Goal: Information Seeking & Learning: Learn about a topic

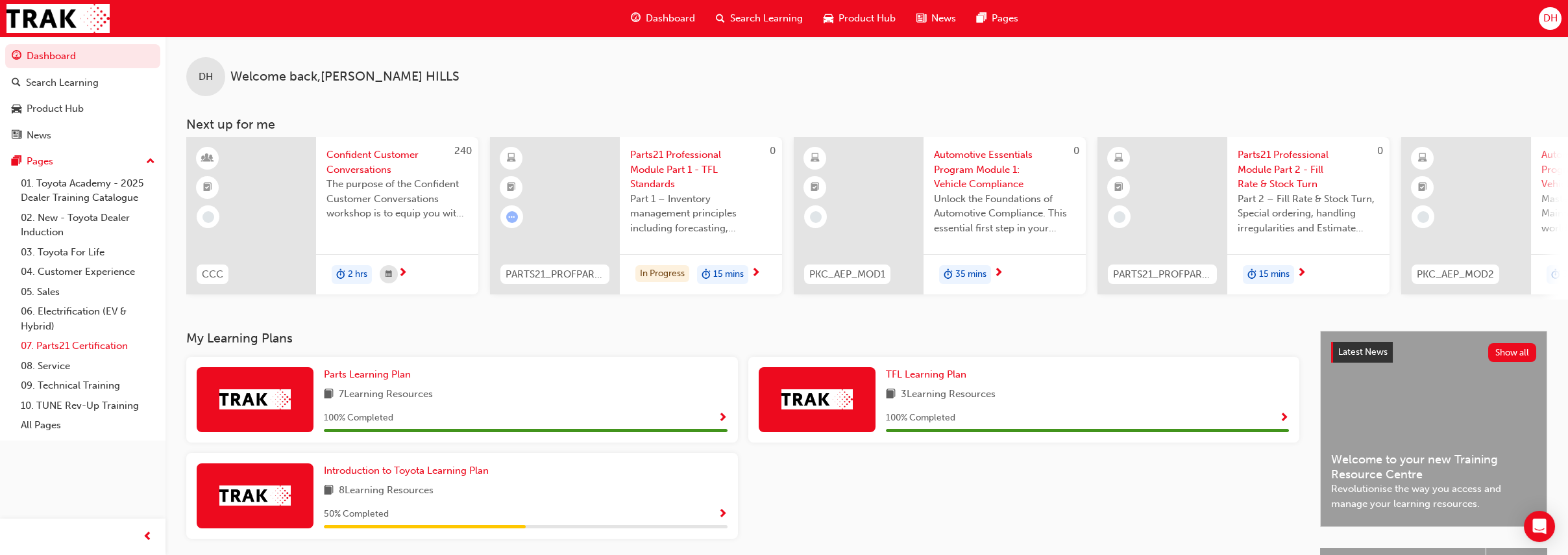
click at [89, 342] on link "07. Parts21 Certification" at bounding box center [88, 345] width 144 height 20
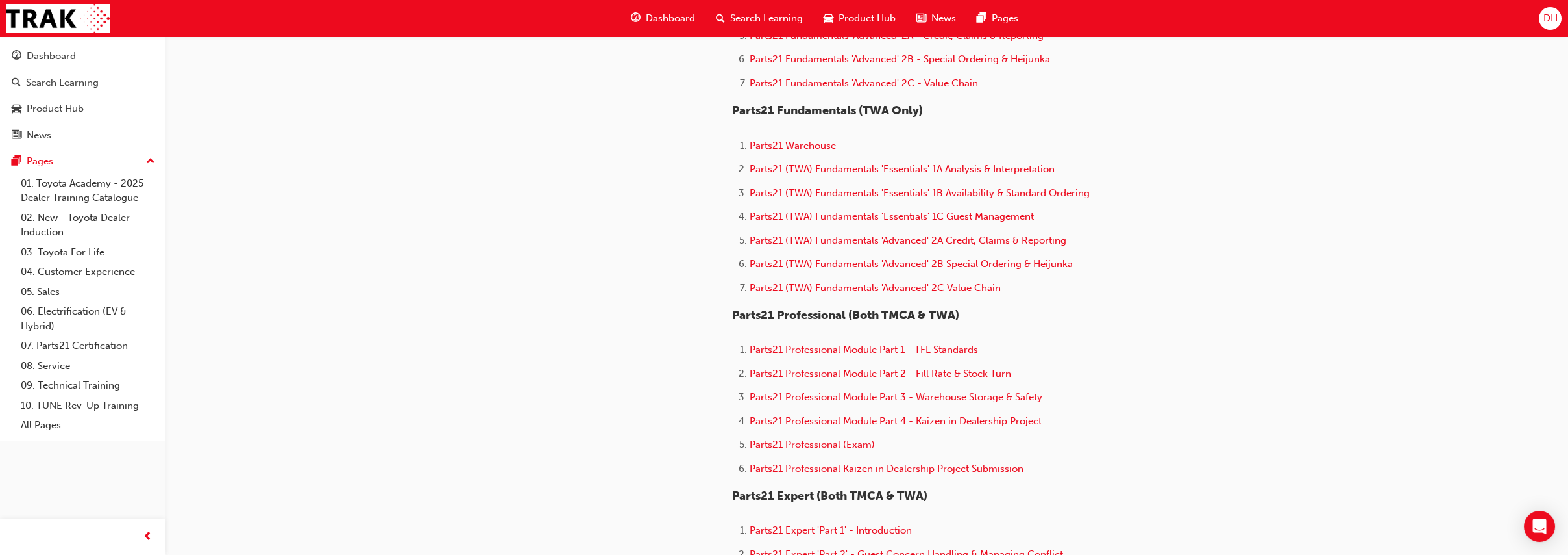
scroll to position [613, 0]
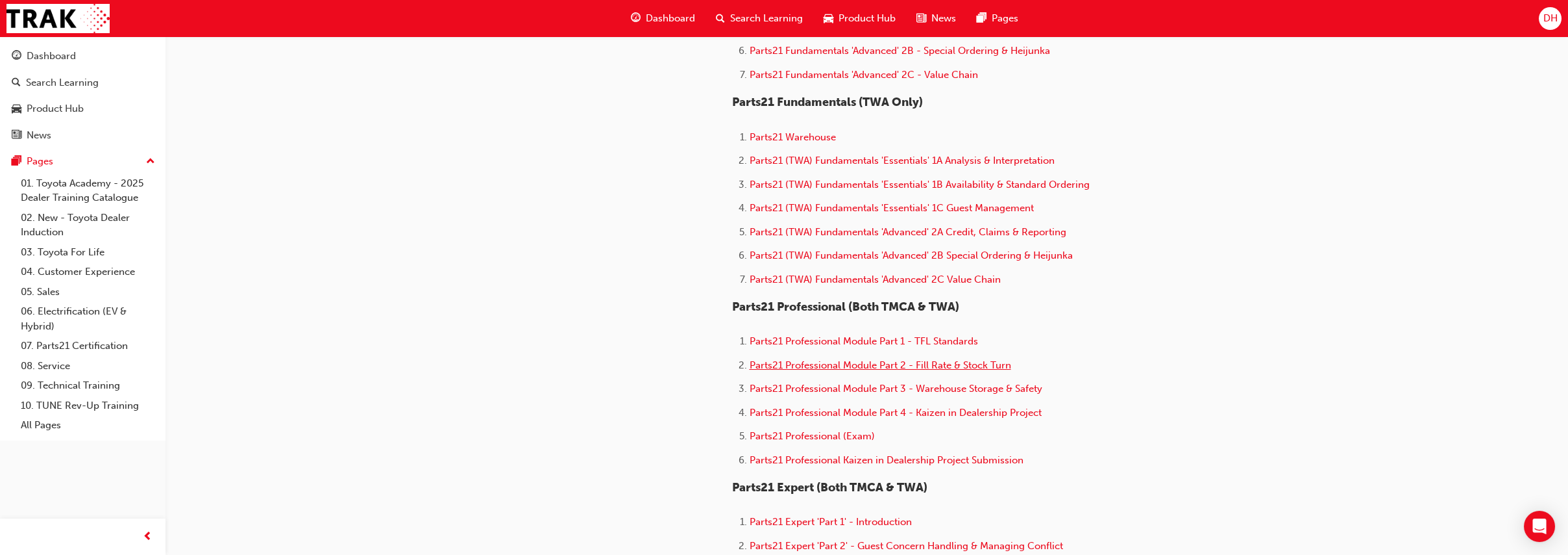
click at [839, 371] on span "Parts21 Professional Module Part 2 - Fill Rate & Stock Turn" at bounding box center [880, 366] width 261 height 12
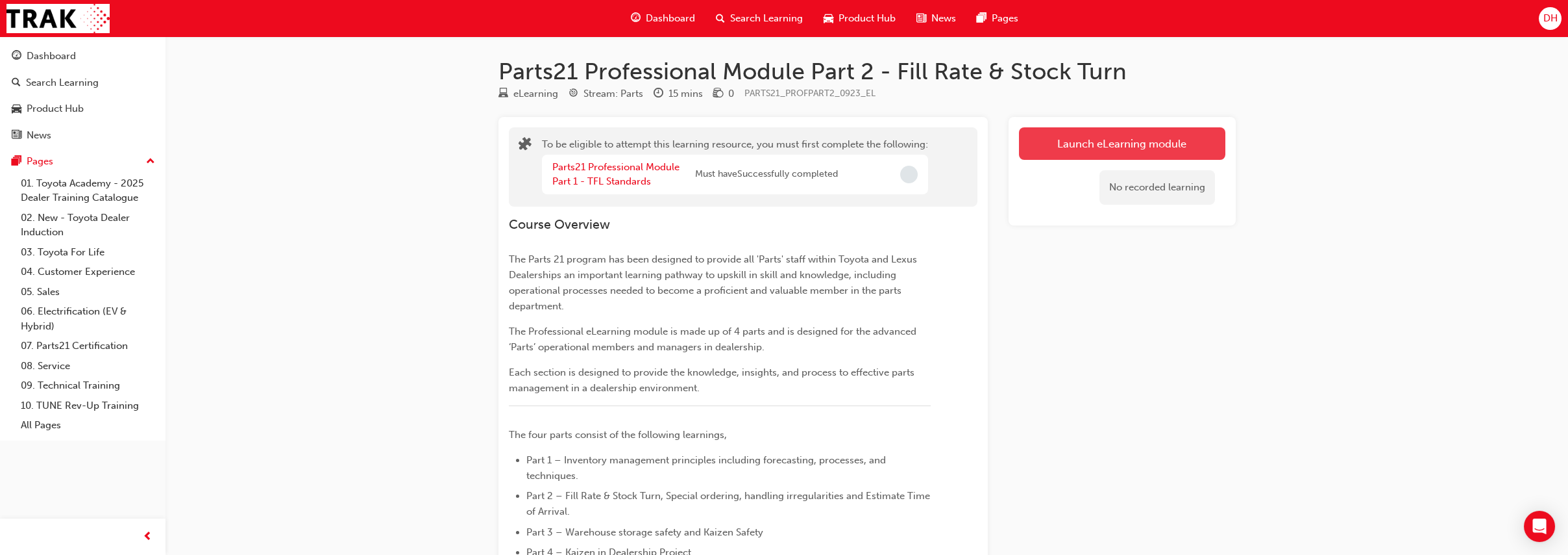
click at [1069, 153] on button "Launch eLearning module" at bounding box center [1122, 143] width 207 height 32
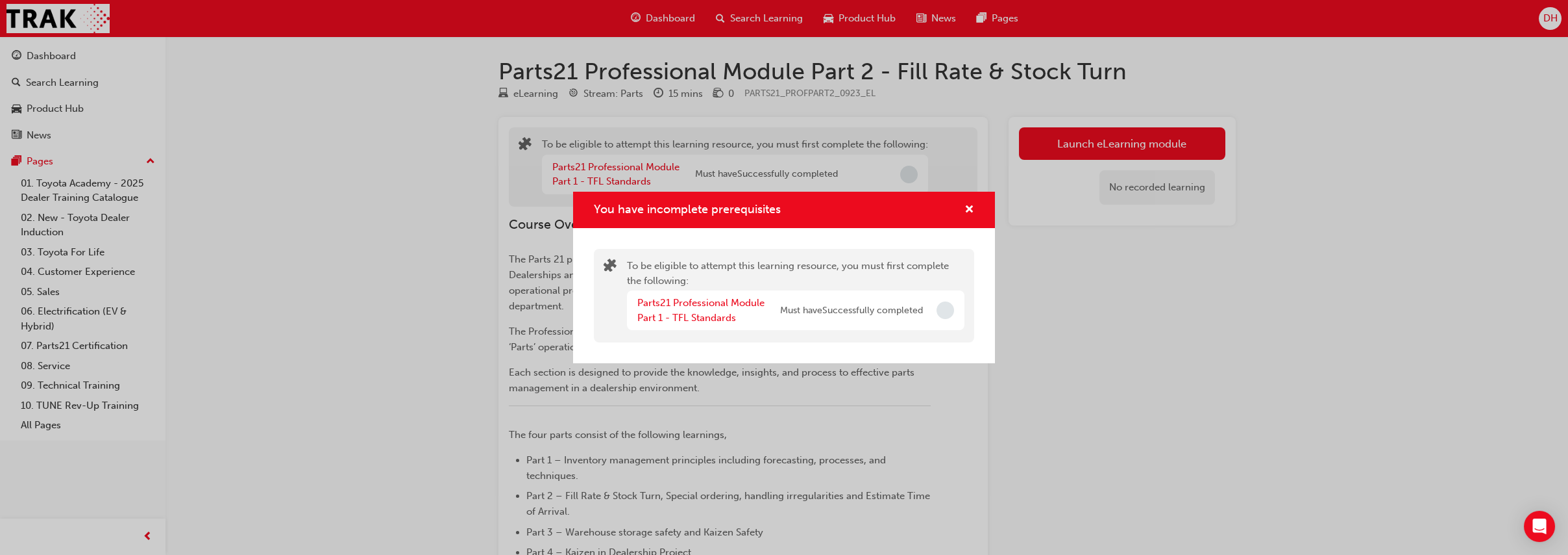
click at [1180, 373] on div "You have incomplete prerequisites To be eligible to attempt this learning resou…" at bounding box center [784, 277] width 1568 height 555
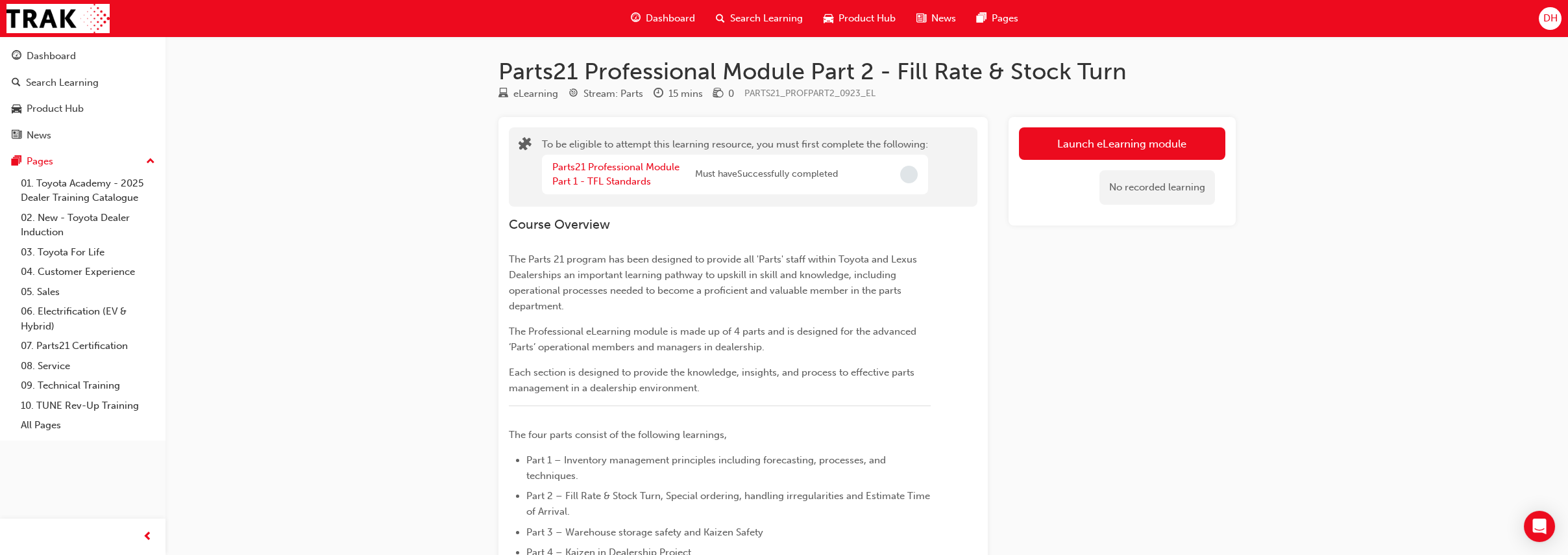
drag, startPoint x: 355, startPoint y: 213, endPoint x: 355, endPoint y: 227, distance: 14.0
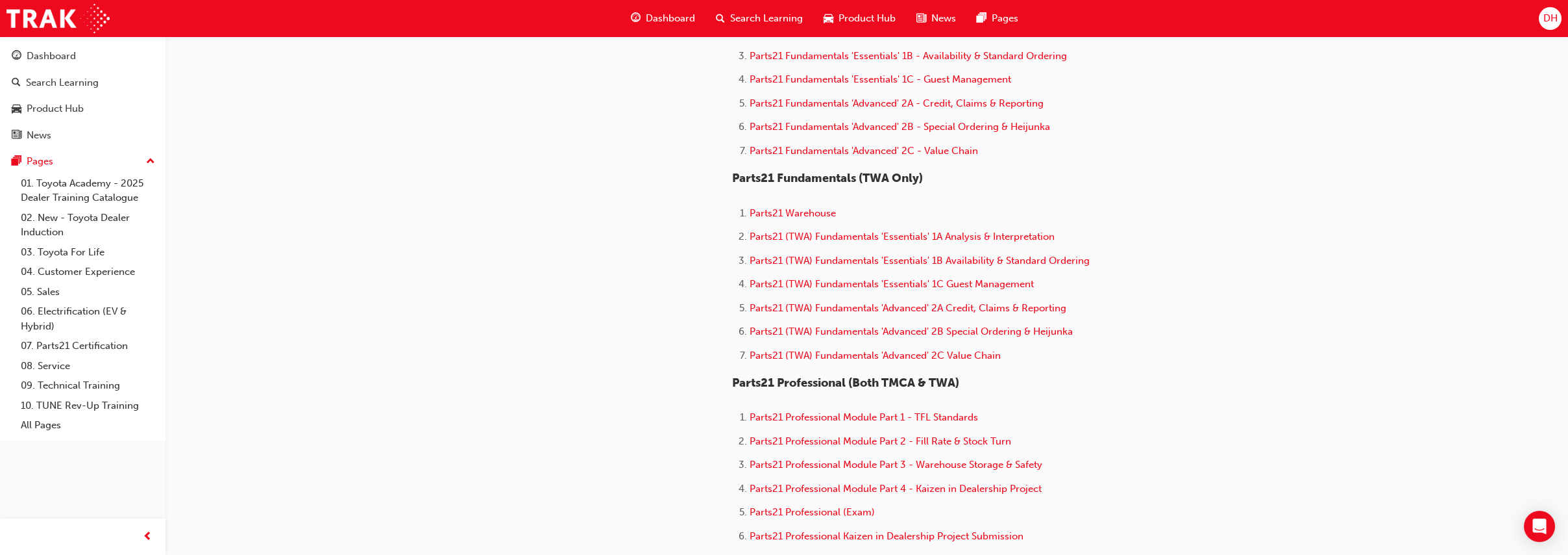
scroll to position [540, 0]
click at [877, 419] on span "Parts21 Professional Module Part 1 - TFL Standards" at bounding box center [864, 413] width 228 height 12
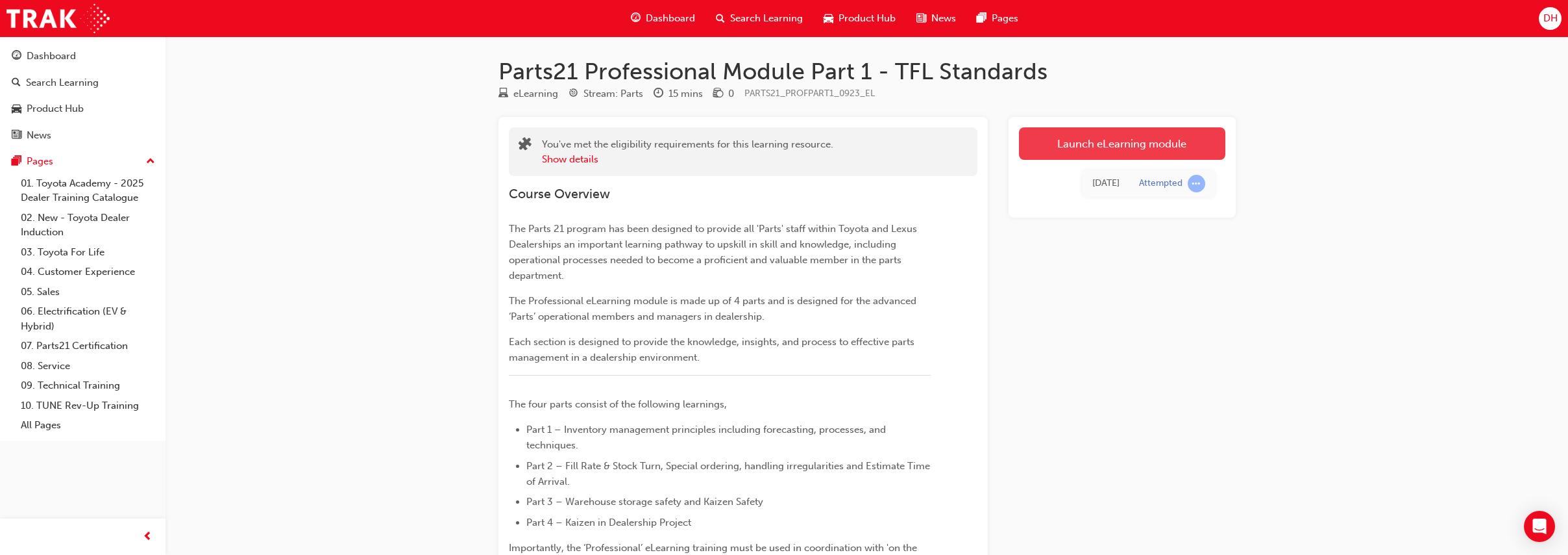
click at [1087, 144] on link "Launch eLearning module" at bounding box center [1122, 143] width 207 height 32
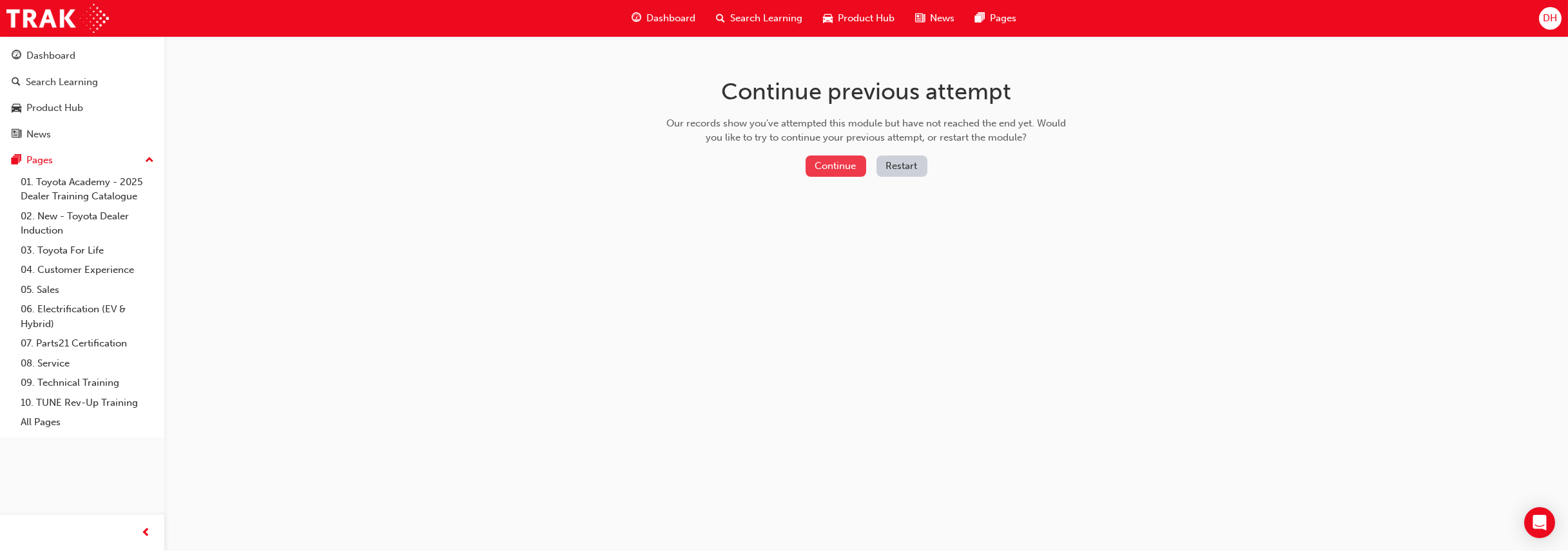
click at [817, 164] on button "Continue" at bounding box center [836, 166] width 61 height 22
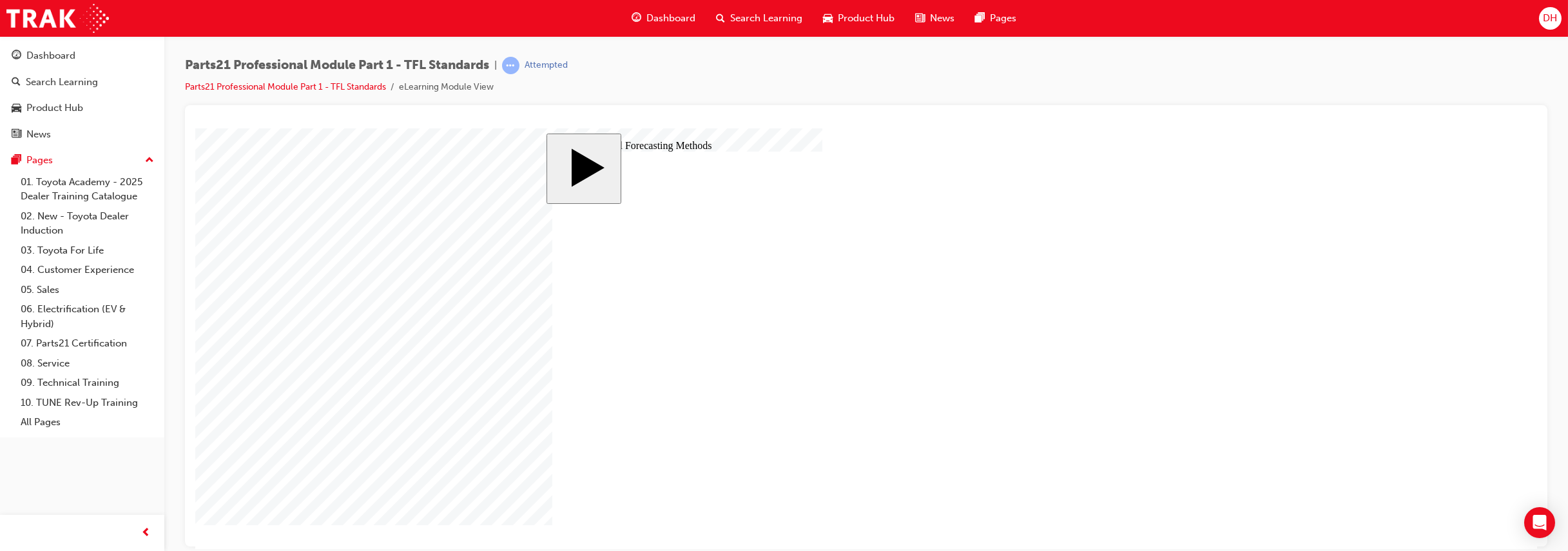
click at [1327, 364] on body "slide: Moving Averages MENU Rectangle 6 HELP Rectangle 6 EXIT Rectangle 6 Tradi…" at bounding box center [866, 338] width 1341 height 420
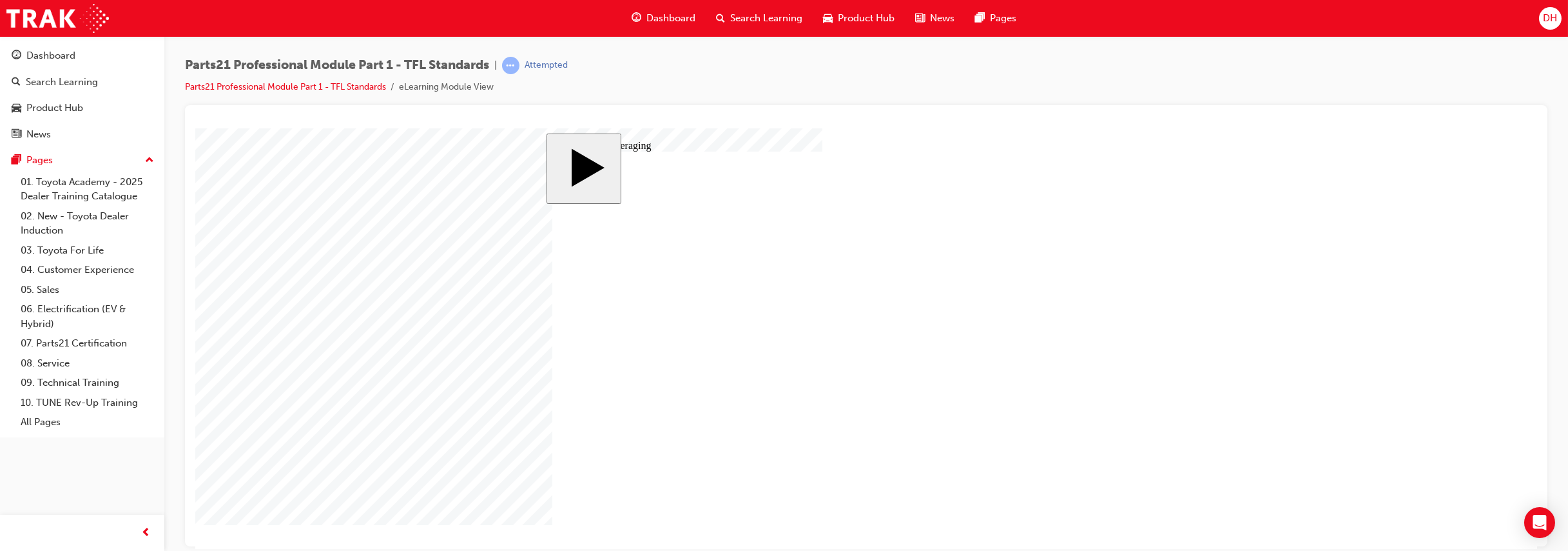
type input "3"
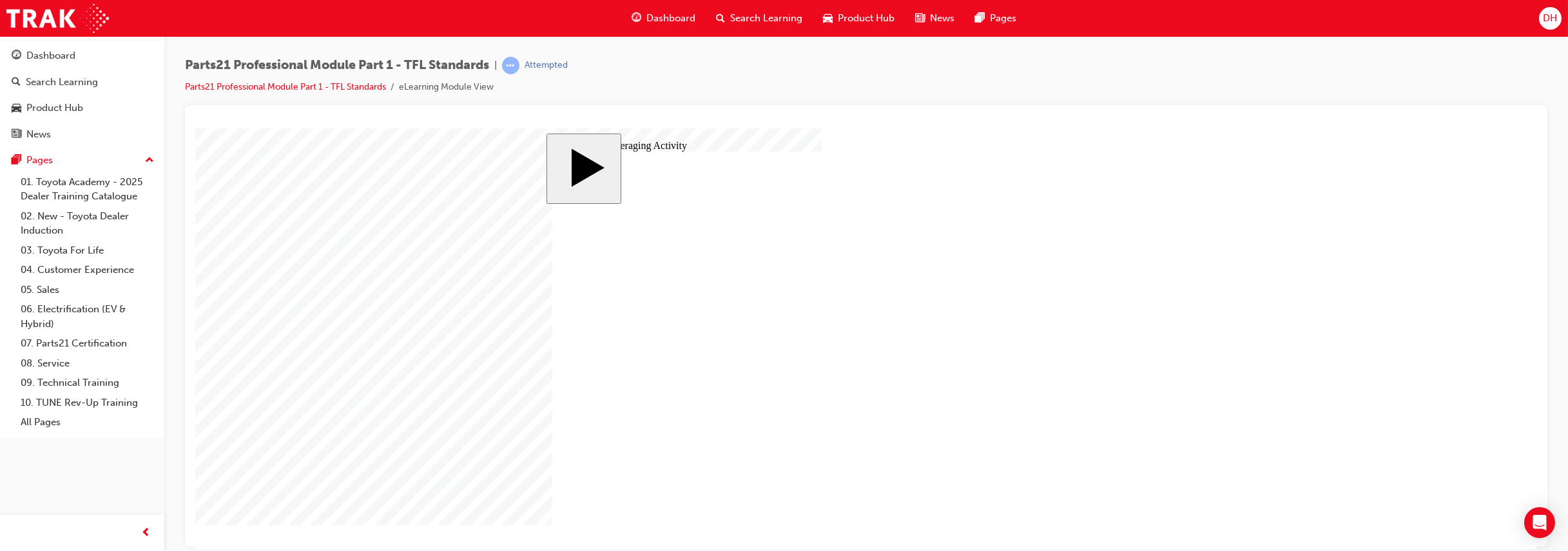
type input "30"
type input "3"
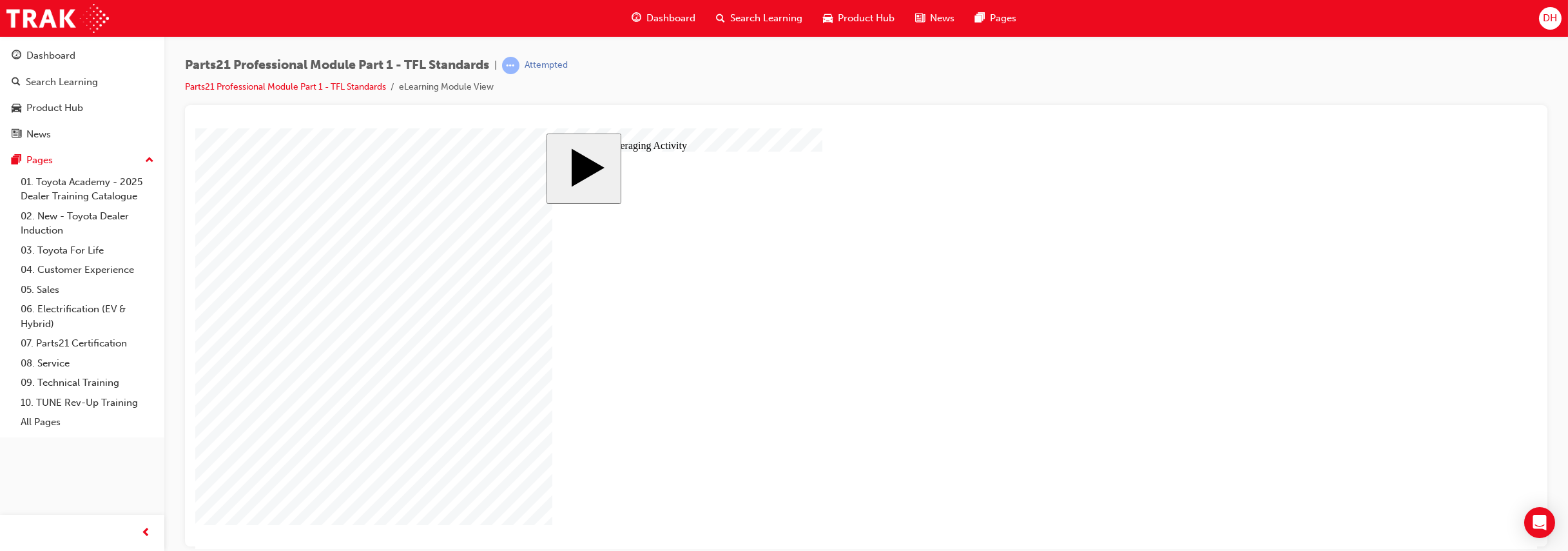
type input "3"
type input "30"
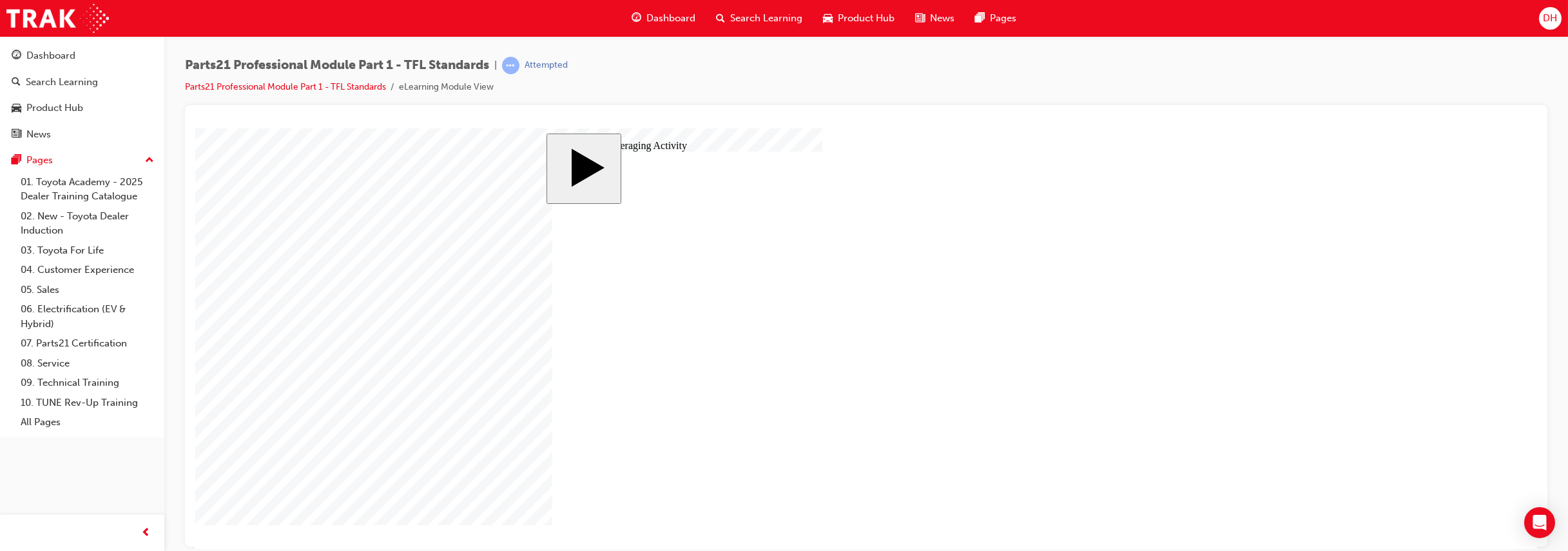
type input "6"
type input "30"
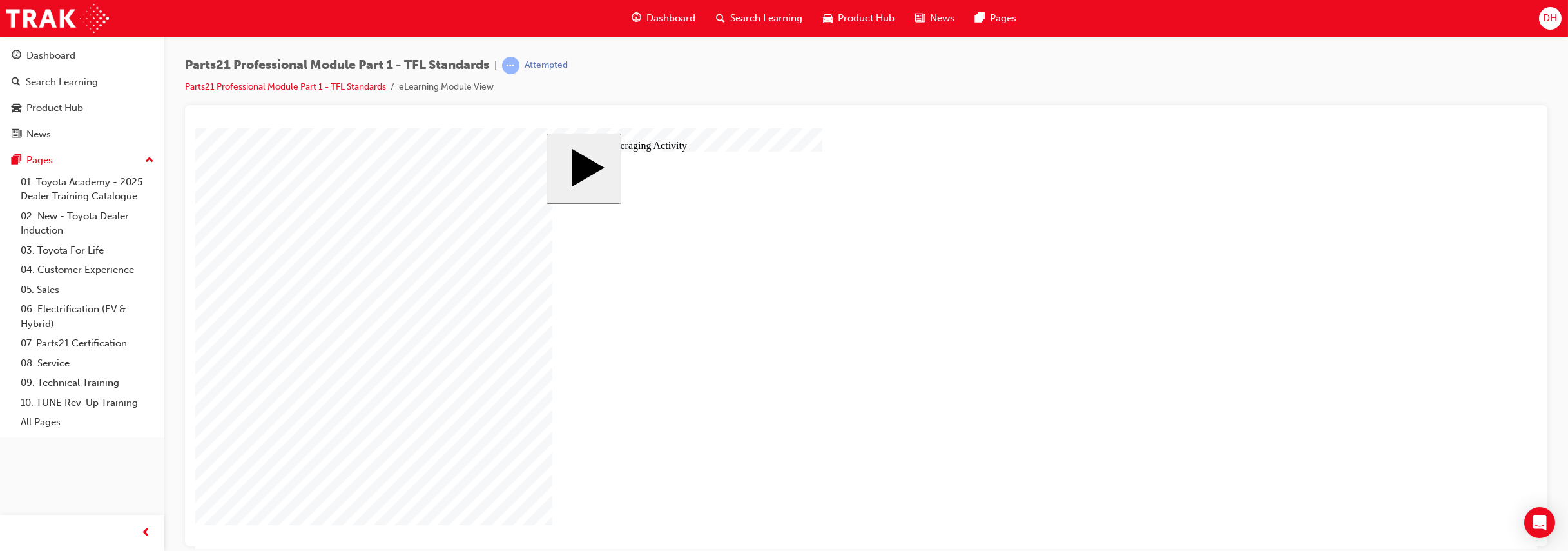
type input "30"
type input "6"
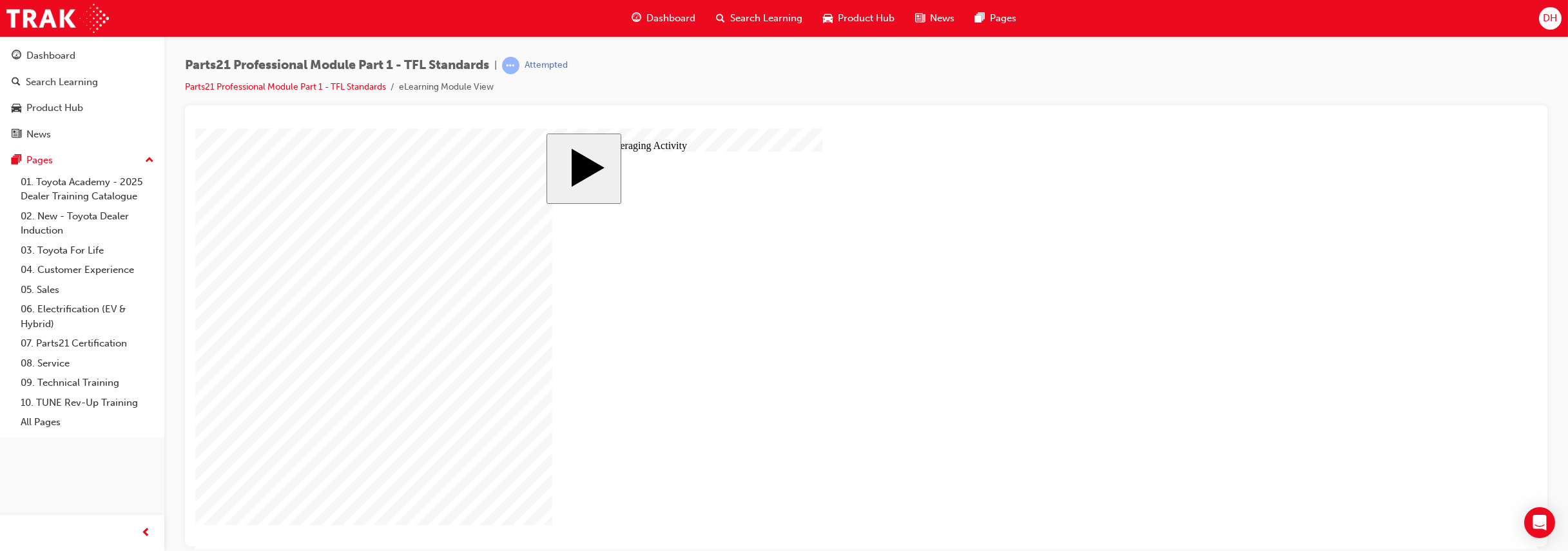
type input "3"
type input "30"
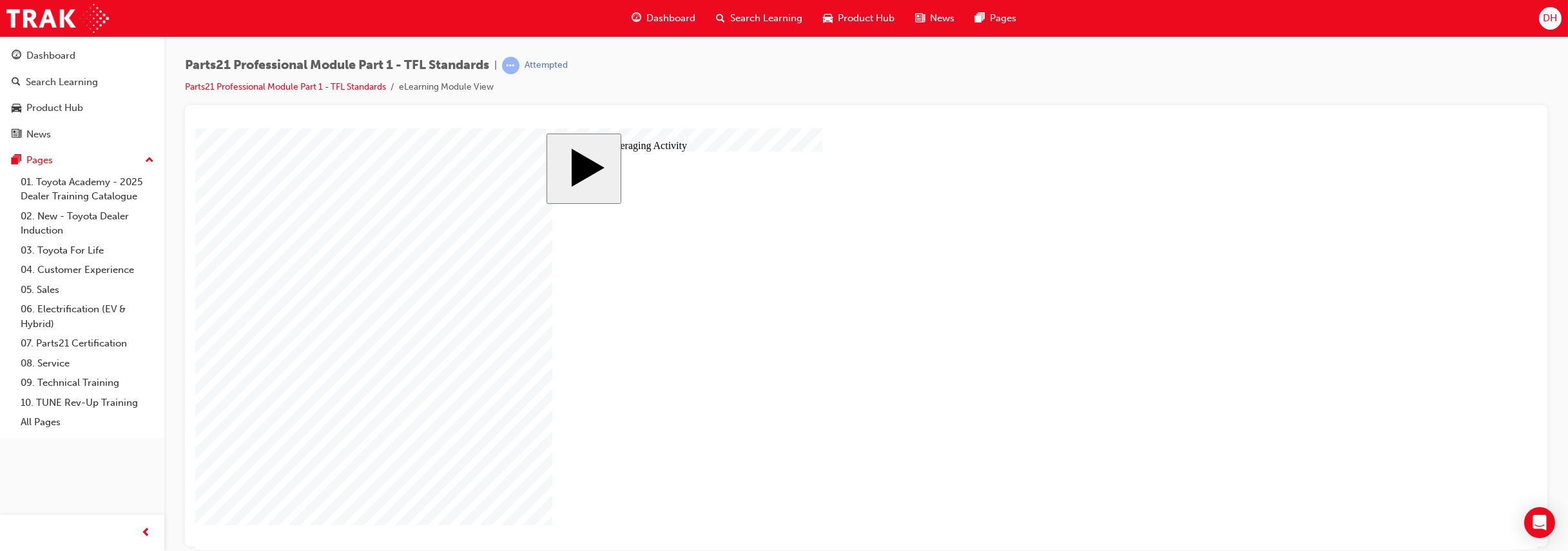
type input "30"
type input "3"
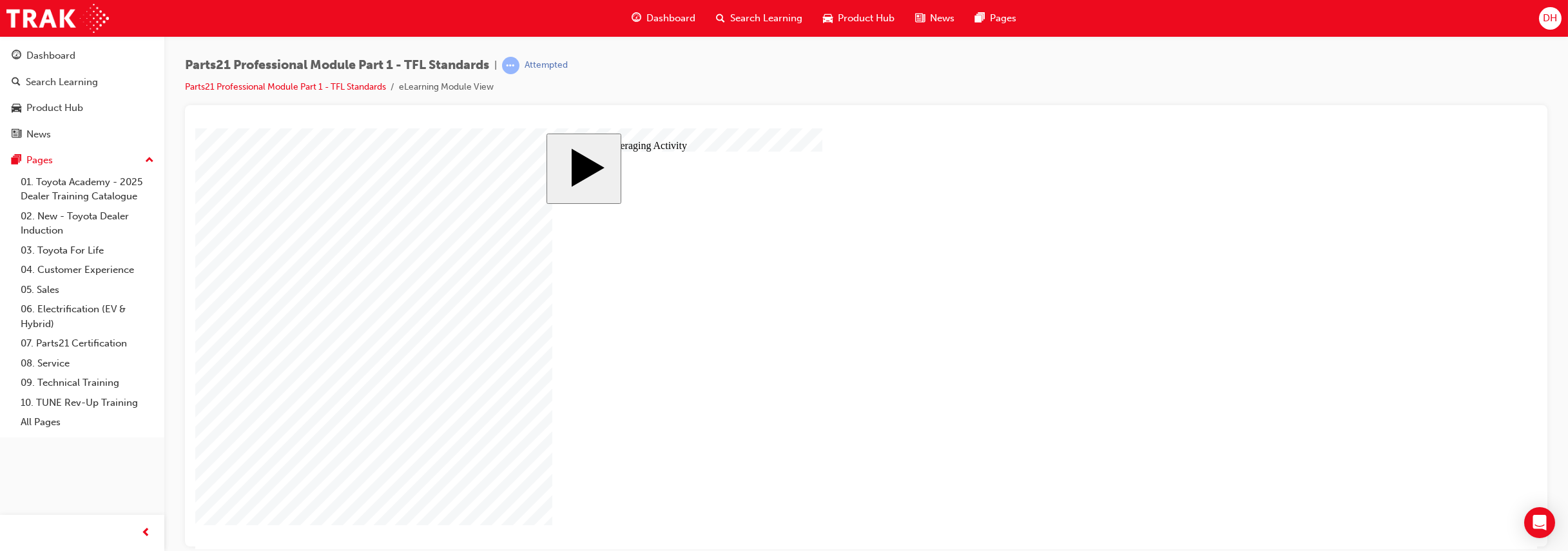
type input "30"
type input "6"
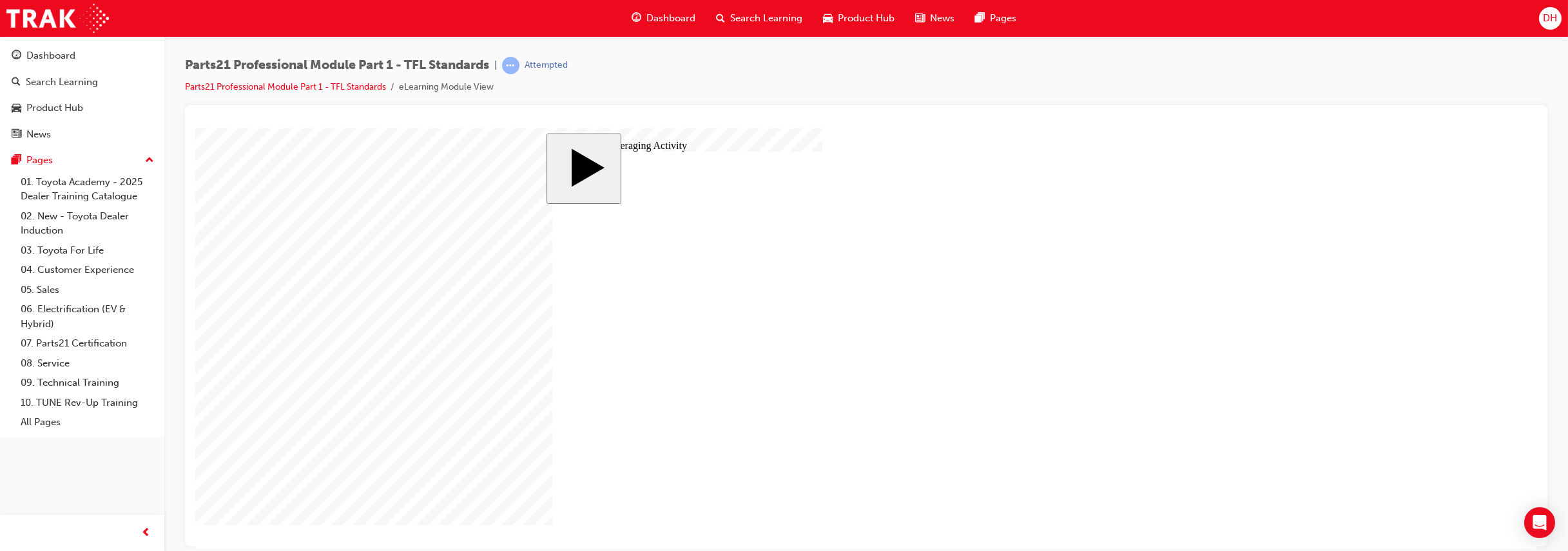
type input "6"
type input "30"
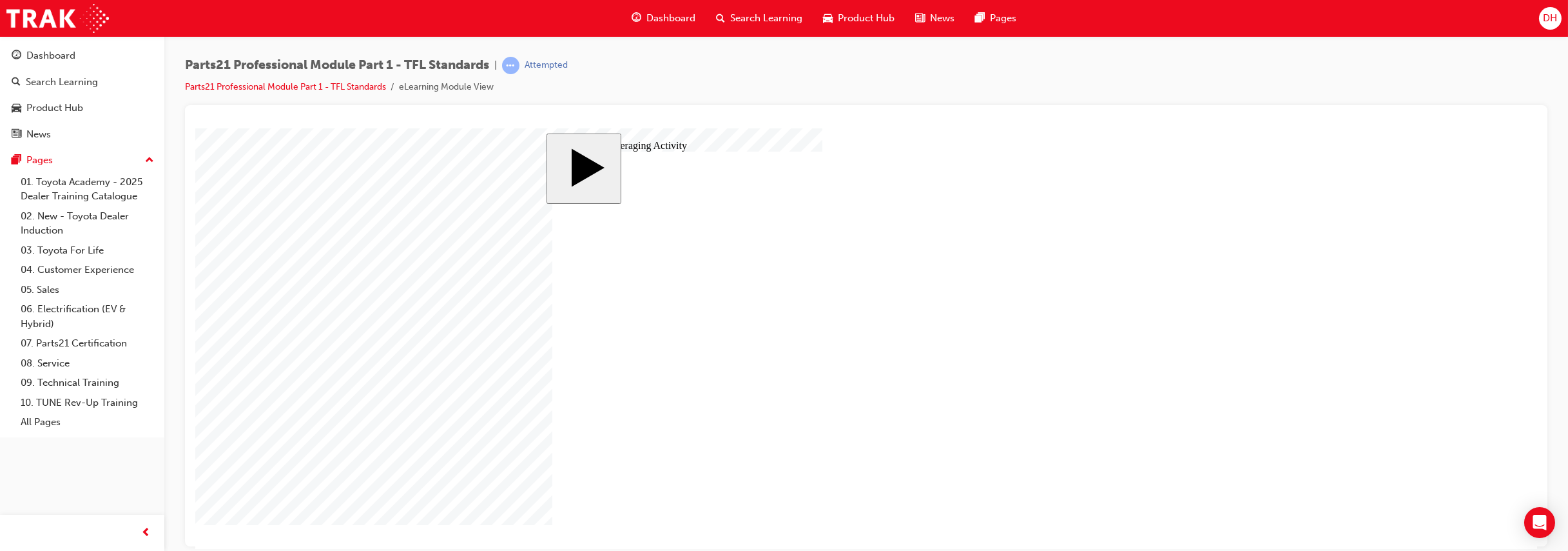
type input "6"
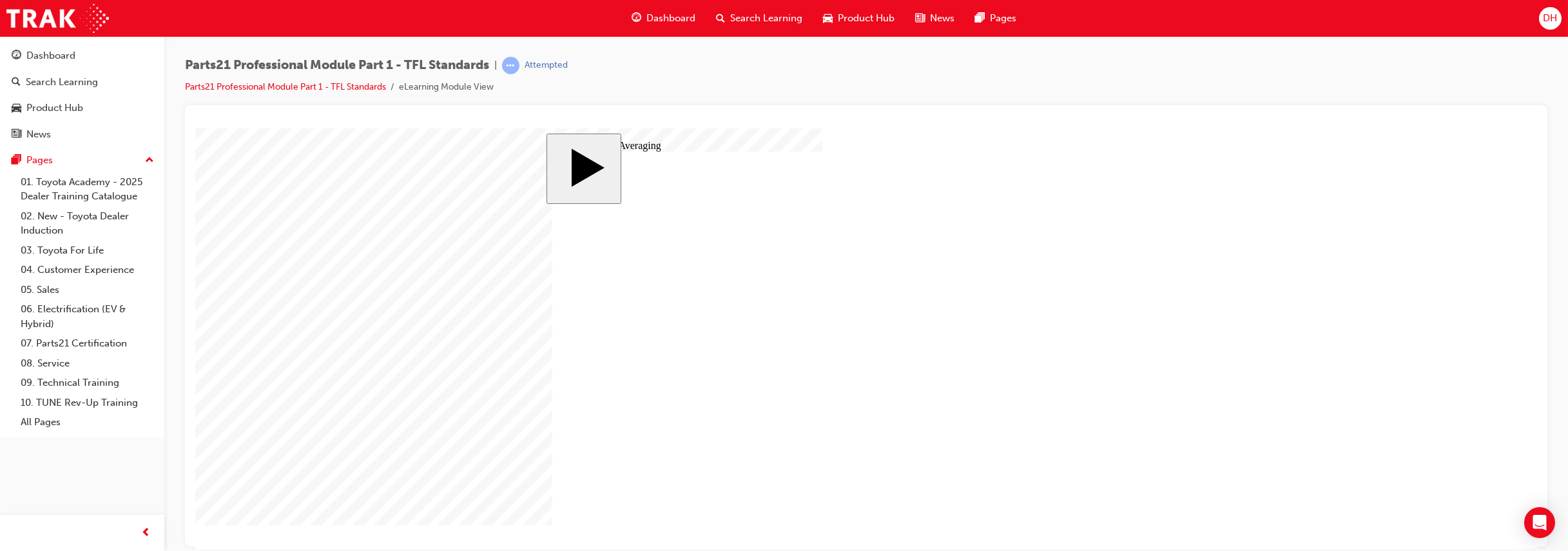
drag, startPoint x: 1082, startPoint y: 289, endPoint x: 717, endPoint y: 390, distance: 378.7
drag, startPoint x: 1082, startPoint y: 313, endPoint x: 919, endPoint y: 383, distance: 177.4
drag, startPoint x: 1095, startPoint y: 339, endPoint x: 1122, endPoint y: 390, distance: 57.7
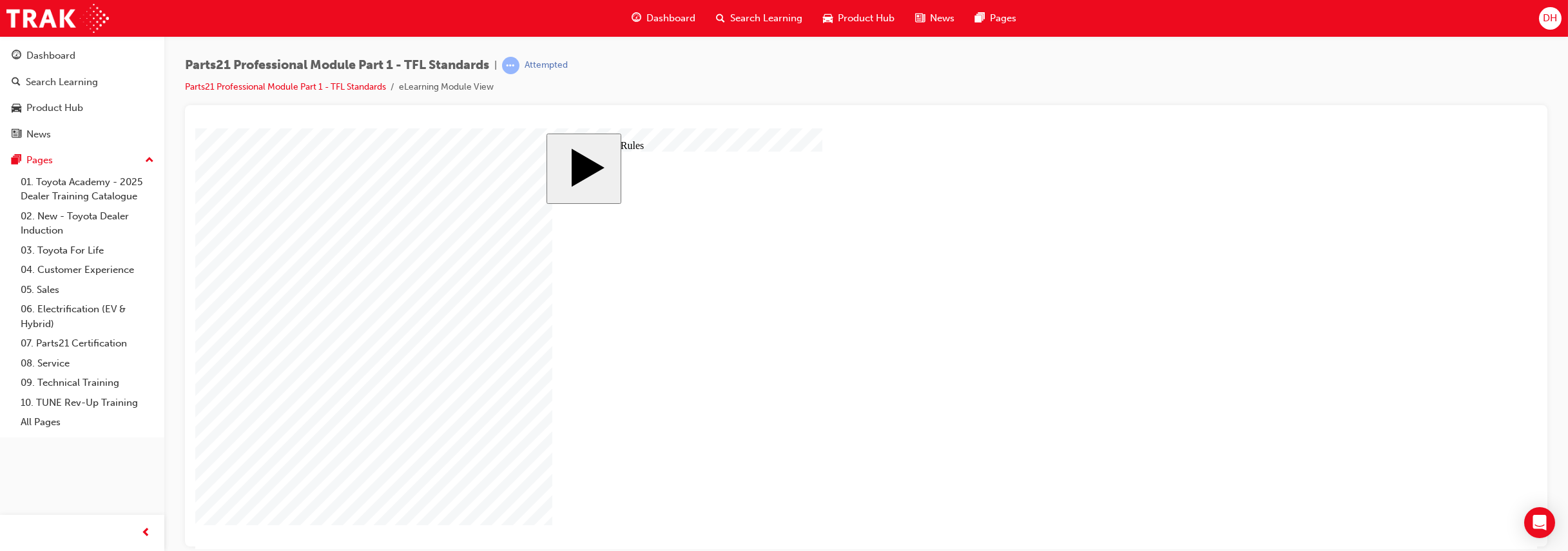
type input "8"
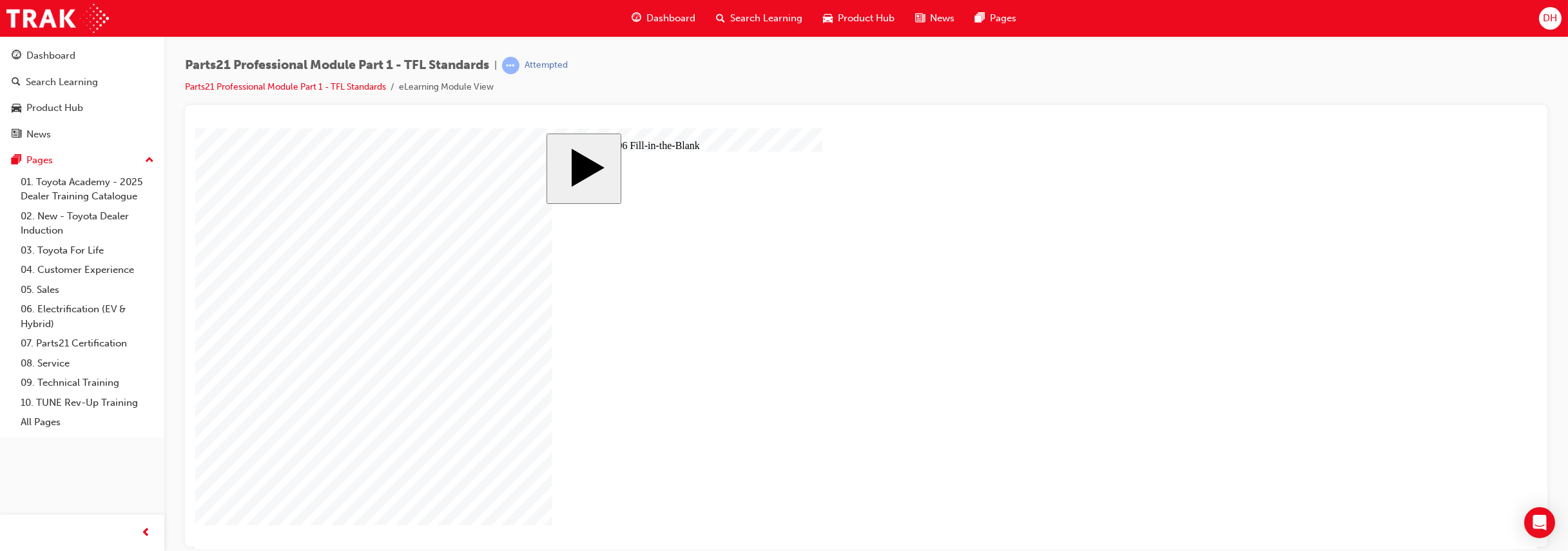
type input "83"
type input "8"
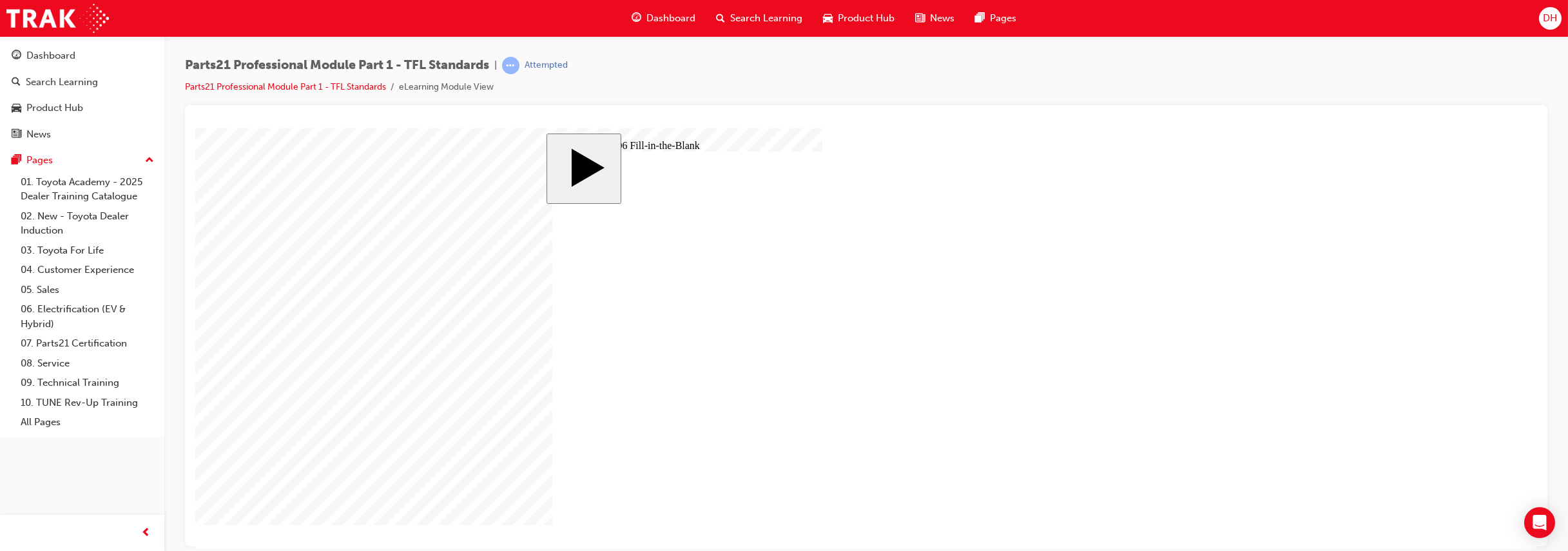
type input "8"
type input "83"
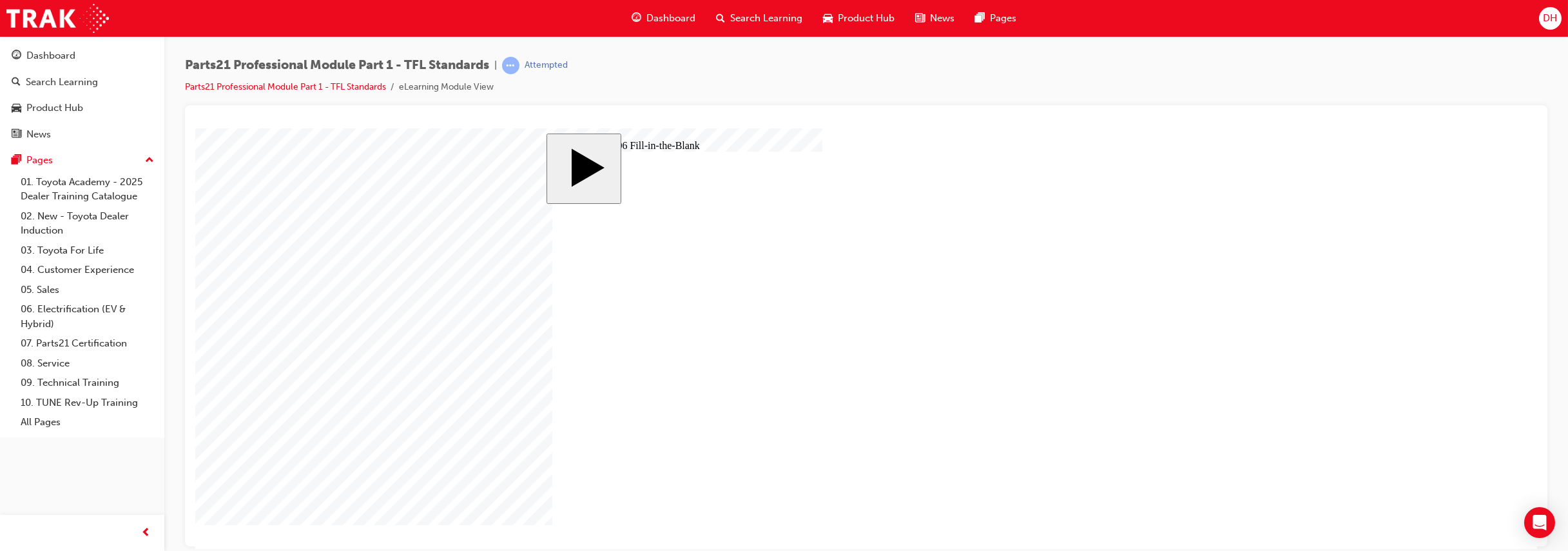
type input "6"
type input "1"
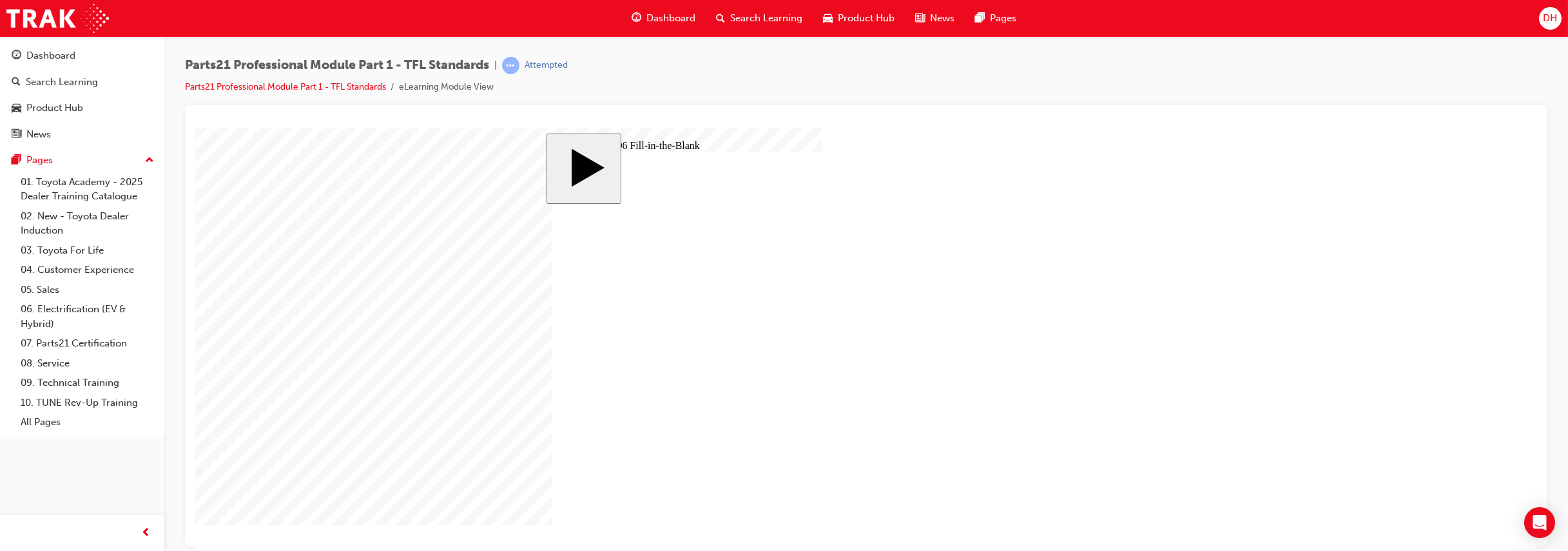
type input "1"
type input "13"
type input "13."
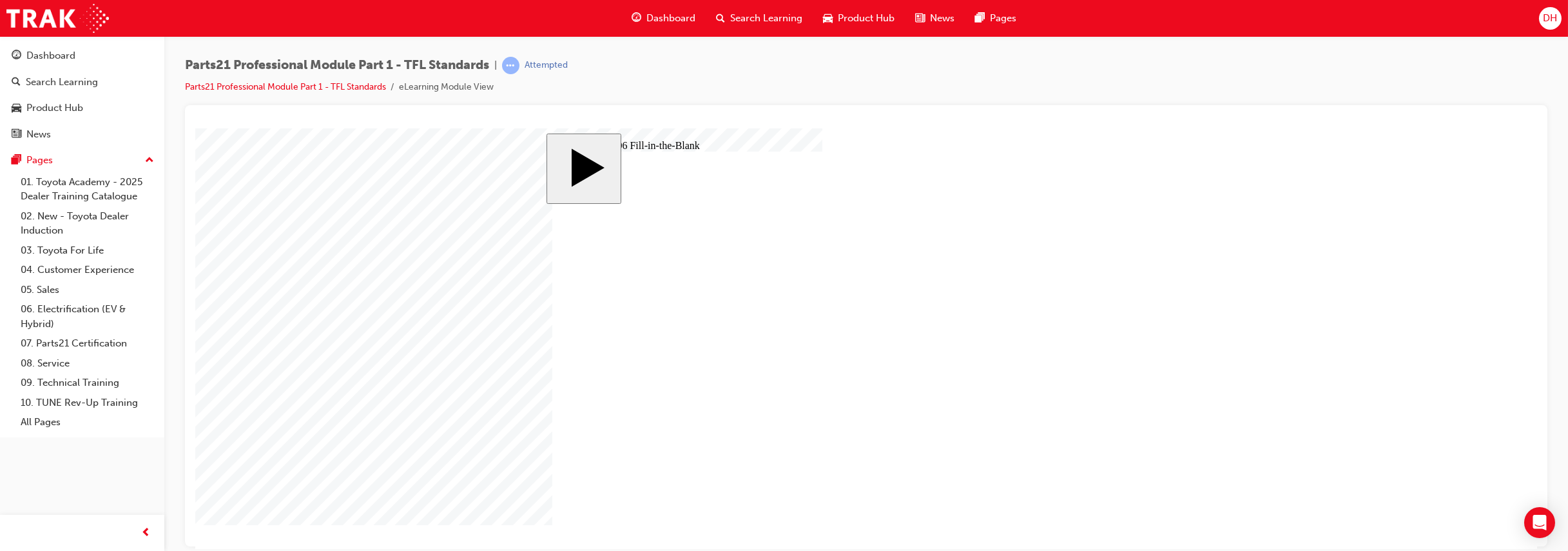
type input "13.8"
type input "13.83"
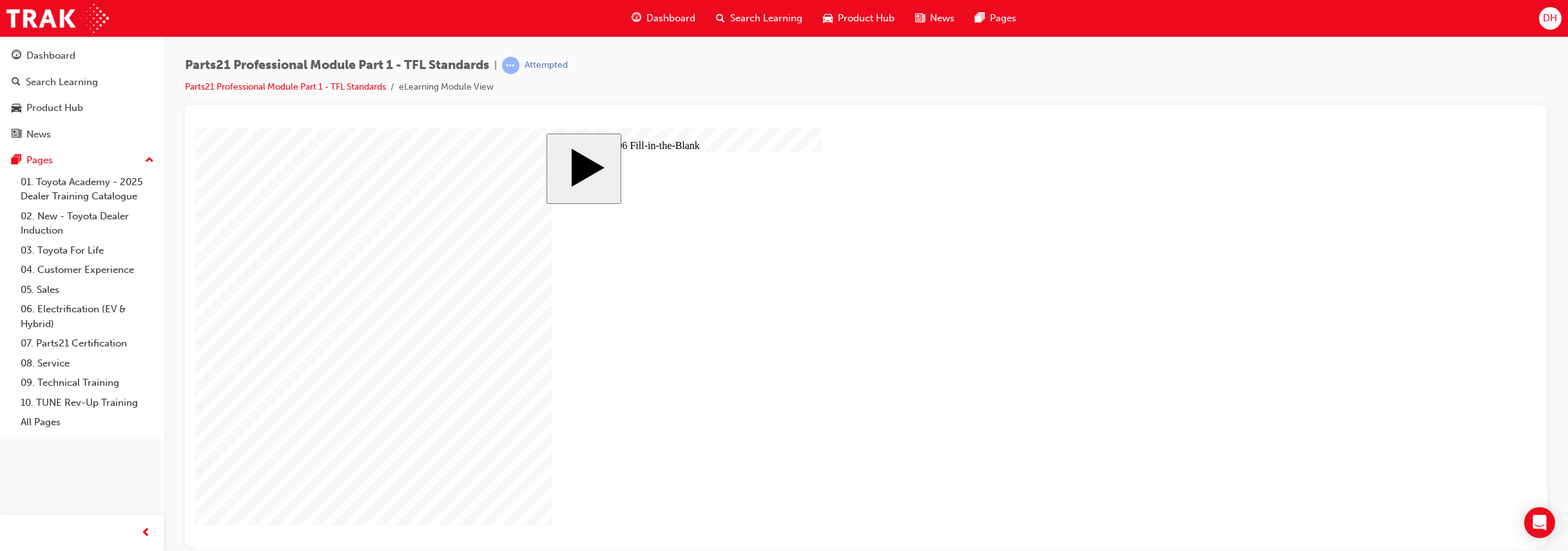
drag, startPoint x: 621, startPoint y: 396, endPoint x: 616, endPoint y: 387, distance: 10.3
type input "9"
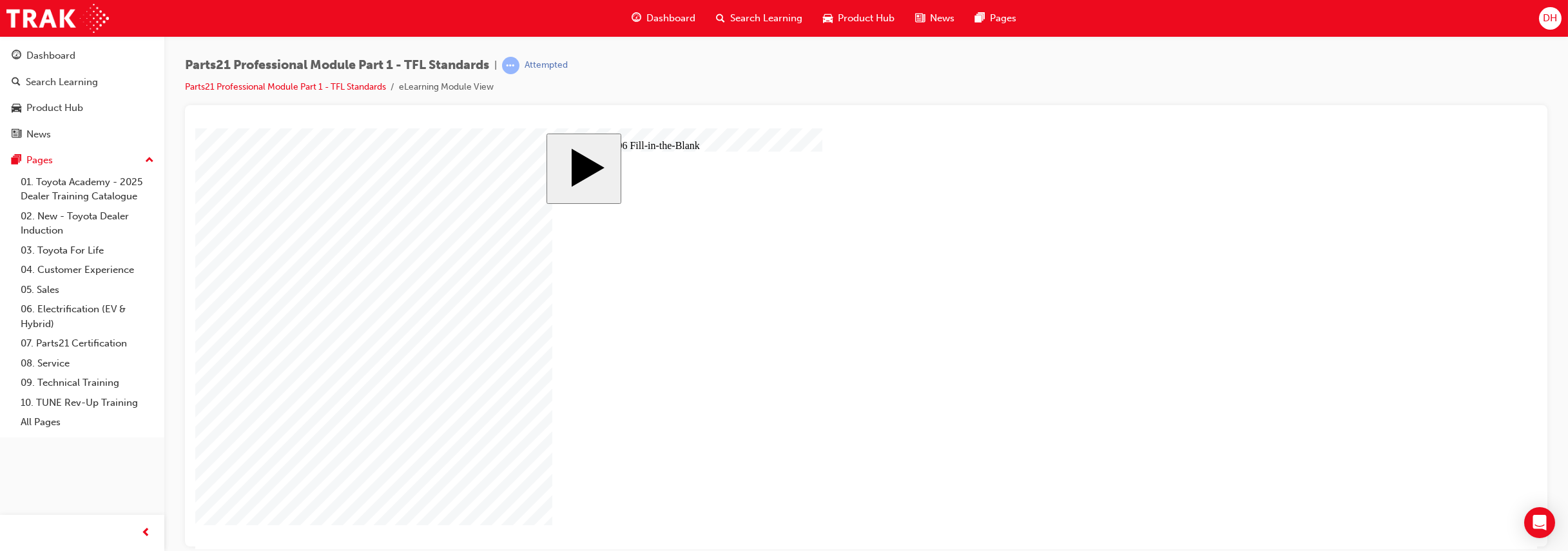
type input "9"
drag, startPoint x: 671, startPoint y: 355, endPoint x: 673, endPoint y: 408, distance: 53.0
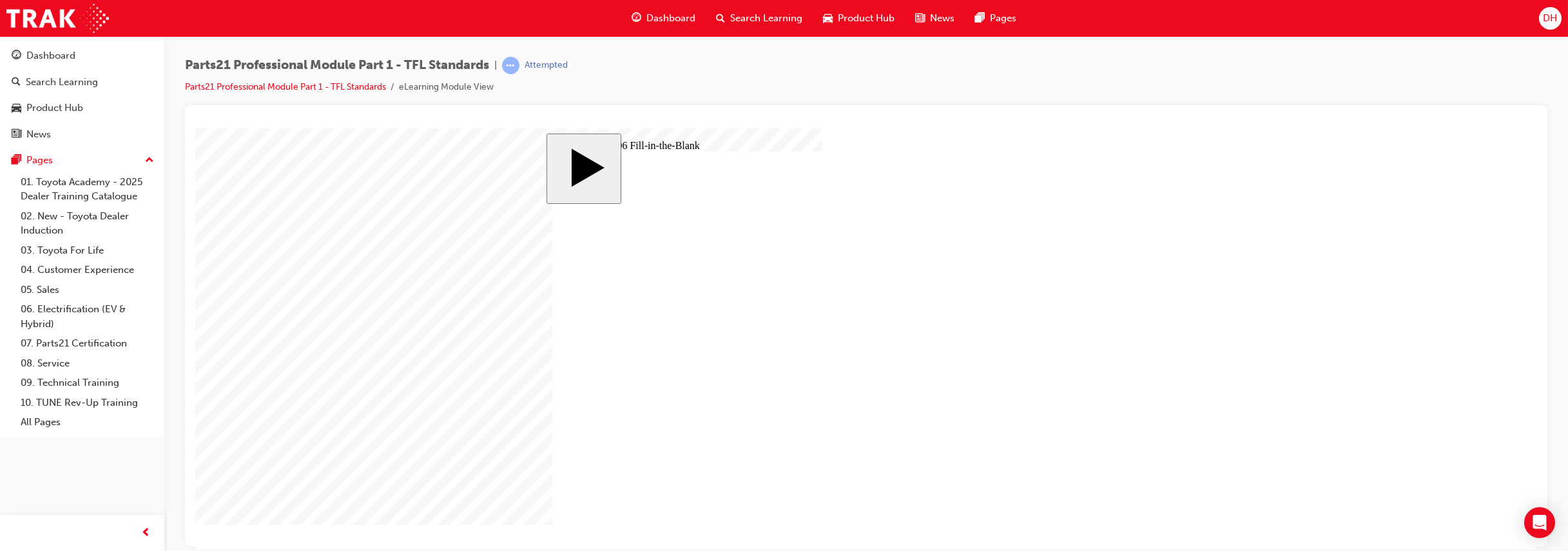
type input "1"
type input "17"
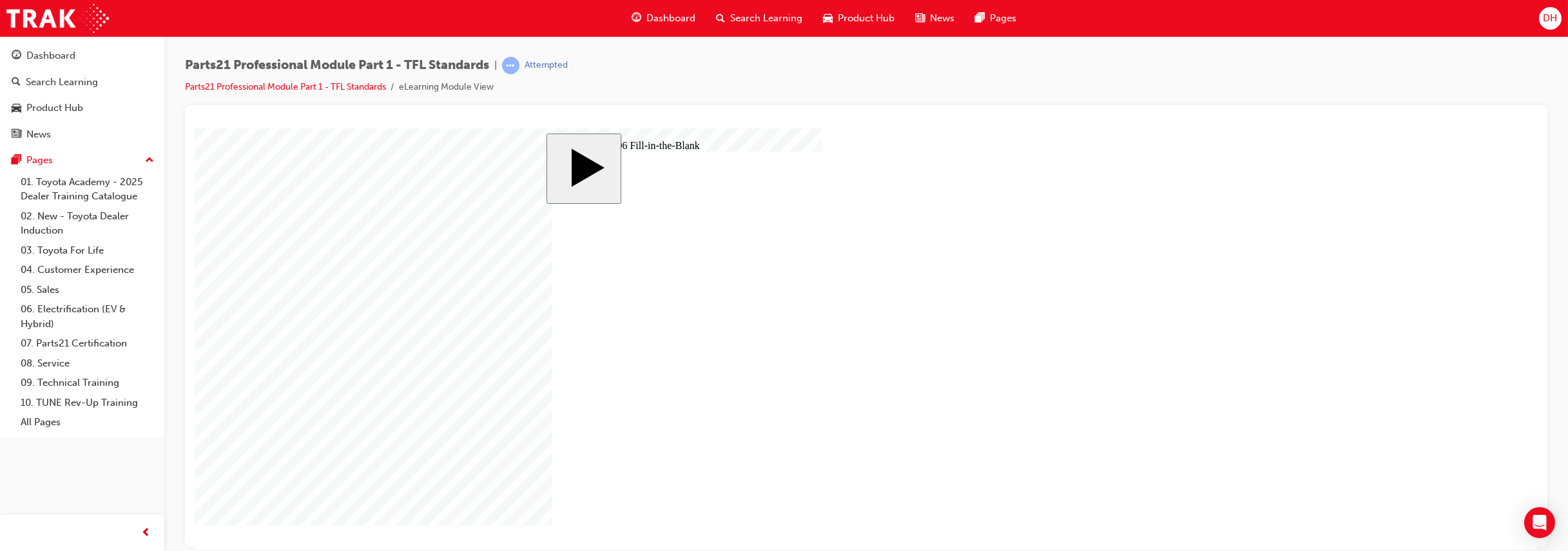
type input "1"
type input "18"
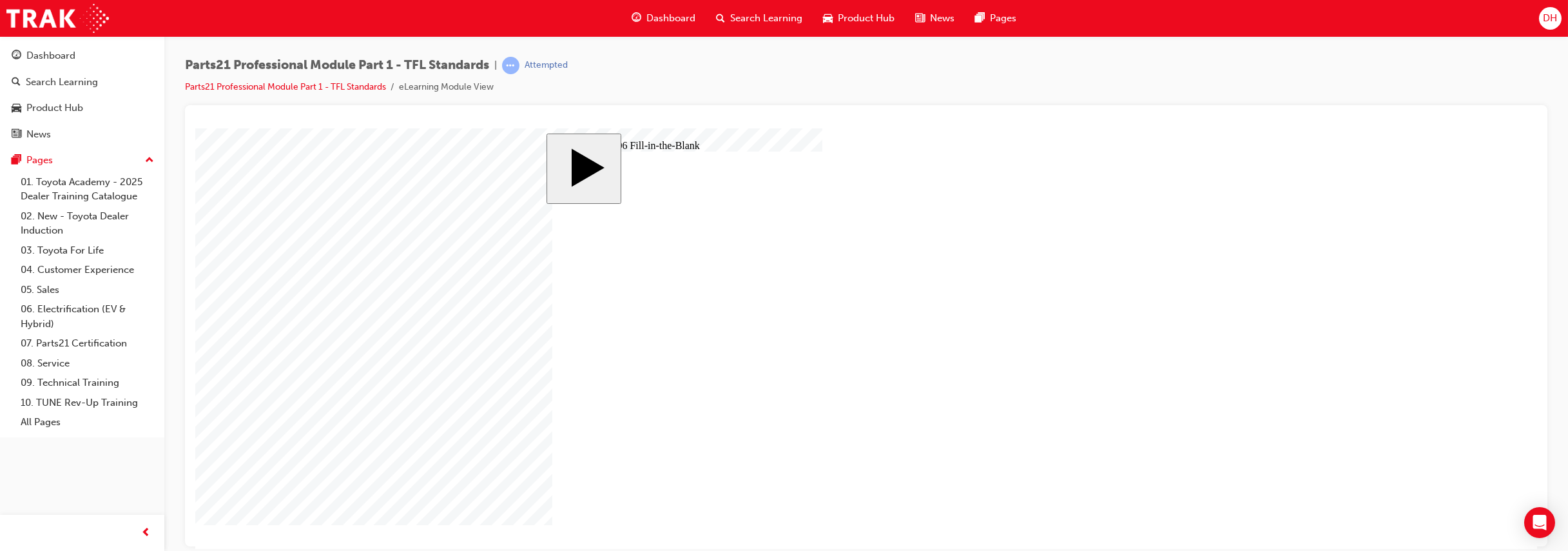
type input "18"
type input "1"
type input "14"
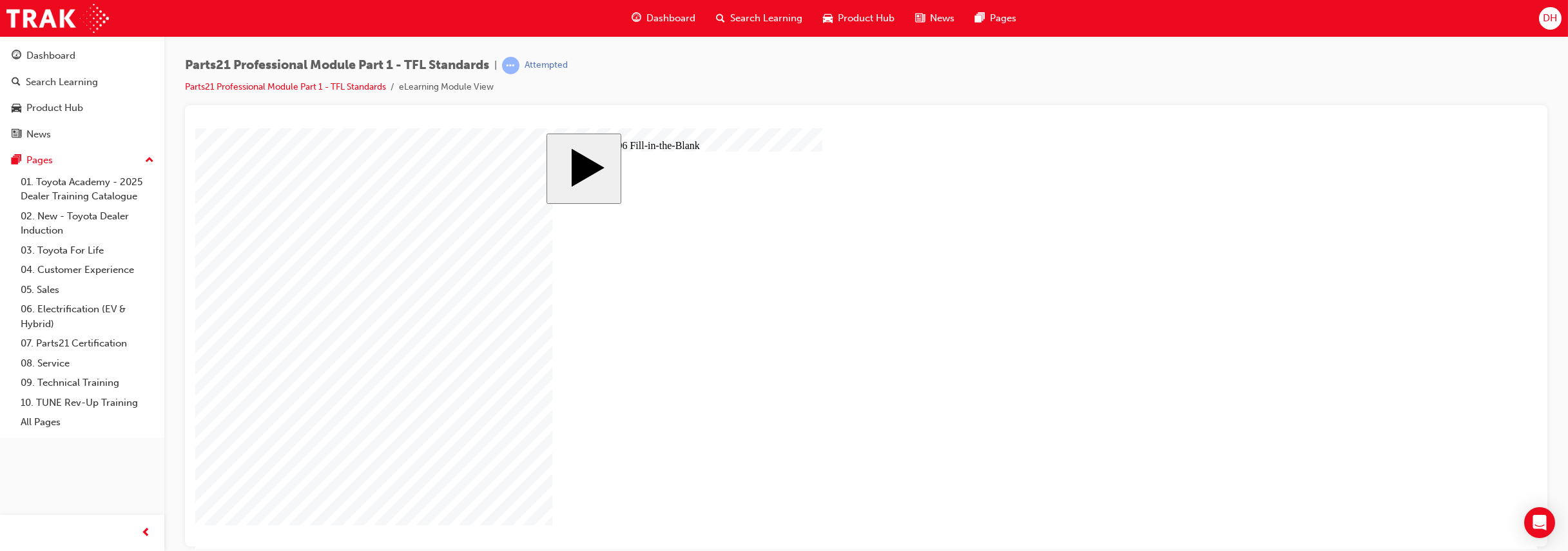
type input "14"
type input "1"
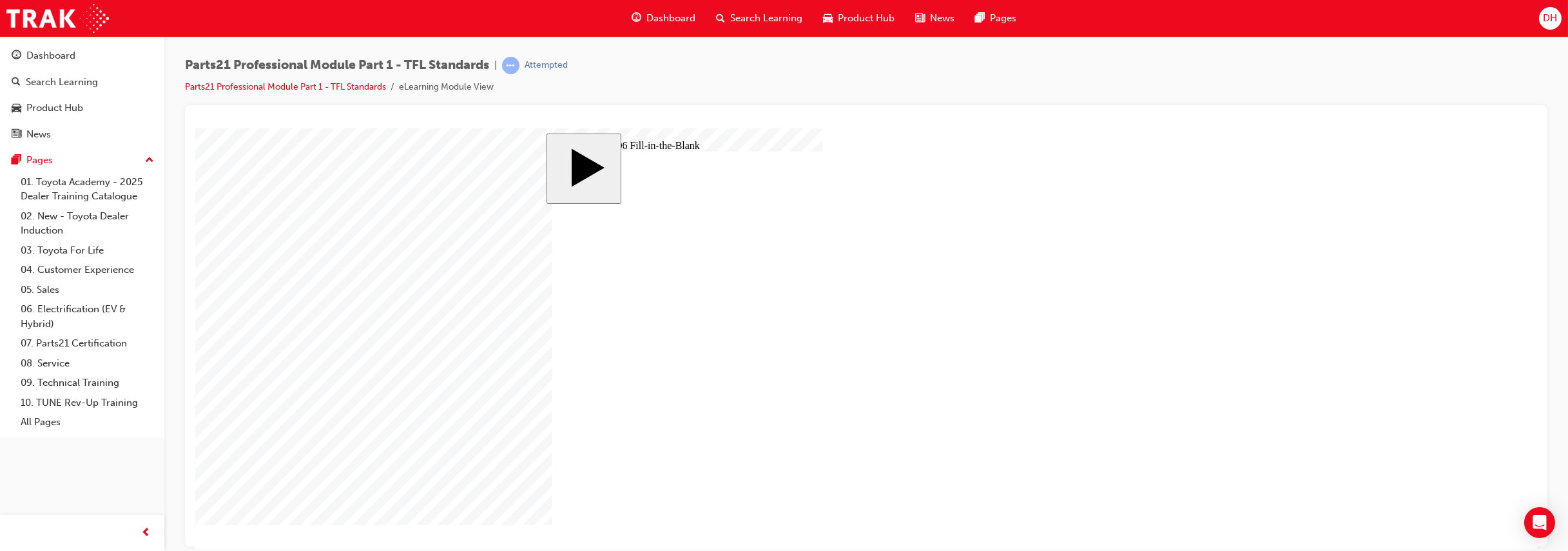
type input "12"
type input "1"
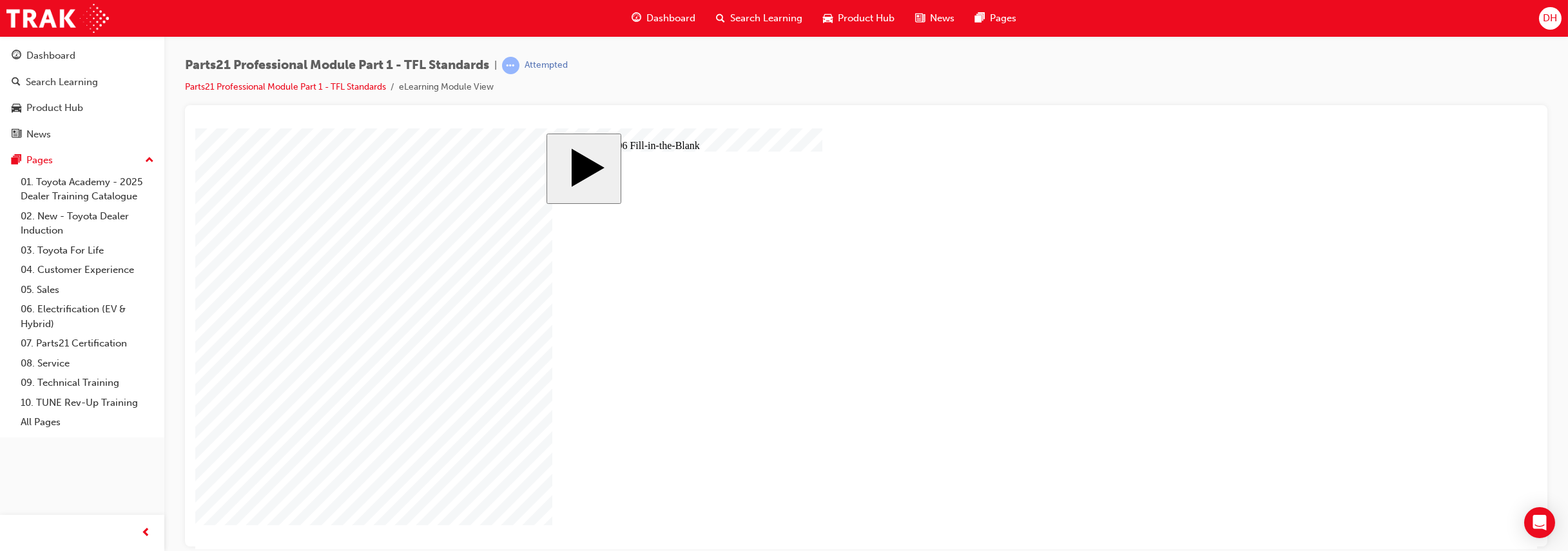
type input "1"
type input "13"
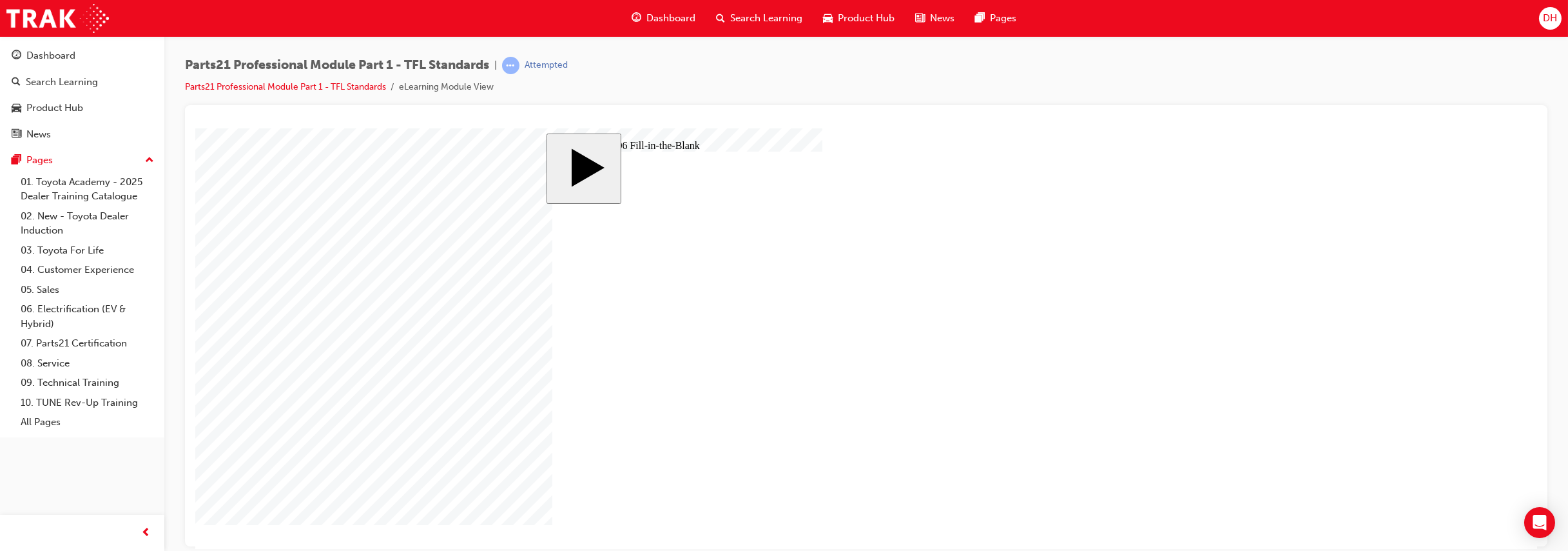
type input "9"
type input "17"
type input "18"
type input "14"
type input "12"
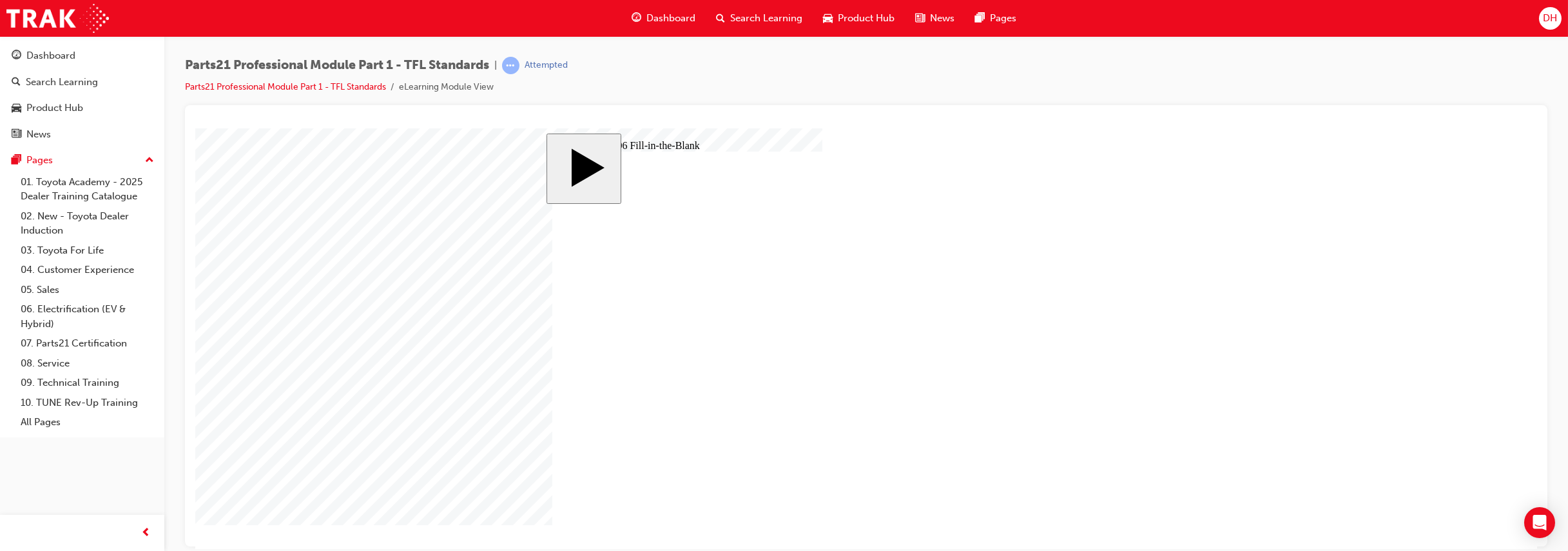
type input "13"
type input "83"
type input "6"
type input "13.83"
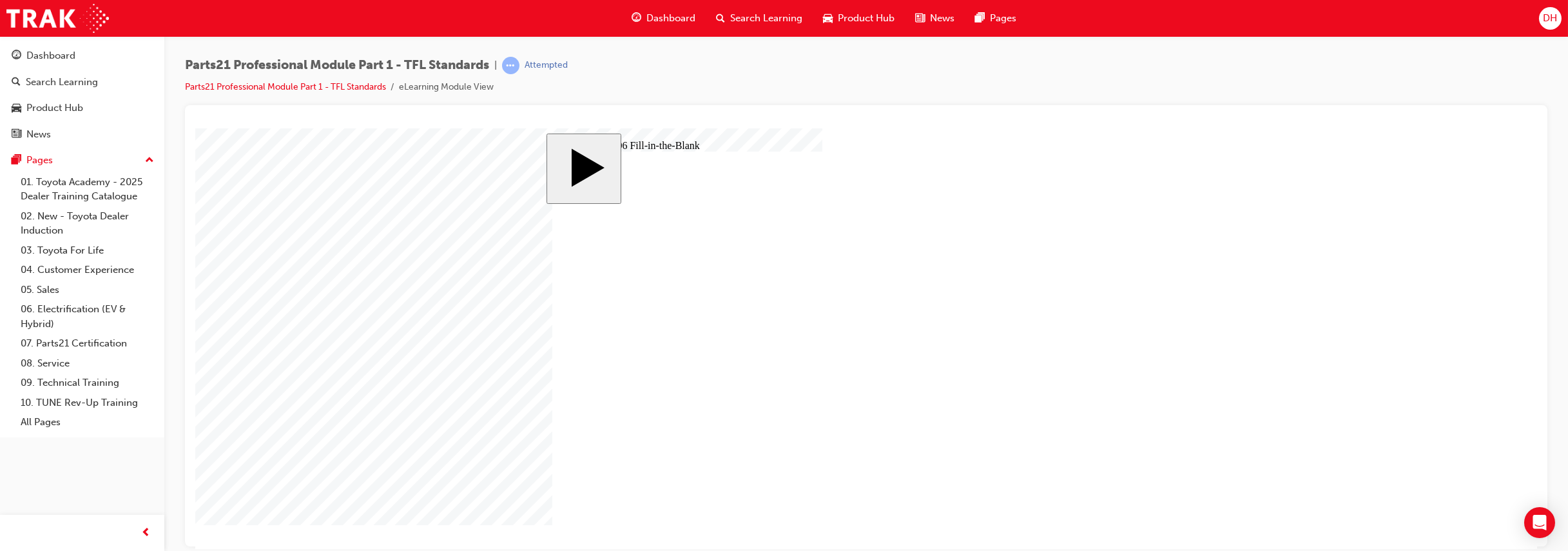
type input "14"
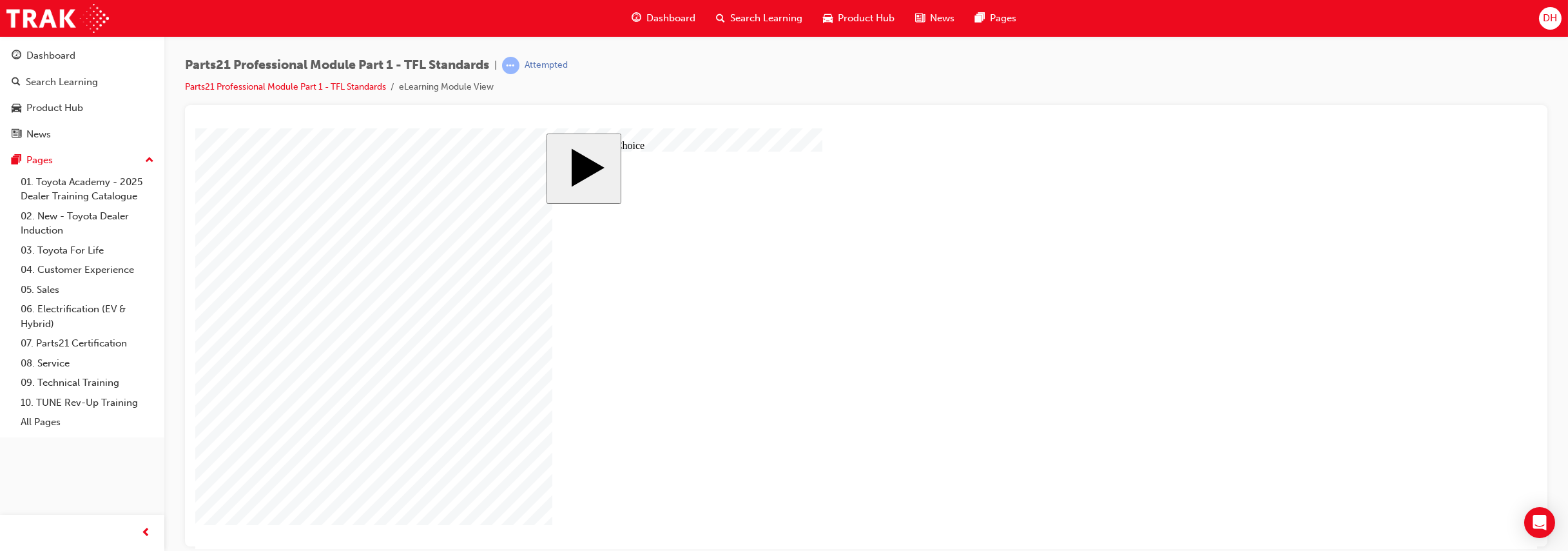
radio input "true"
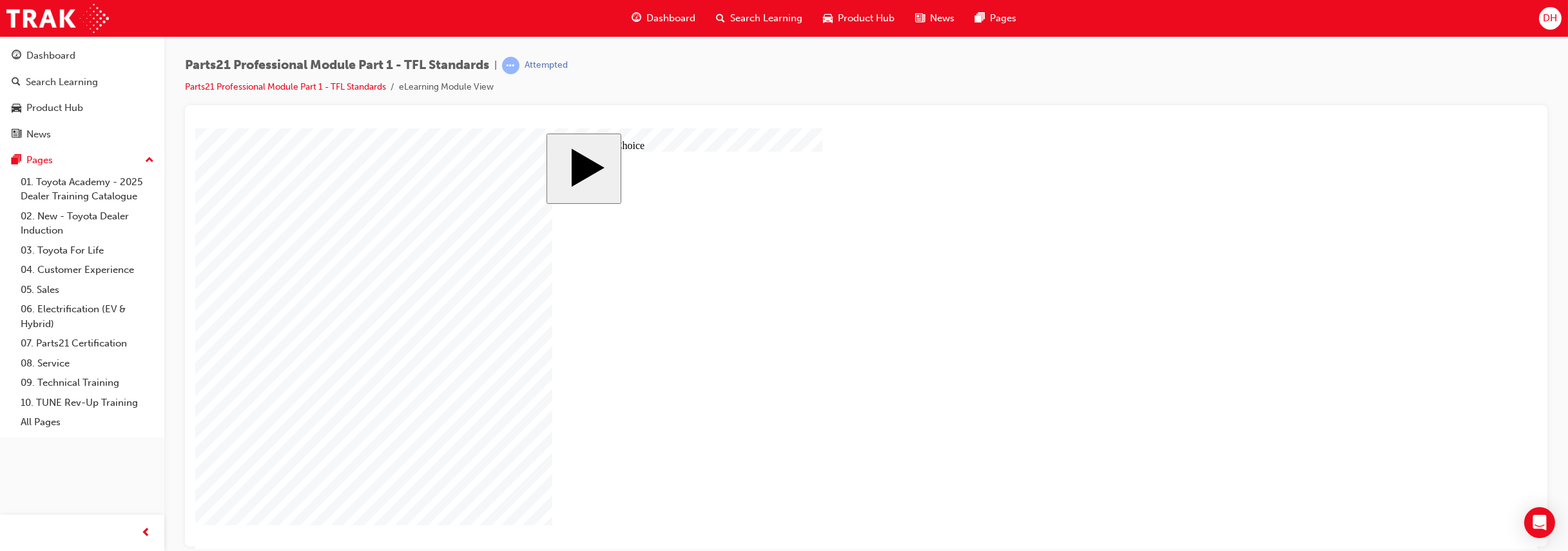
radio input "true"
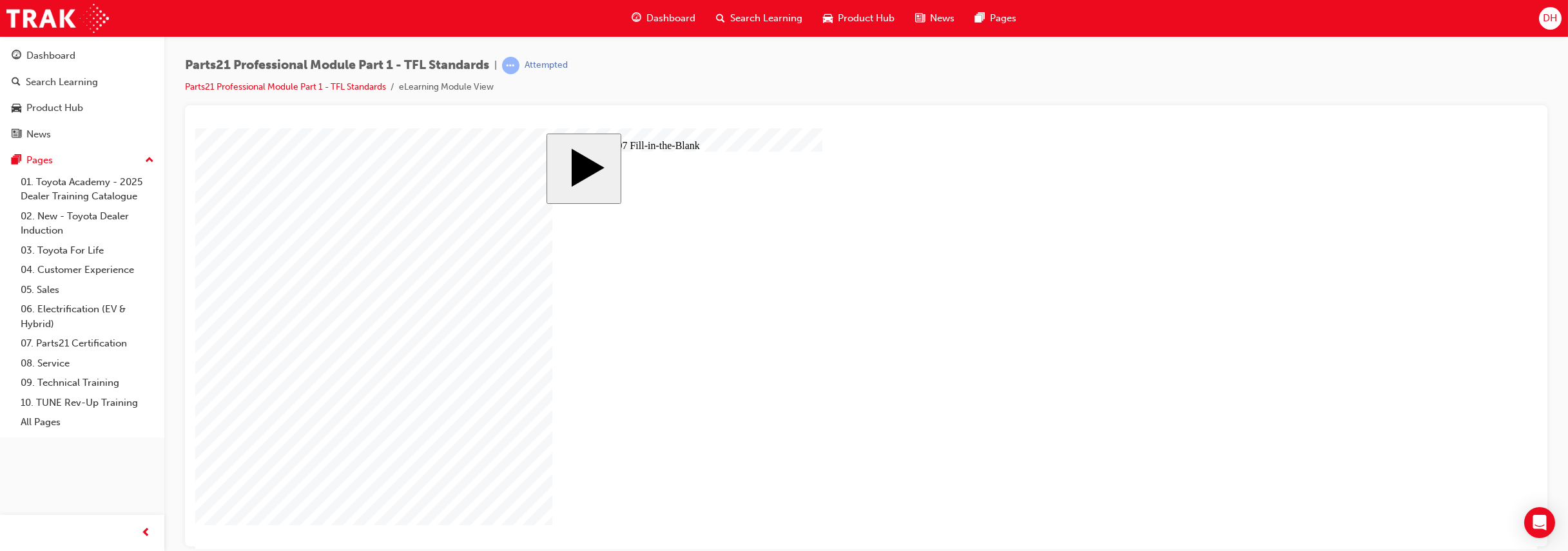
type input "8"
type input "6"
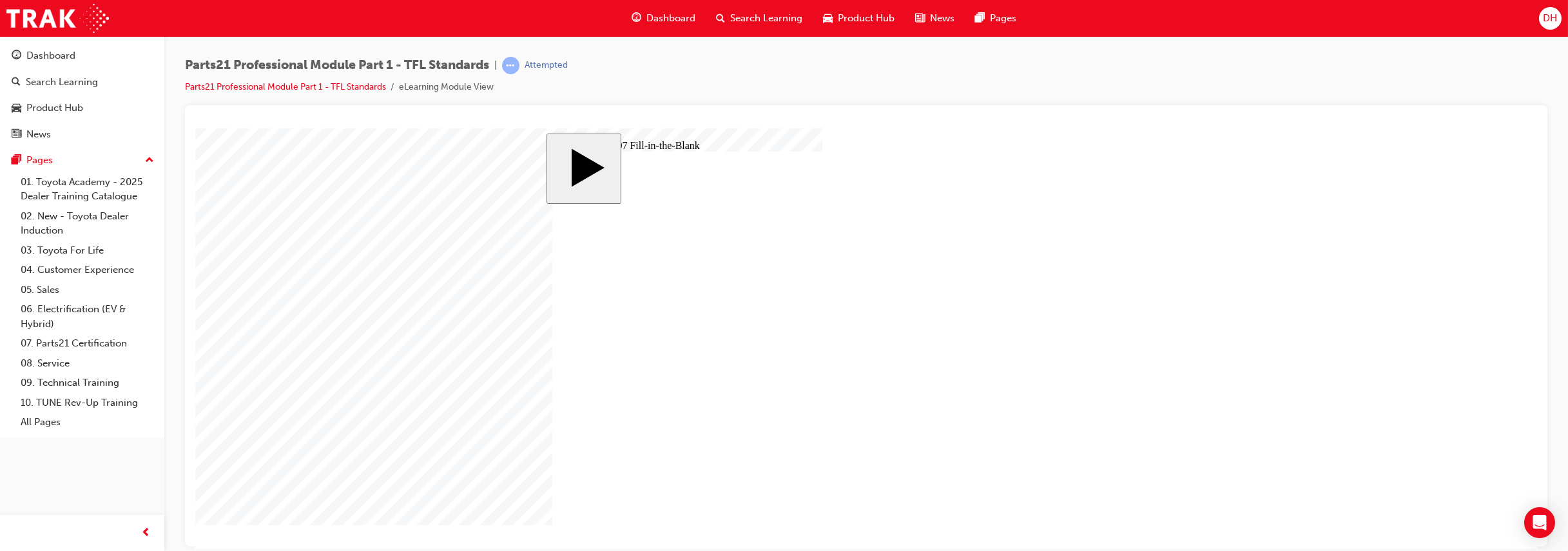
type input "6"
type input "8"
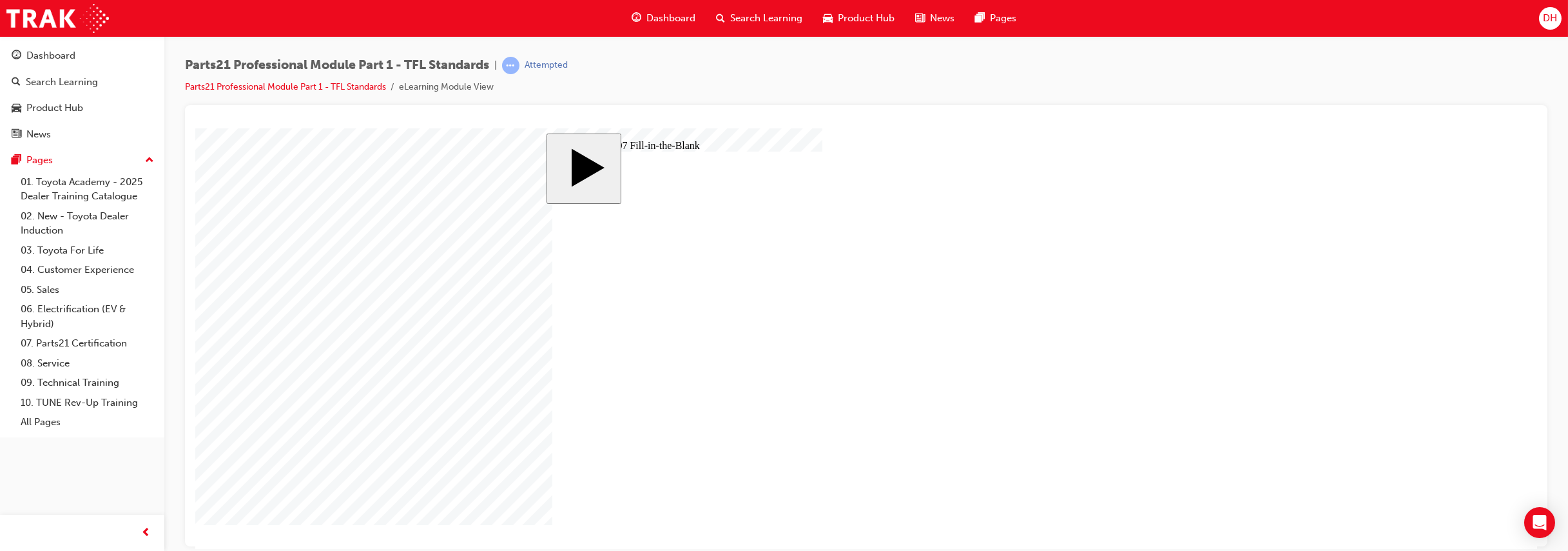
type input "8"
type input "9"
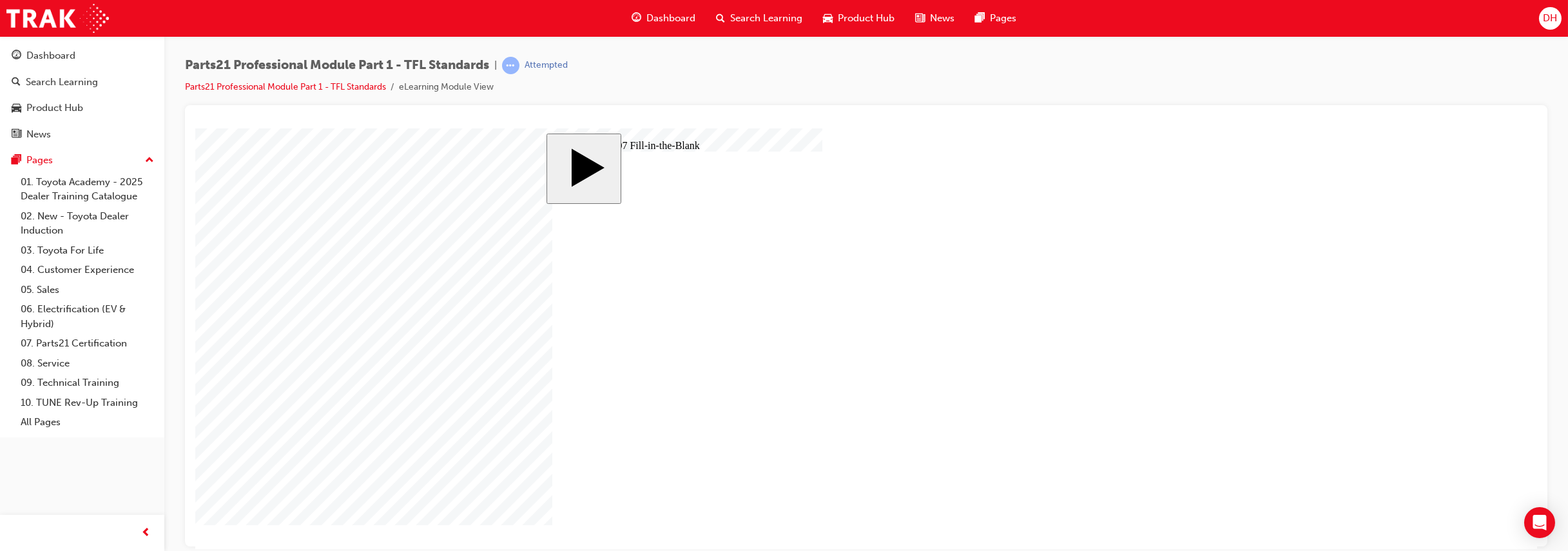
type input "3"
type input "31"
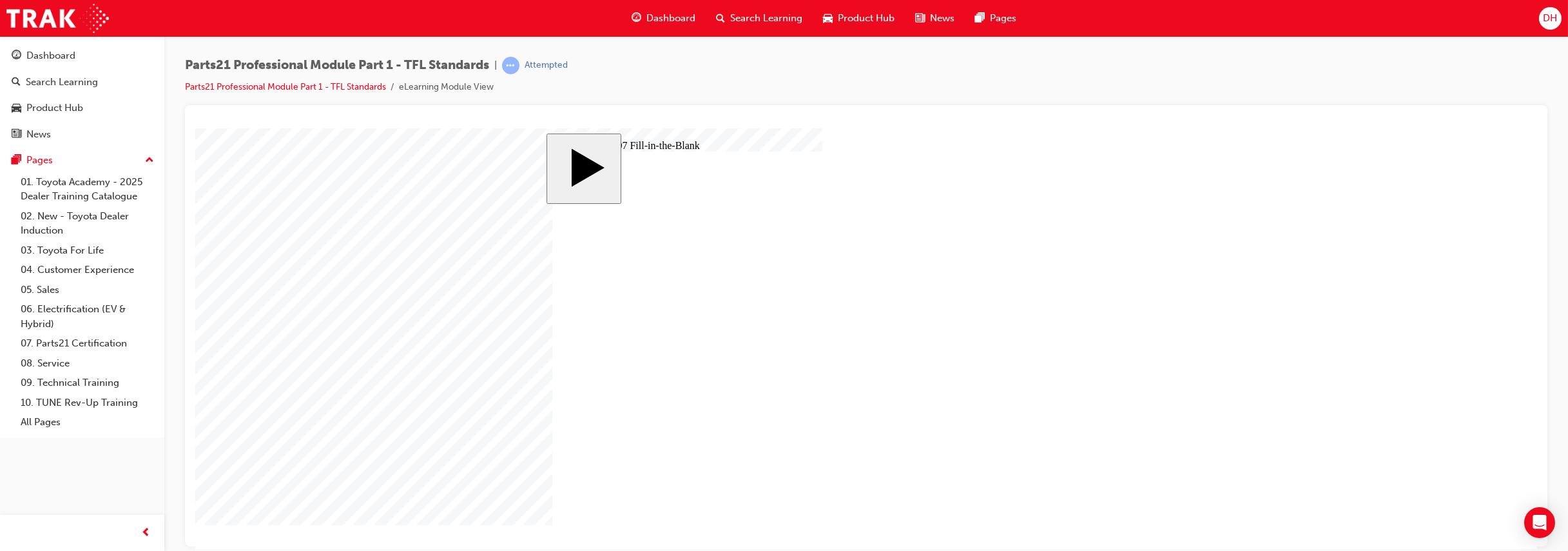
type input "31"
type input "3"
type input "31"
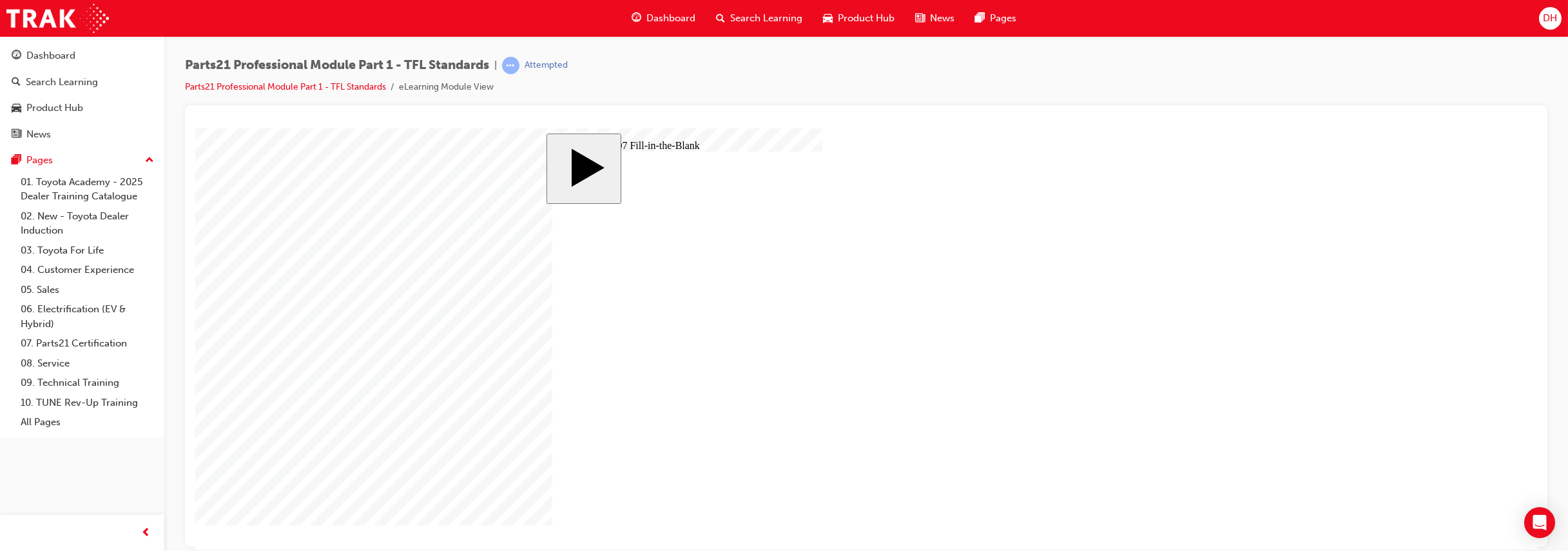
type input "31"
type input "5"
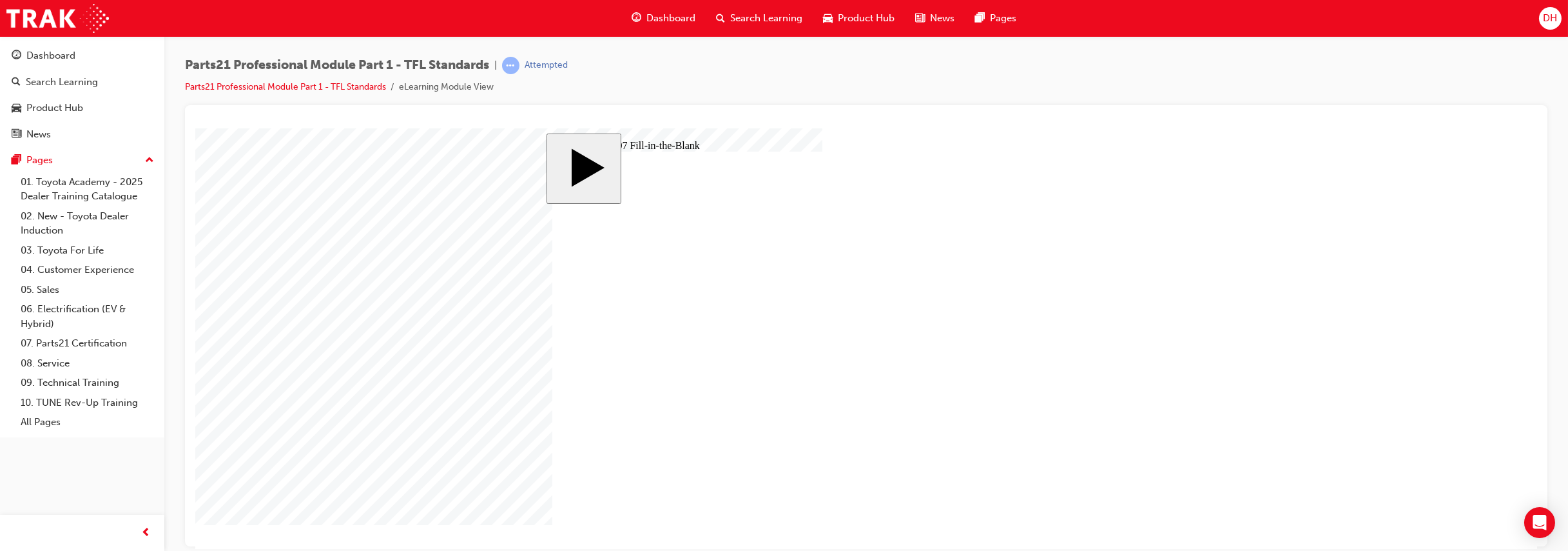
type input "4"
drag, startPoint x: 751, startPoint y: 451, endPoint x: 742, endPoint y: 451, distance: 9.0
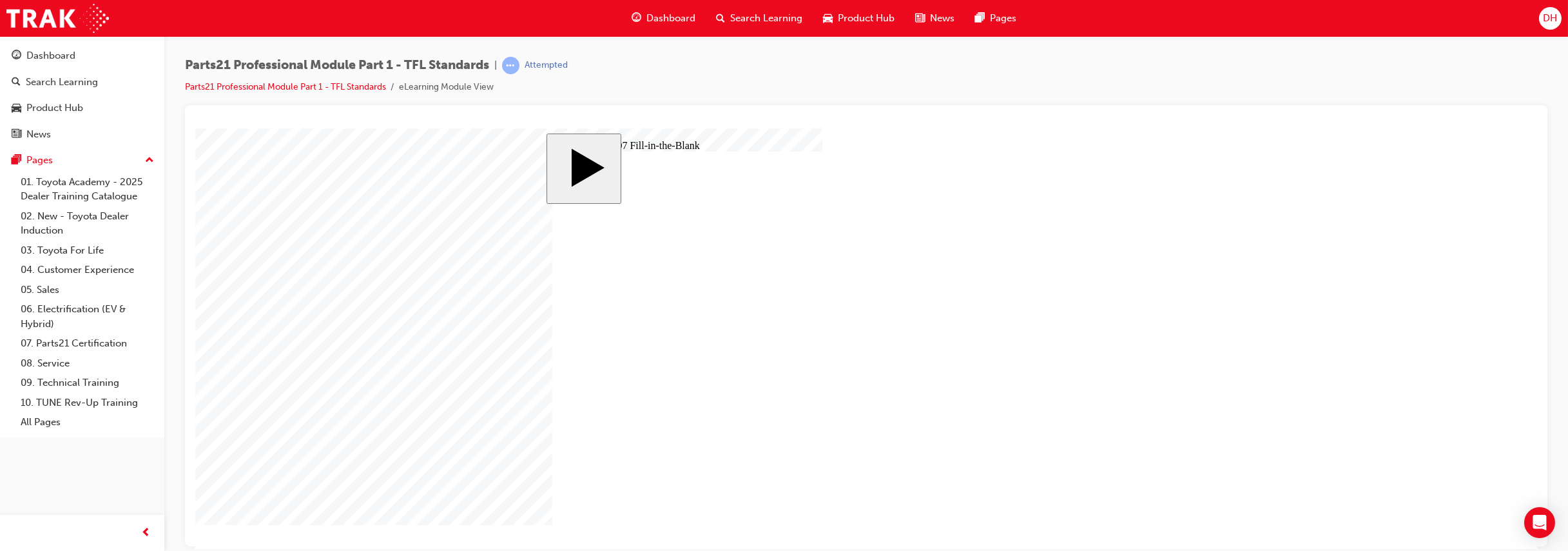
type input "7"
type input "7."
type input "7.7"
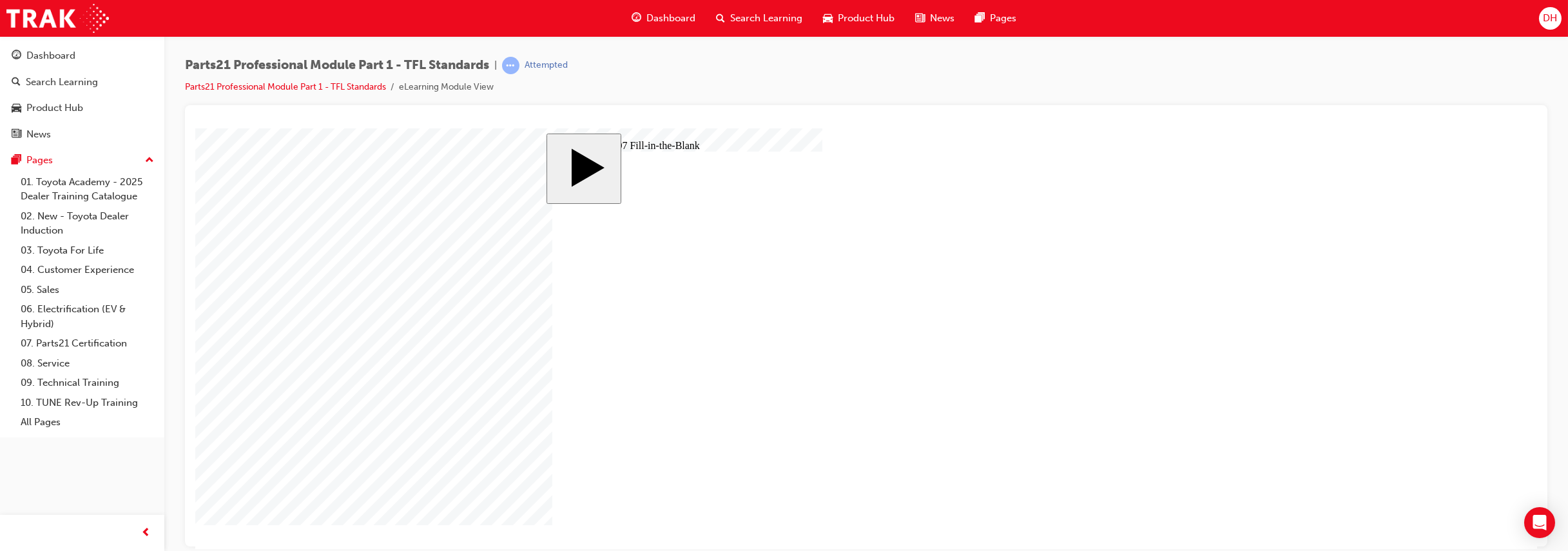
type input "7.7"
type input "7.75"
type input "8"
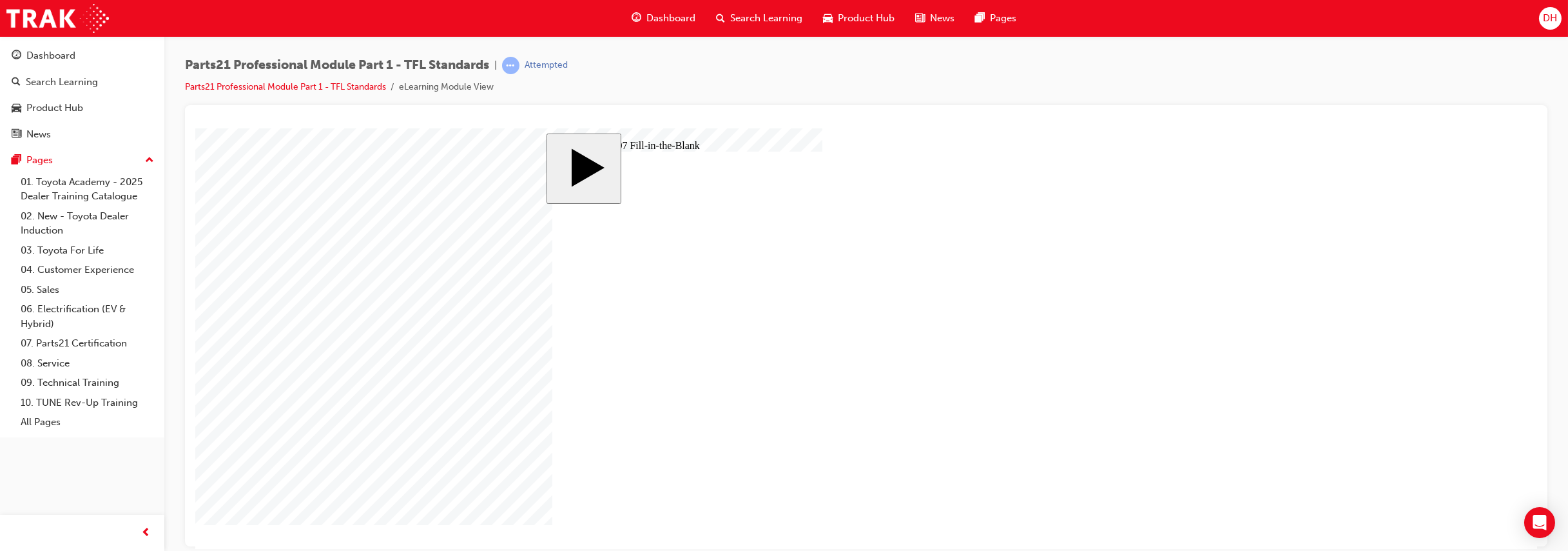
type input "6"
type input "8"
type input "9"
type input "31"
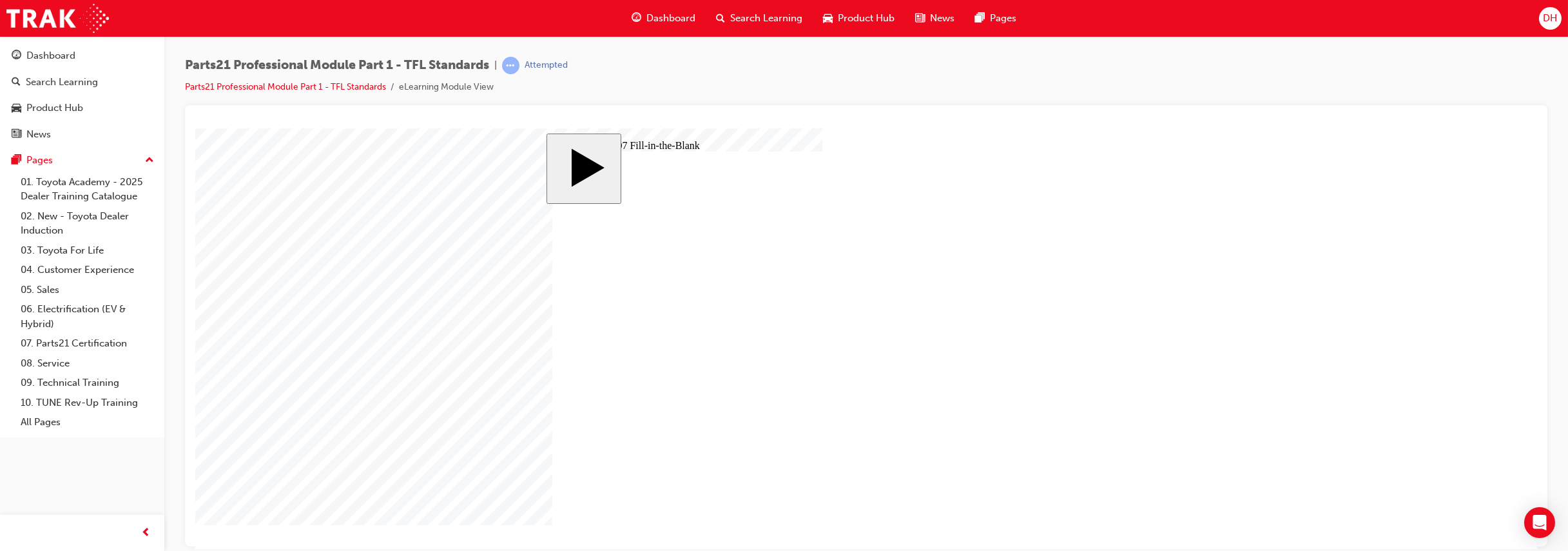
type input "4"
type input "7.75"
type input "8"
type input "6"
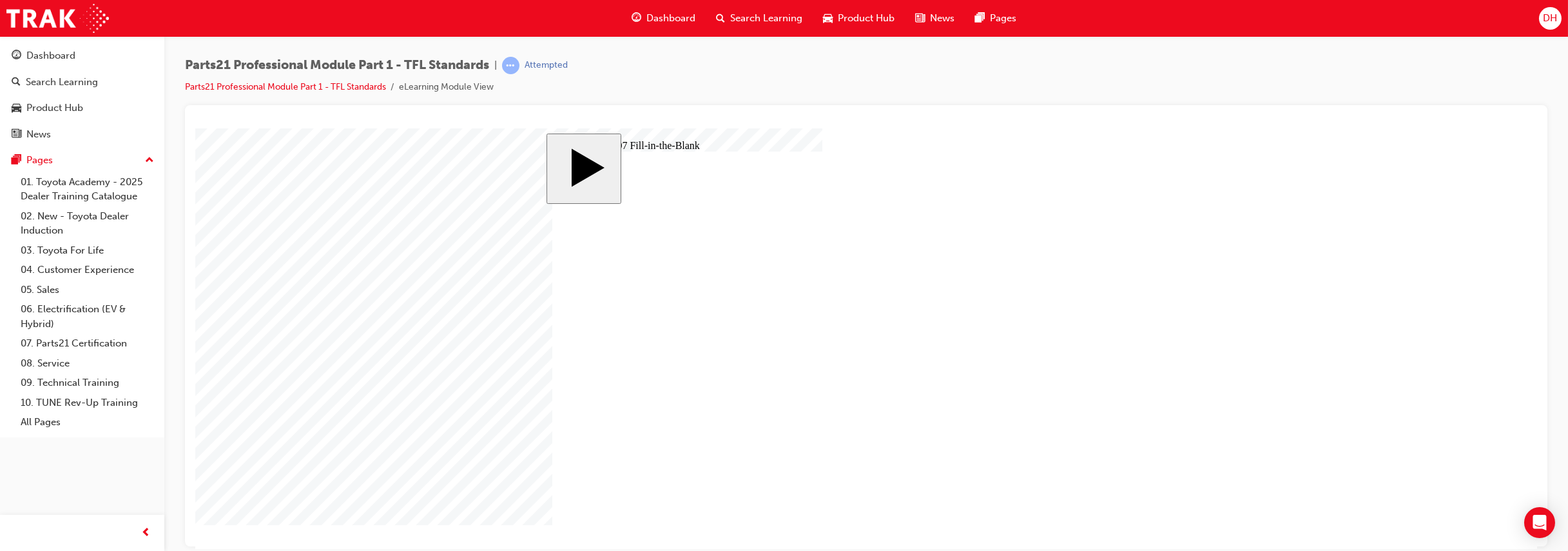
type input "8"
type input "9"
type input "31"
type input "4"
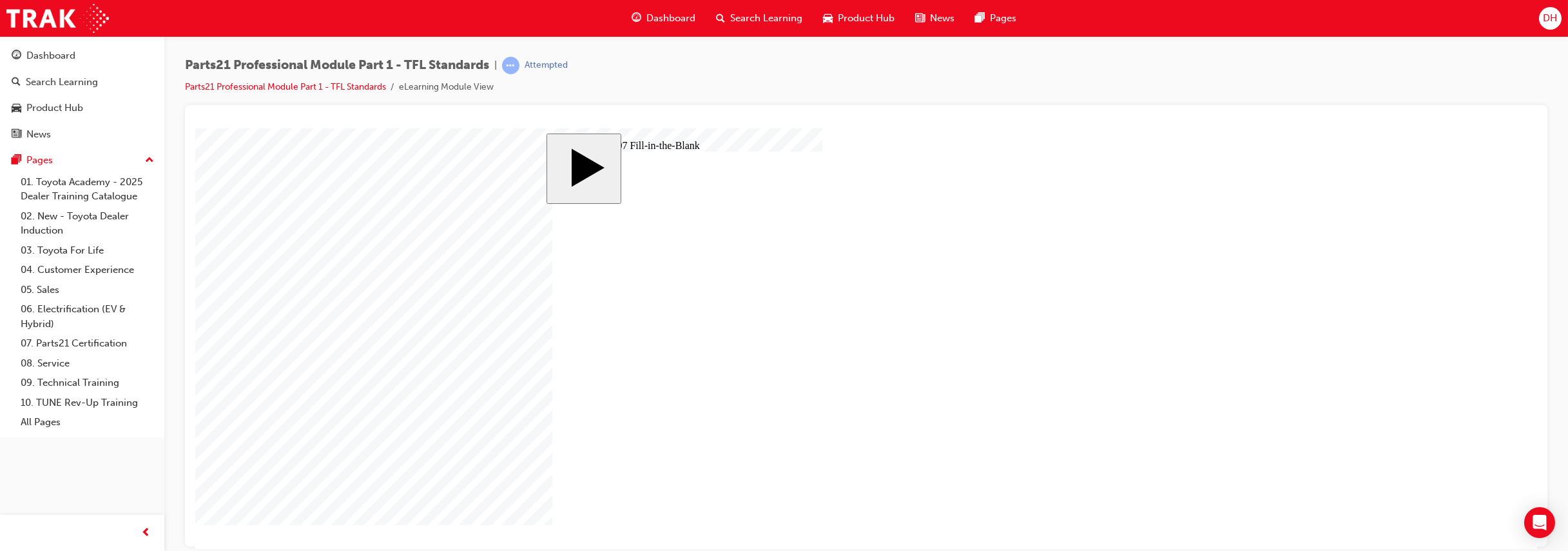
type input "7.75"
type input "8"
type input "6"
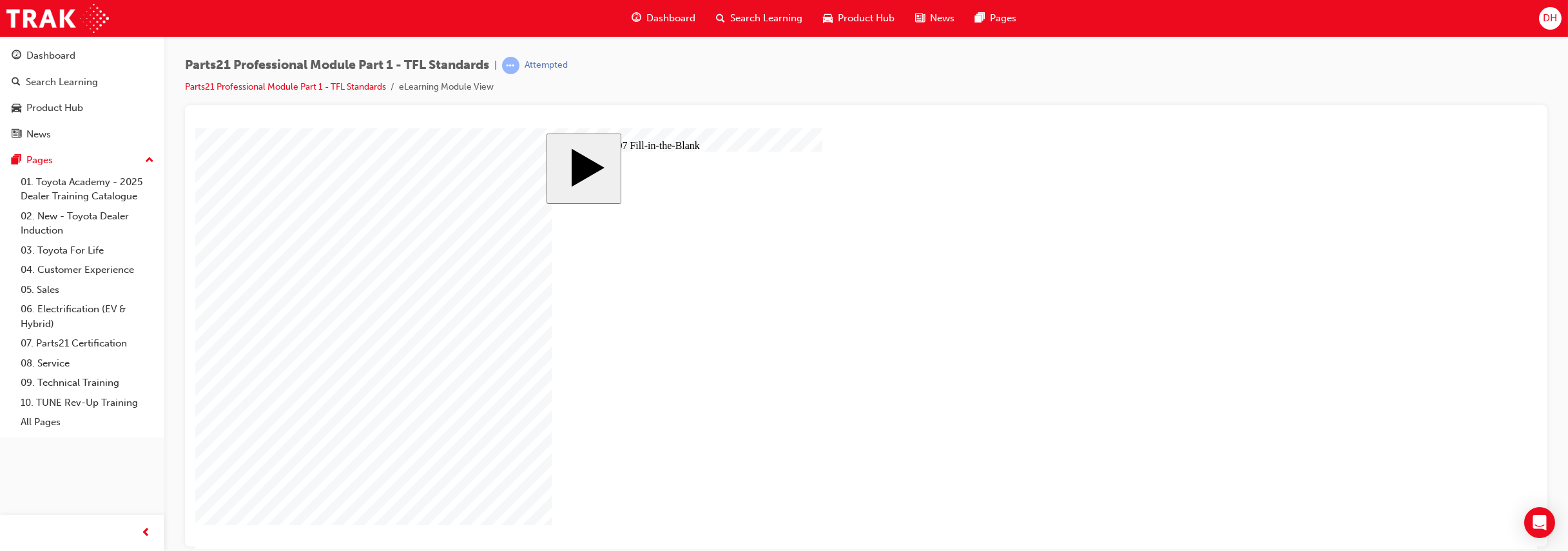
type input "8"
type input "9"
type input "31"
type input "4"
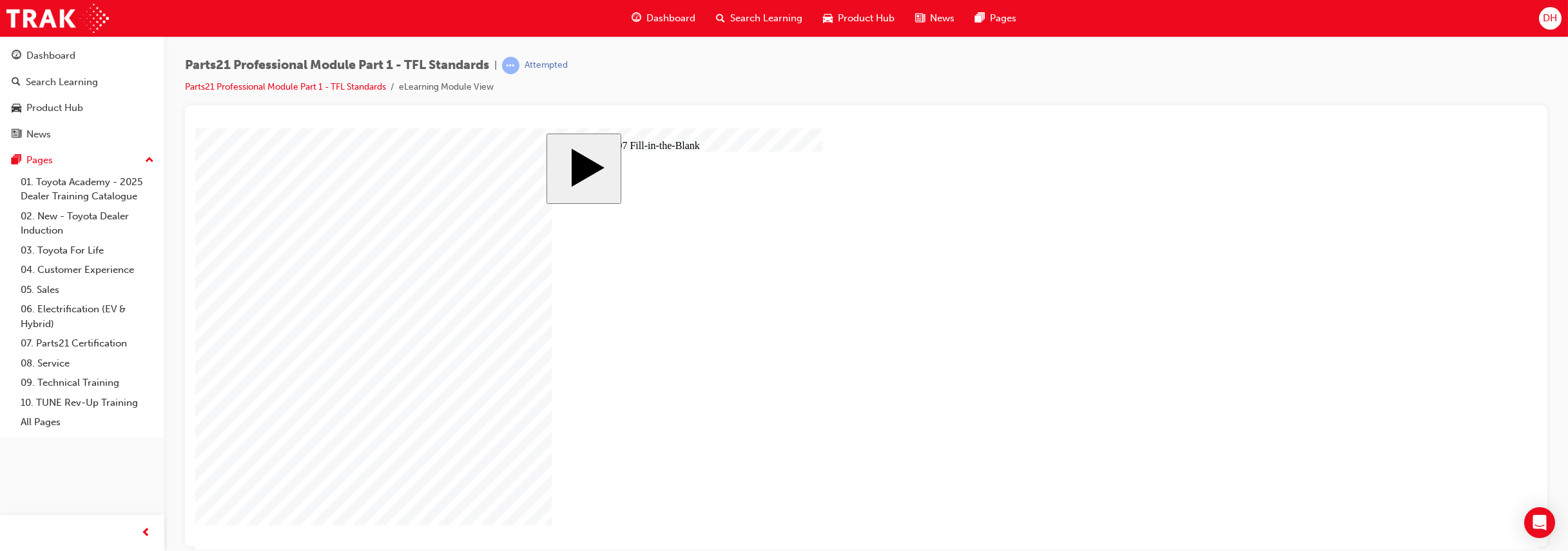
type input "7.75"
drag, startPoint x: 683, startPoint y: 430, endPoint x: 1129, endPoint y: 329, distance: 457.3
drag, startPoint x: 965, startPoint y: 429, endPoint x: 1112, endPoint y: 356, distance: 164.1
drag, startPoint x: 814, startPoint y: 425, endPoint x: 1088, endPoint y: 390, distance: 276.2
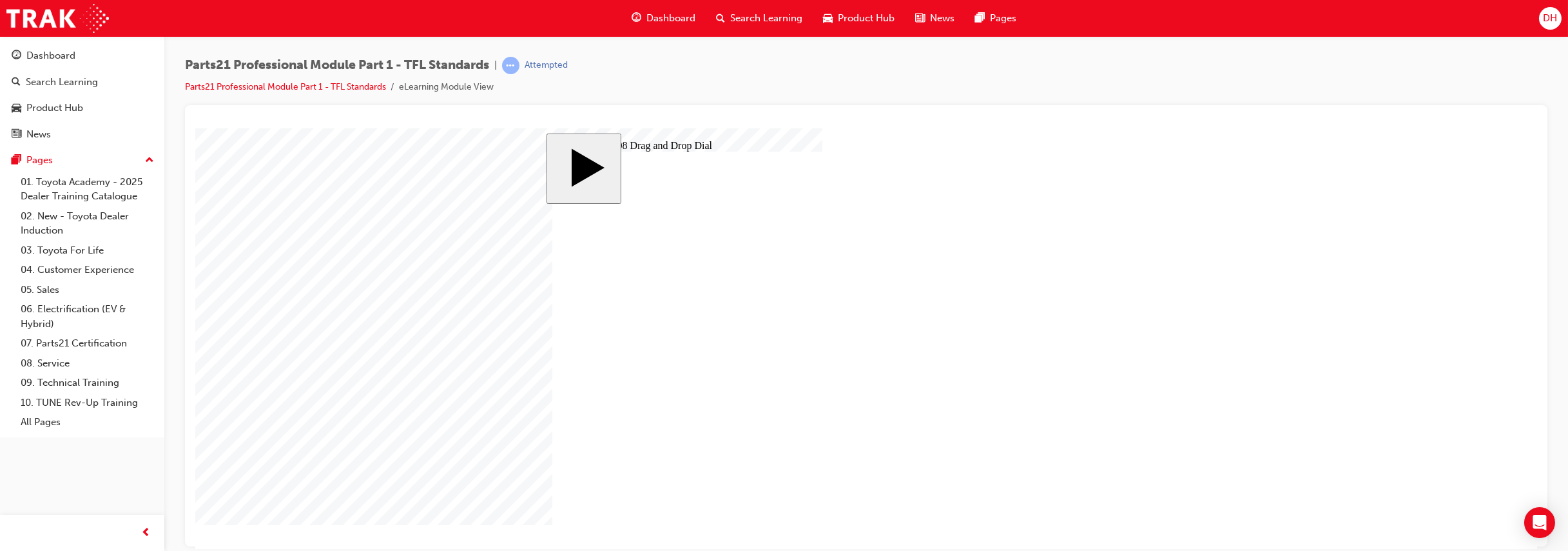
type input "6"
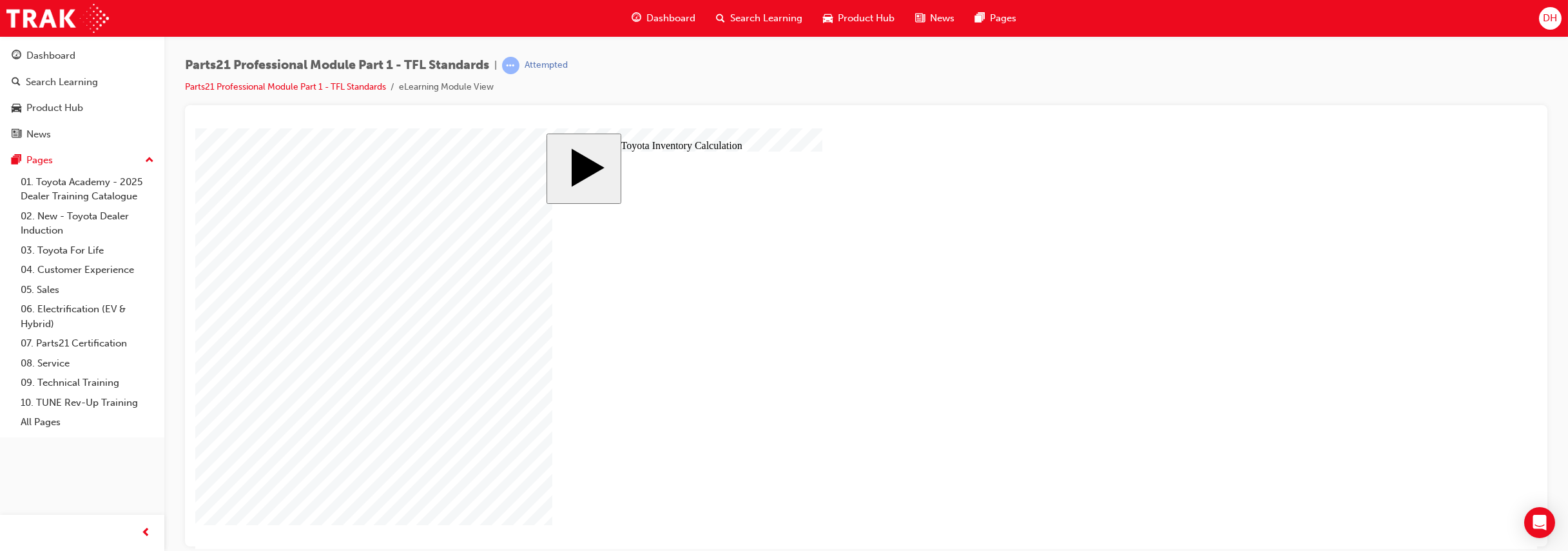
checkbox input "true"
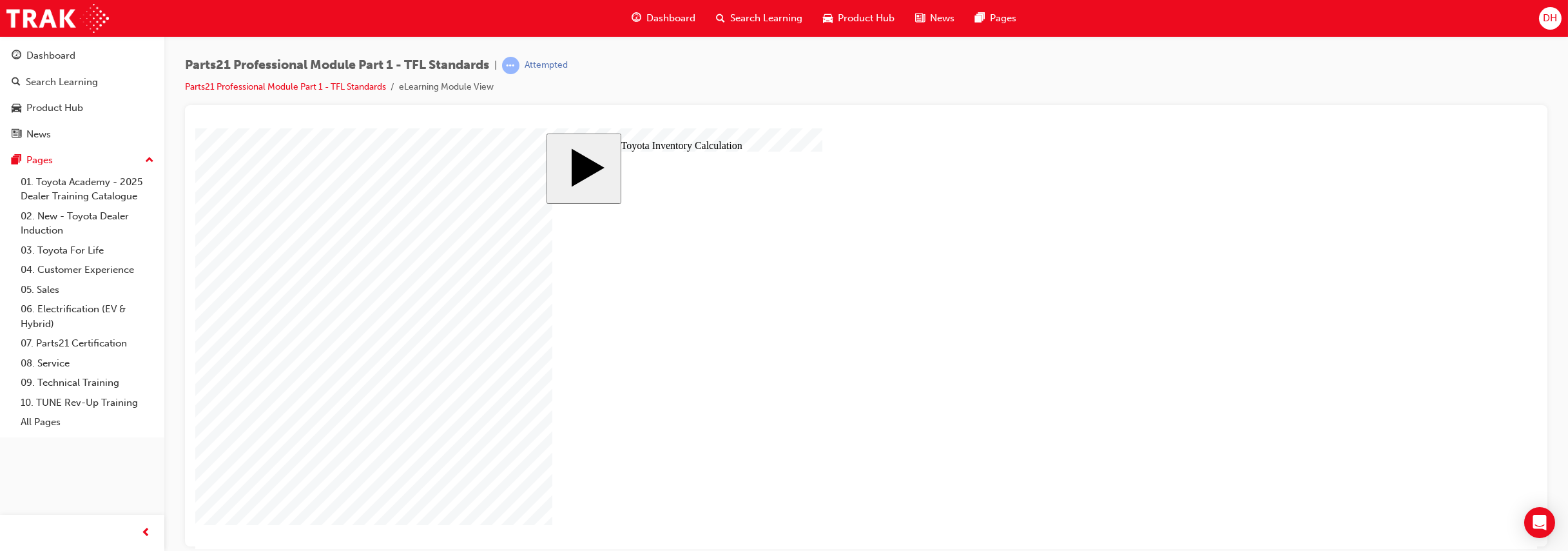
checkbox input "true"
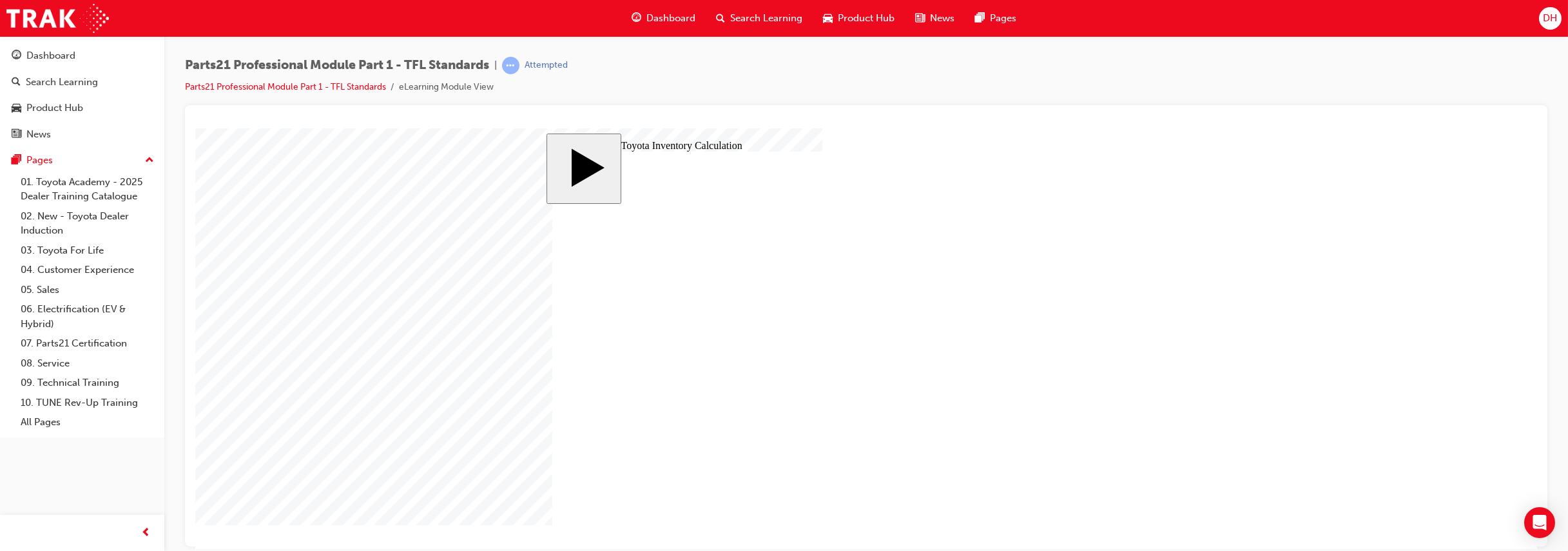
checkbox input "true"
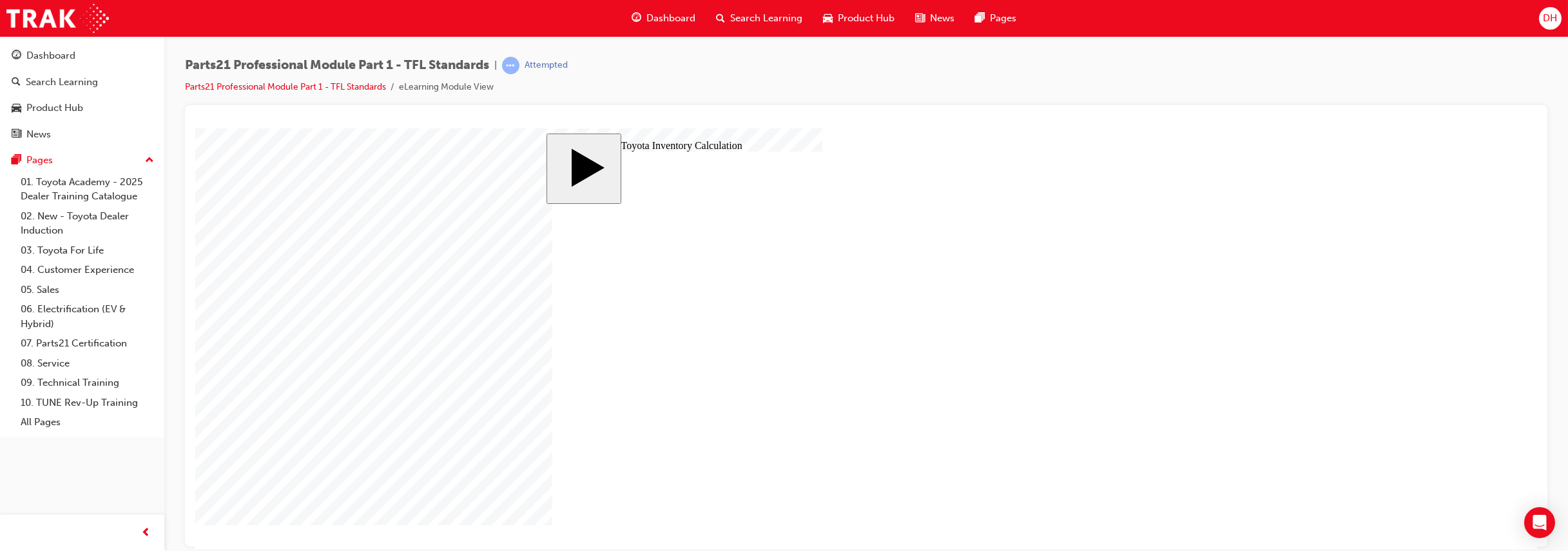
checkbox input "true"
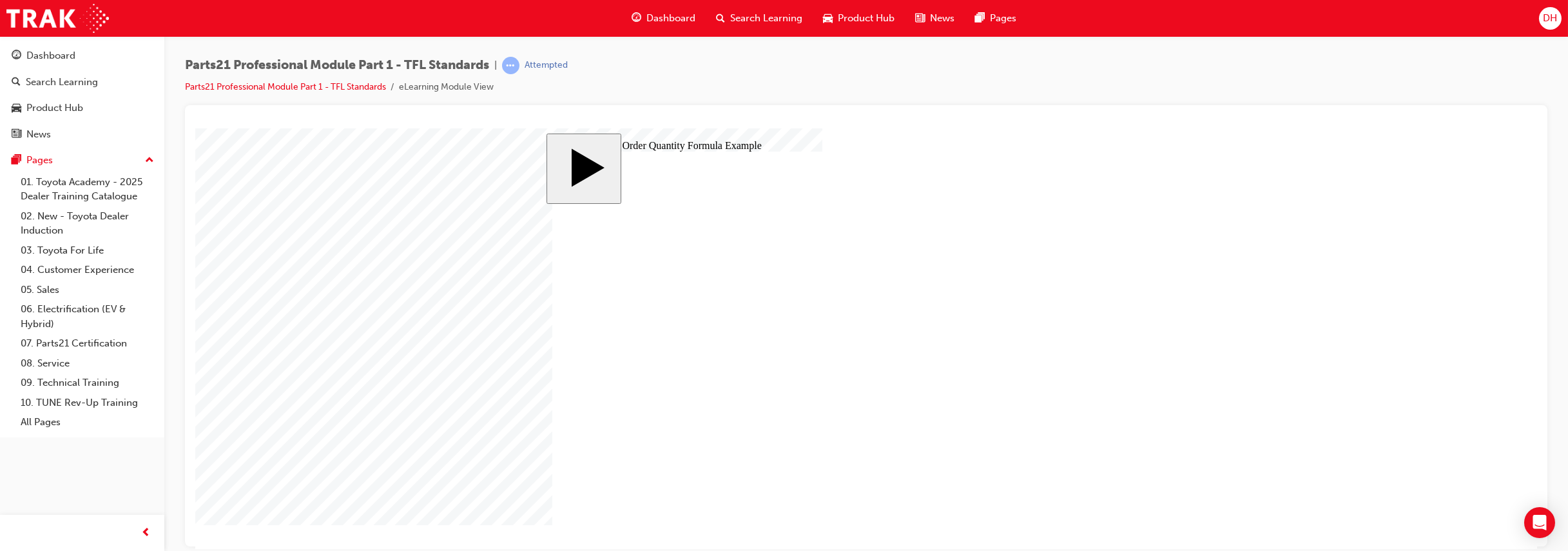
click at [1229, 339] on body "slide: Suggested Order Quantity Formula Example MENU Rectangle 6 HELP Rectangle…" at bounding box center [866, 338] width 1341 height 420
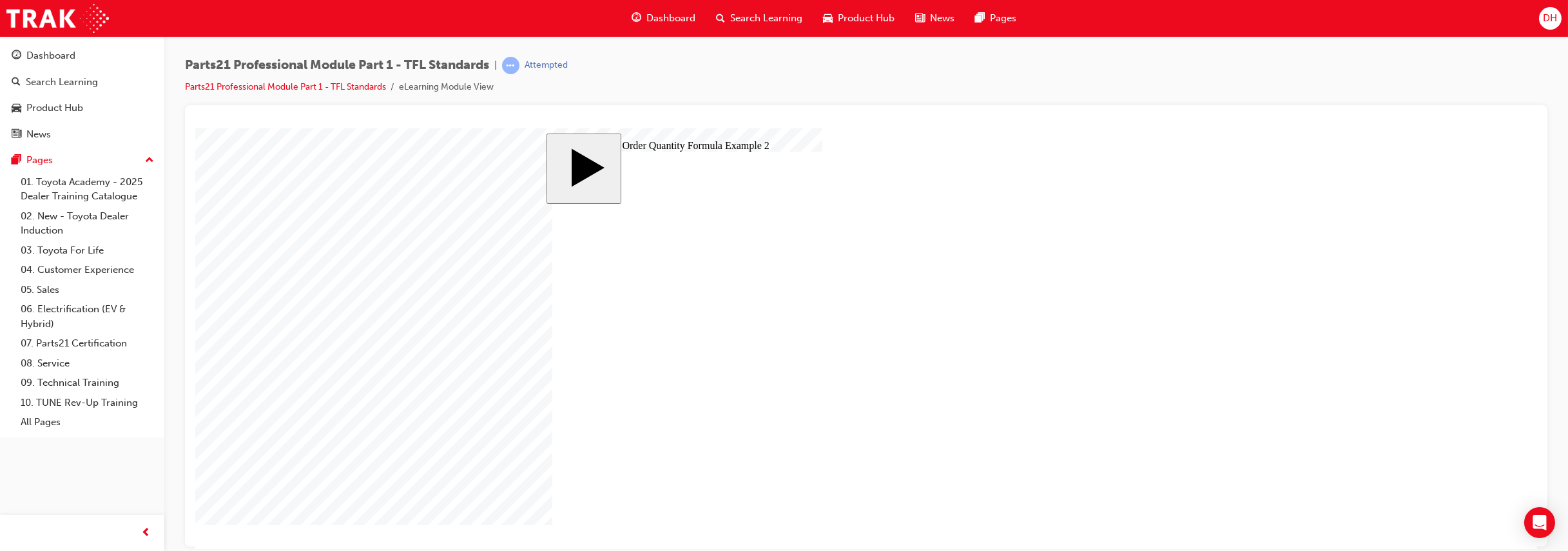
type input "11"
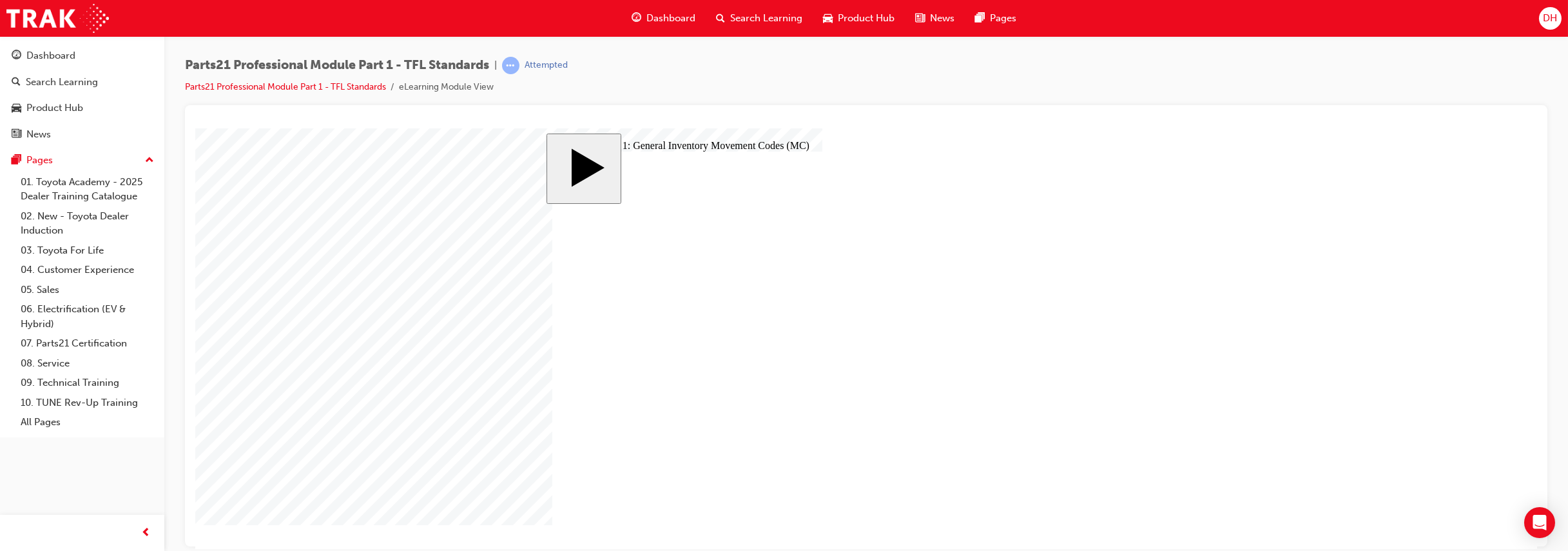
drag, startPoint x: 916, startPoint y: 367, endPoint x: 931, endPoint y: 352, distance: 21.2
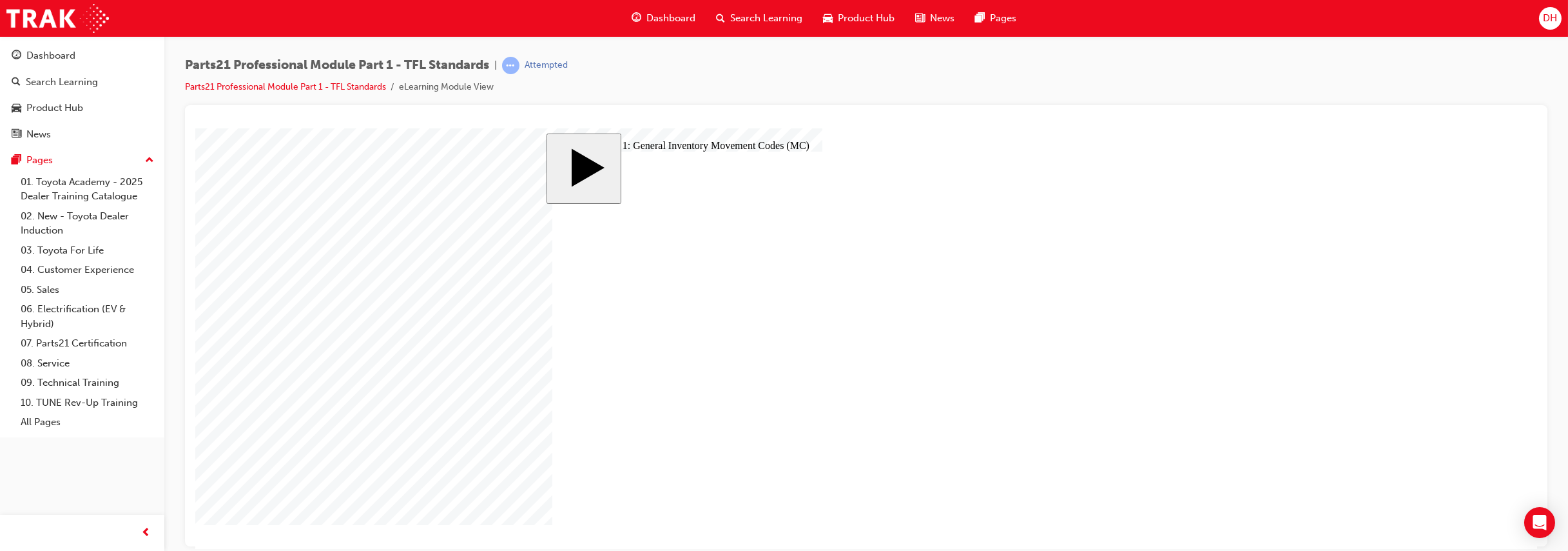
checkbox input "true"
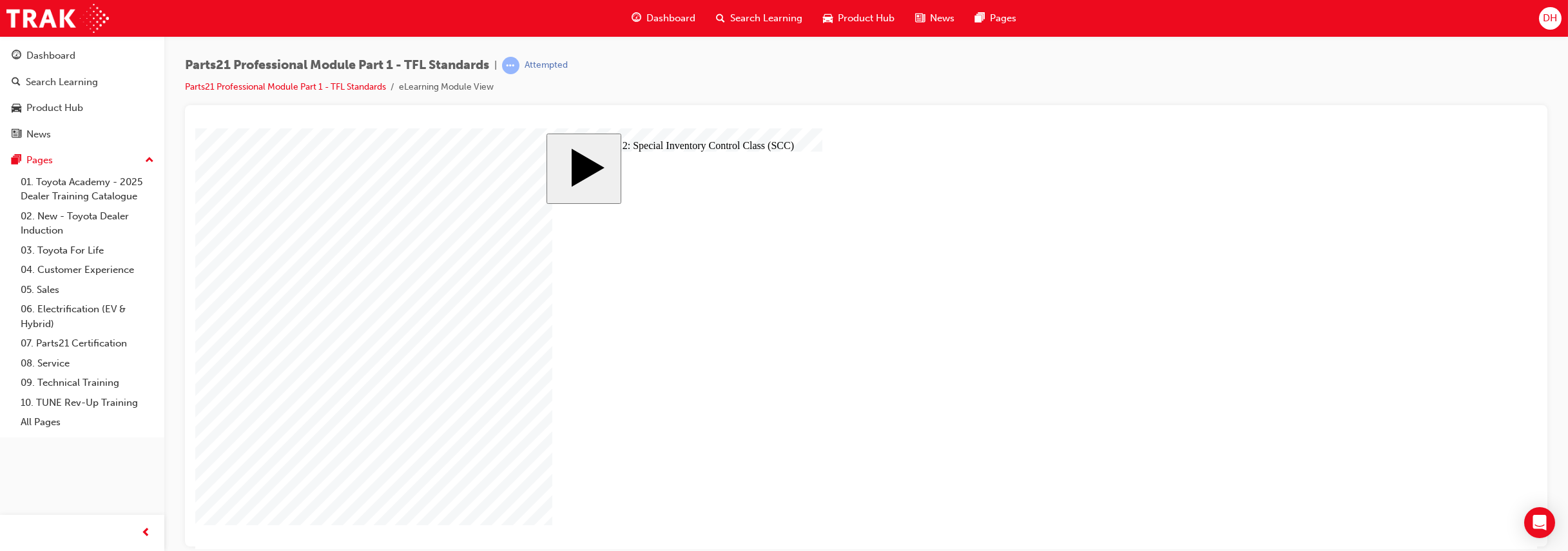
checkbox input "true"
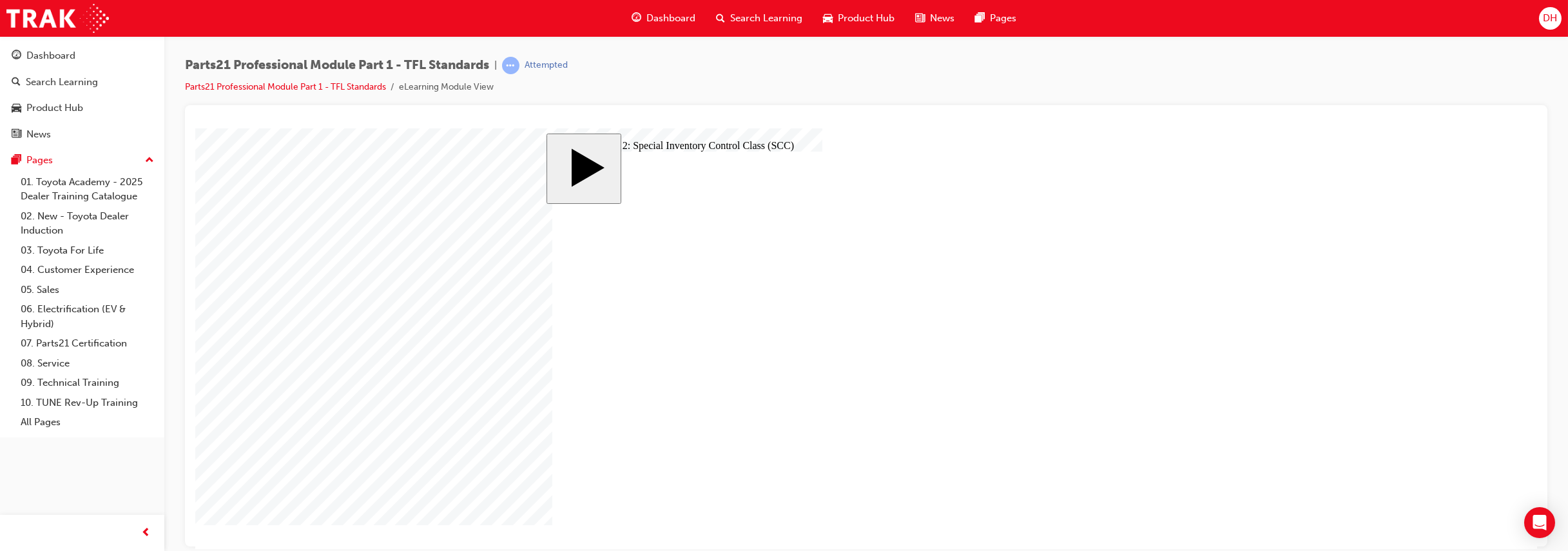
checkbox input "true"
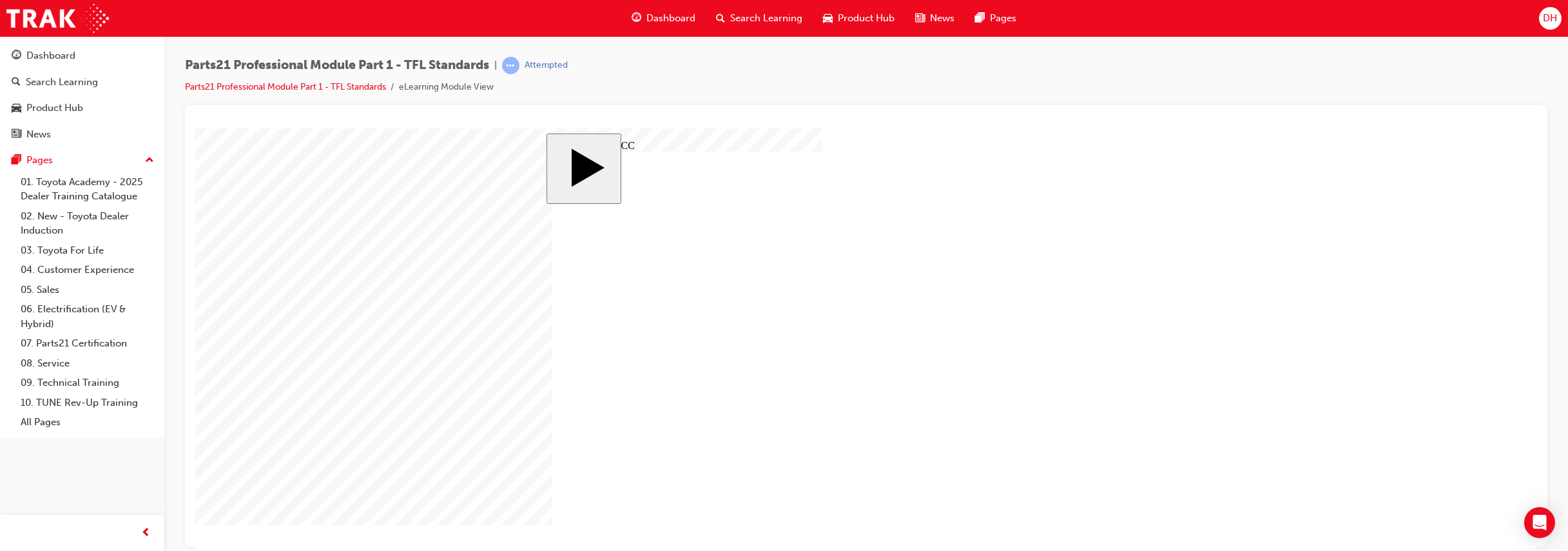
checkbox input "true"
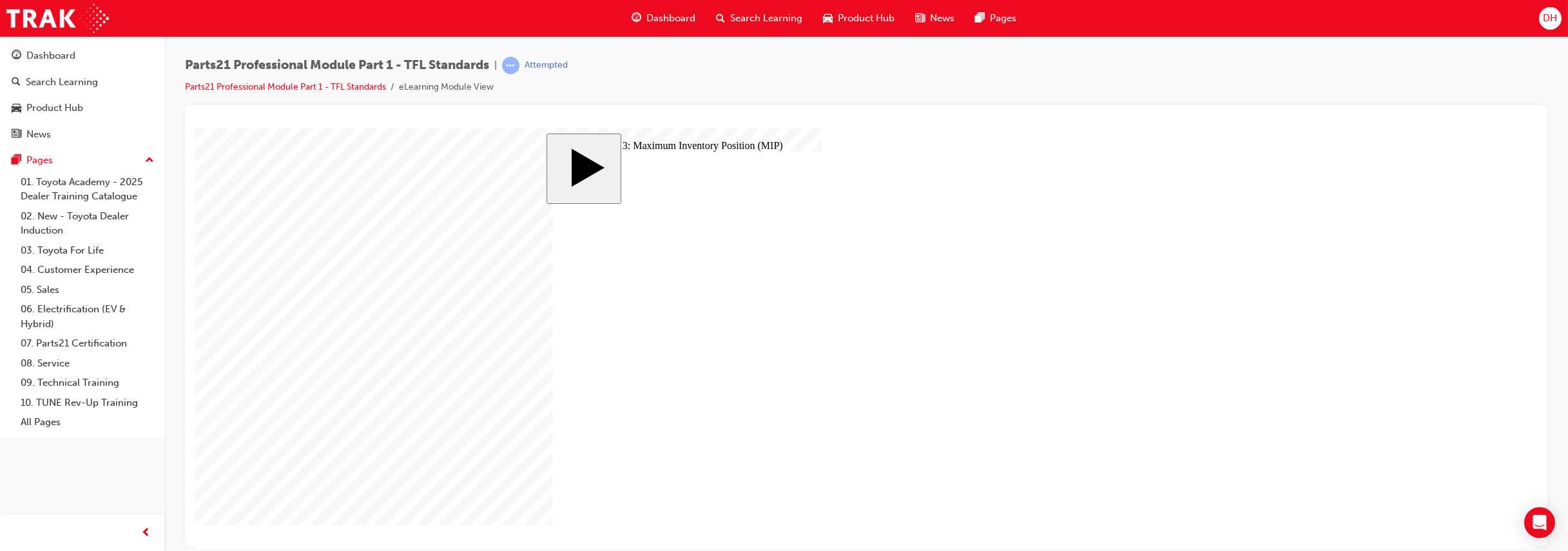
checkbox input "true"
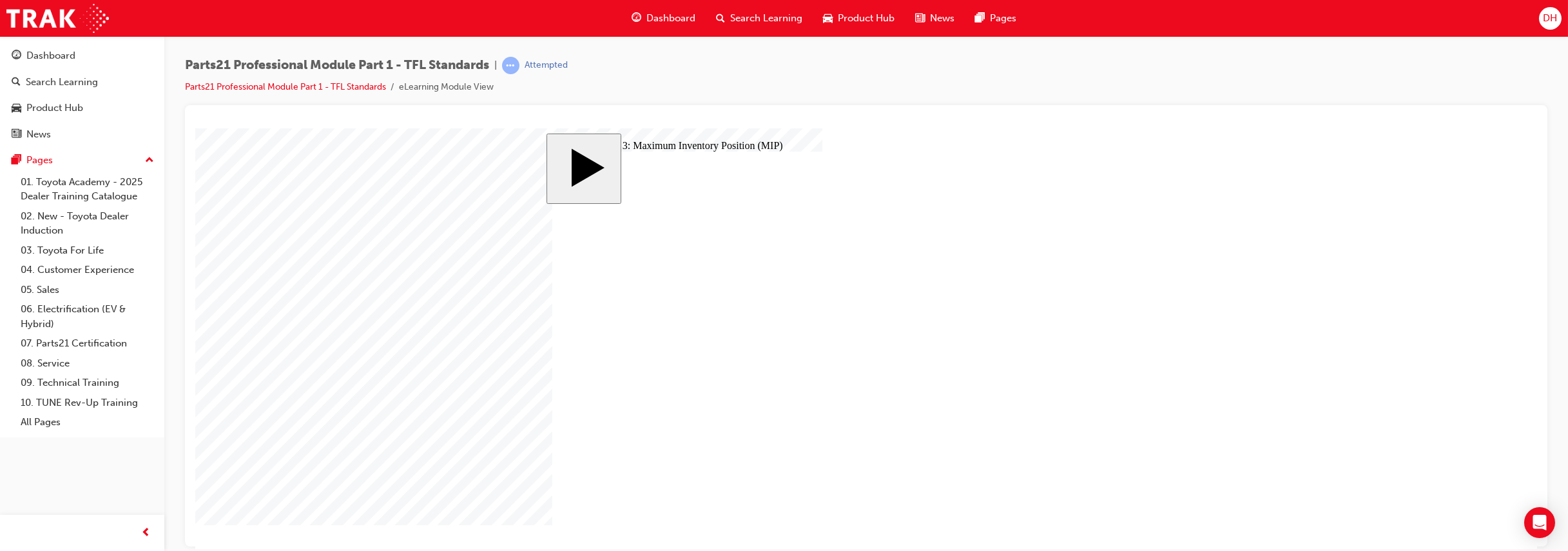
checkbox input "true"
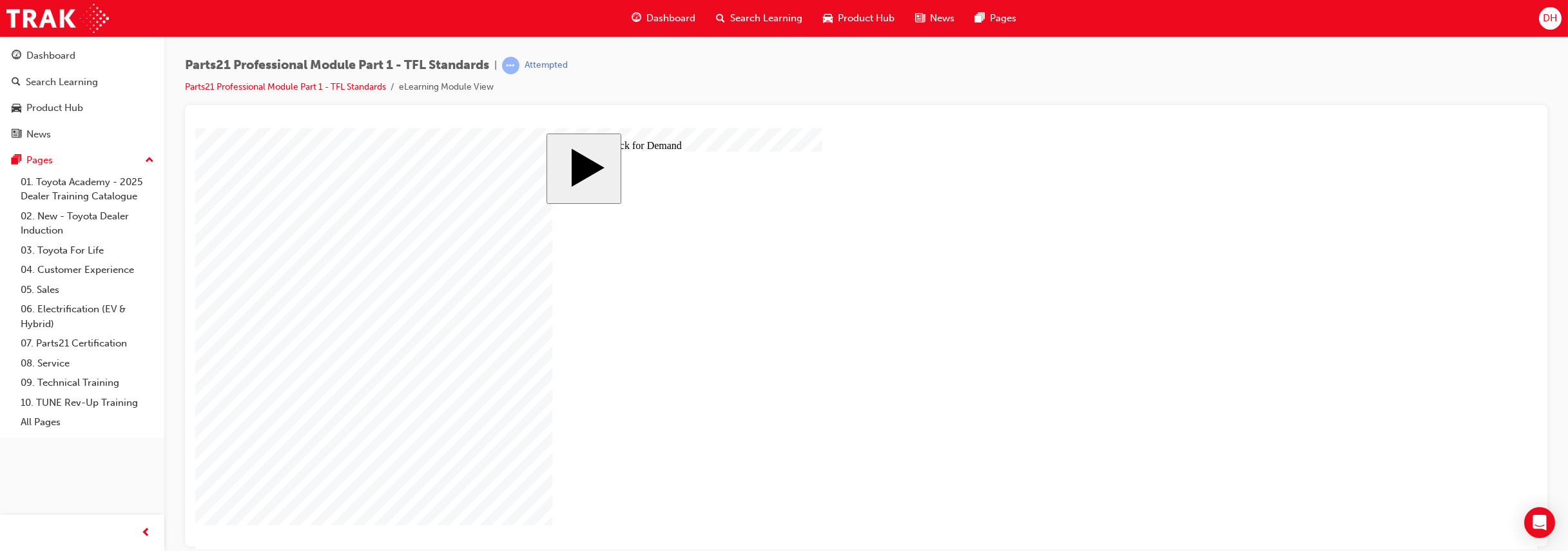
drag, startPoint x: 648, startPoint y: 413, endPoint x: 563, endPoint y: 416, distance: 85.1
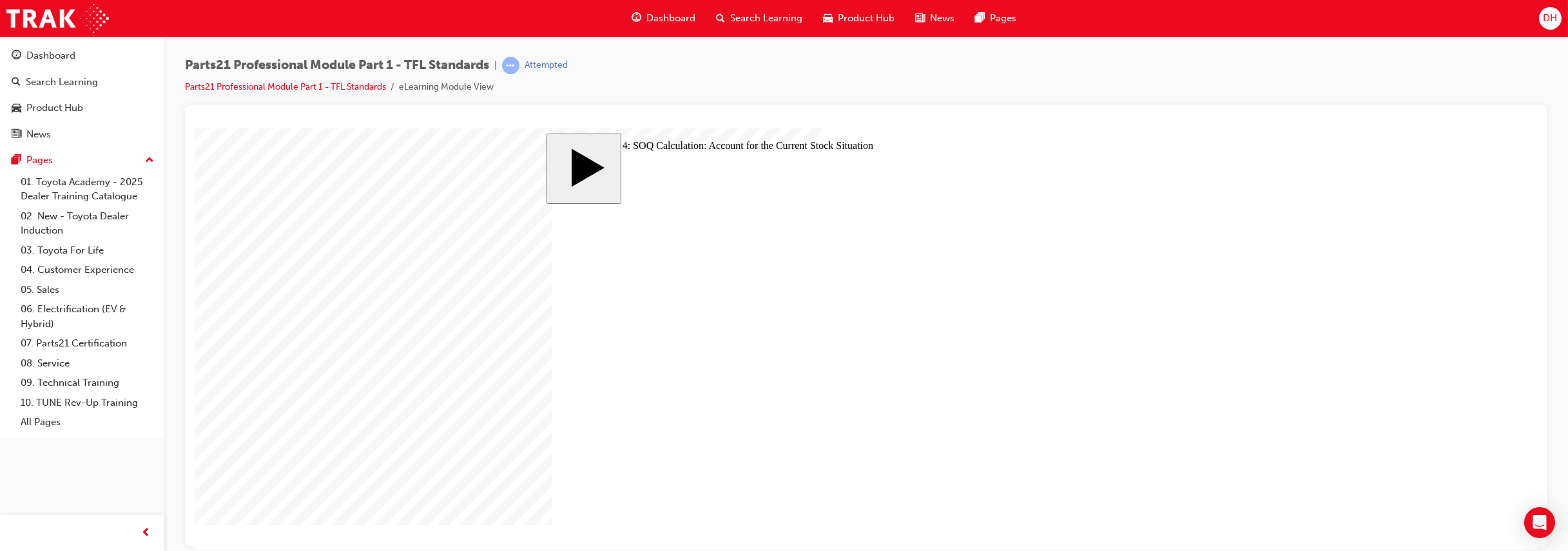
checkbox input "true"
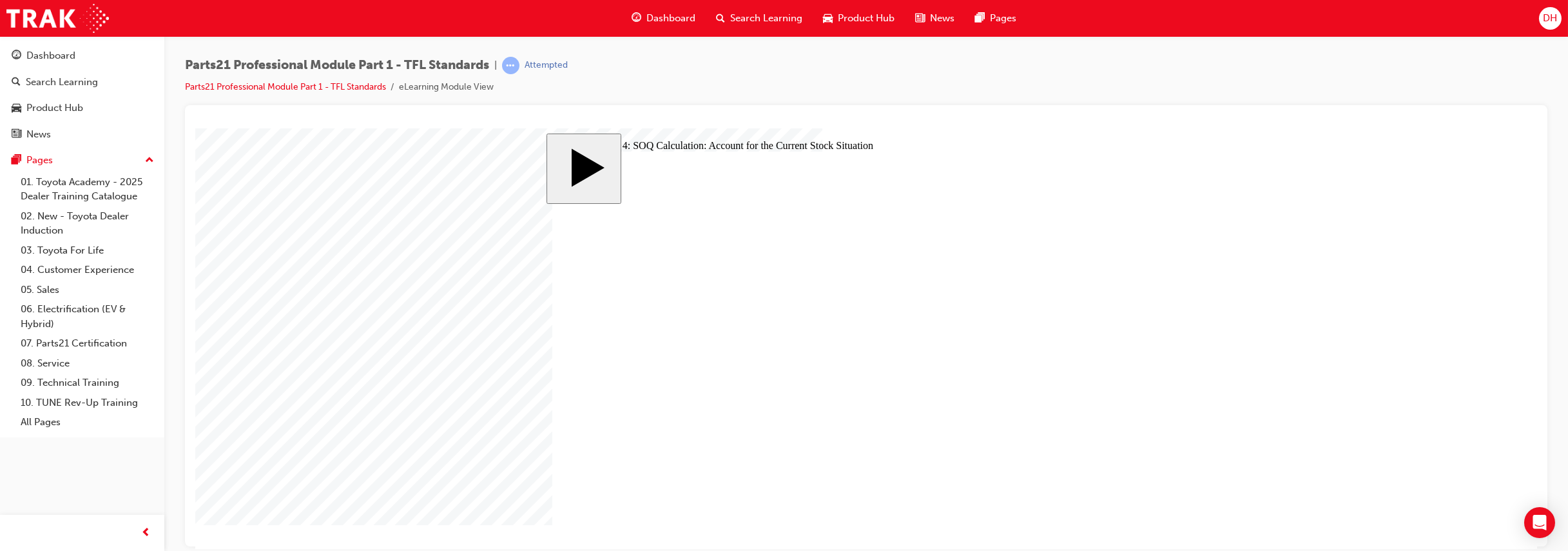
type input "8"
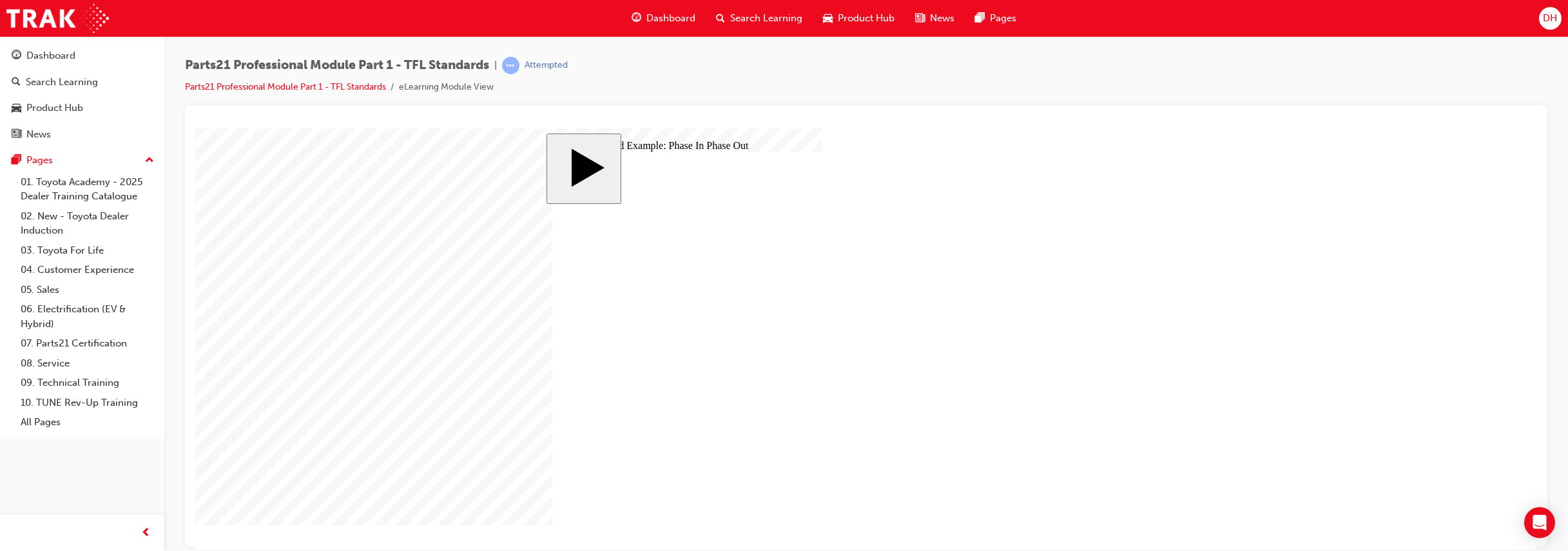
checkbox input "true"
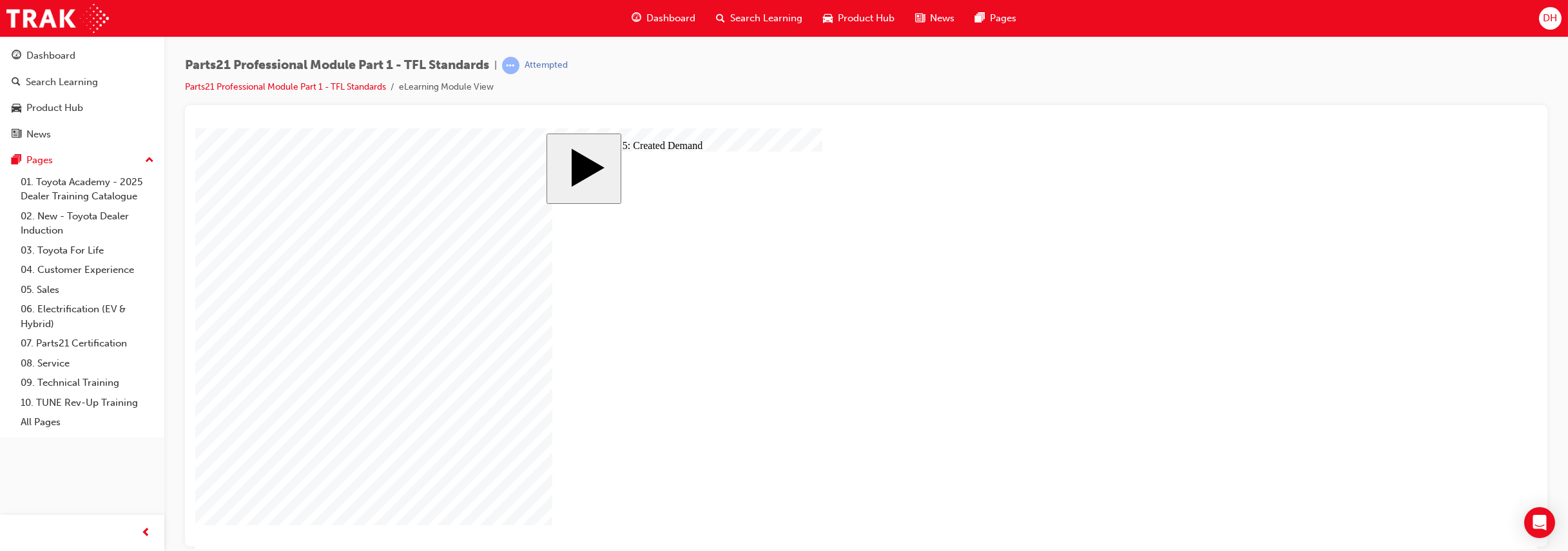
checkbox input "true"
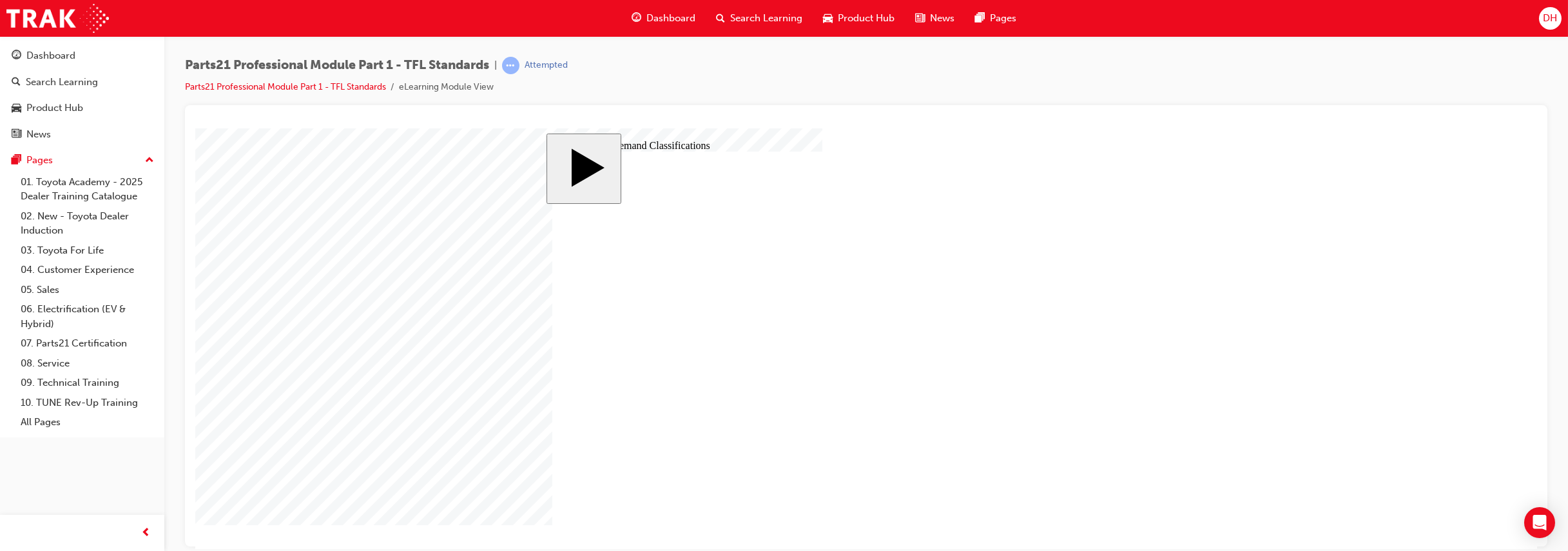
drag, startPoint x: 747, startPoint y: 338, endPoint x: 829, endPoint y: 306, distance: 88.0
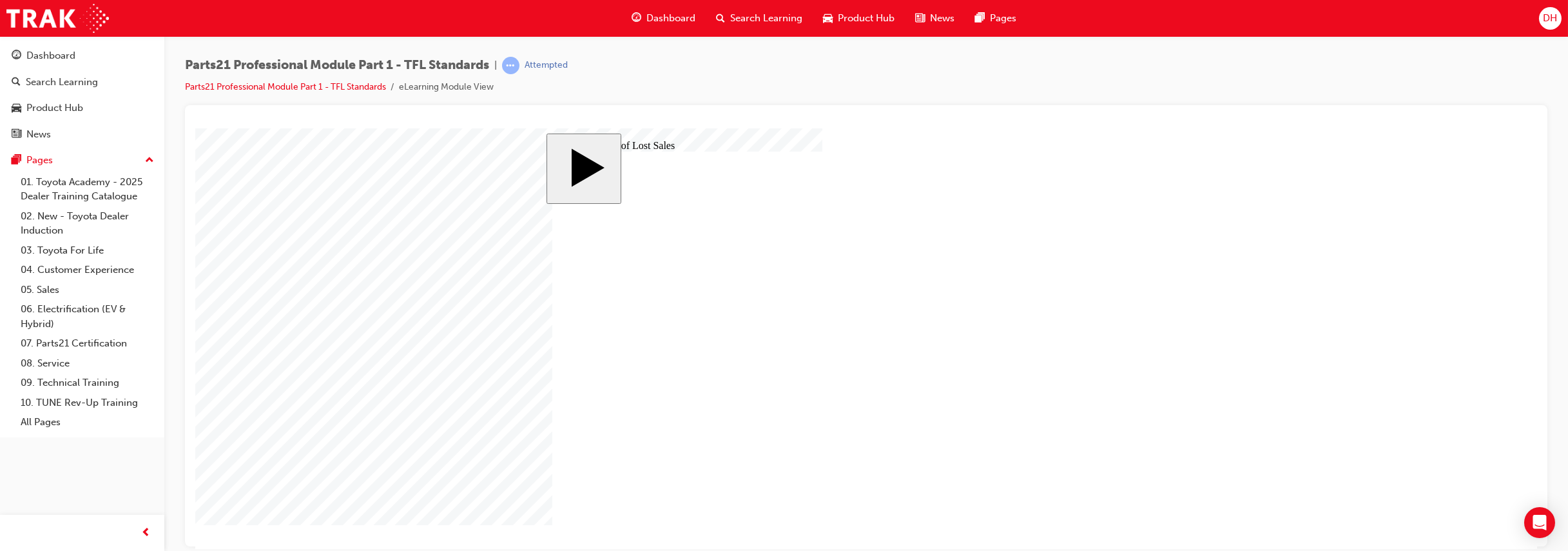
drag, startPoint x: 982, startPoint y: 320, endPoint x: 764, endPoint y: 303, distance: 218.7
drag, startPoint x: 941, startPoint y: 343, endPoint x: 725, endPoint y: 326, distance: 216.7
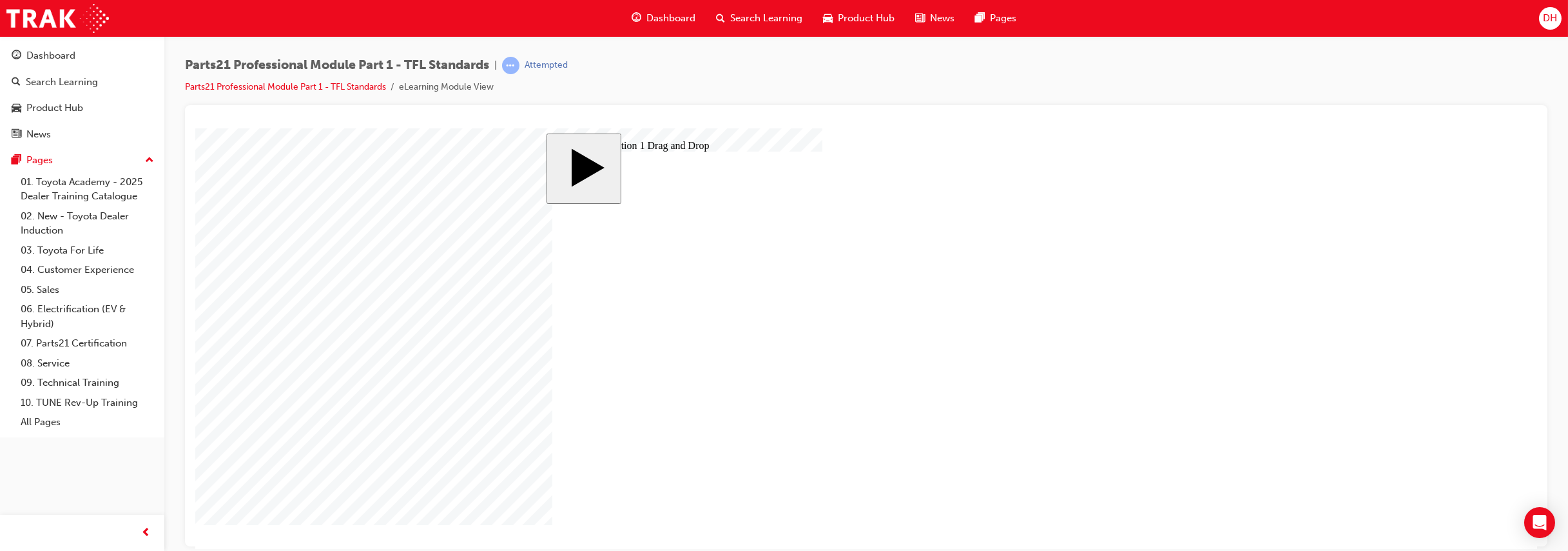
drag, startPoint x: 915, startPoint y: 386, endPoint x: 682, endPoint y: 349, distance: 235.9
drag, startPoint x: 950, startPoint y: 300, endPoint x: 735, endPoint y: 364, distance: 224.3
drag, startPoint x: 945, startPoint y: 360, endPoint x: 716, endPoint y: 386, distance: 230.5
drag, startPoint x: 967, startPoint y: 447, endPoint x: 713, endPoint y: 402, distance: 258.0
drag, startPoint x: 970, startPoint y: 470, endPoint x: 738, endPoint y: 425, distance: 236.3
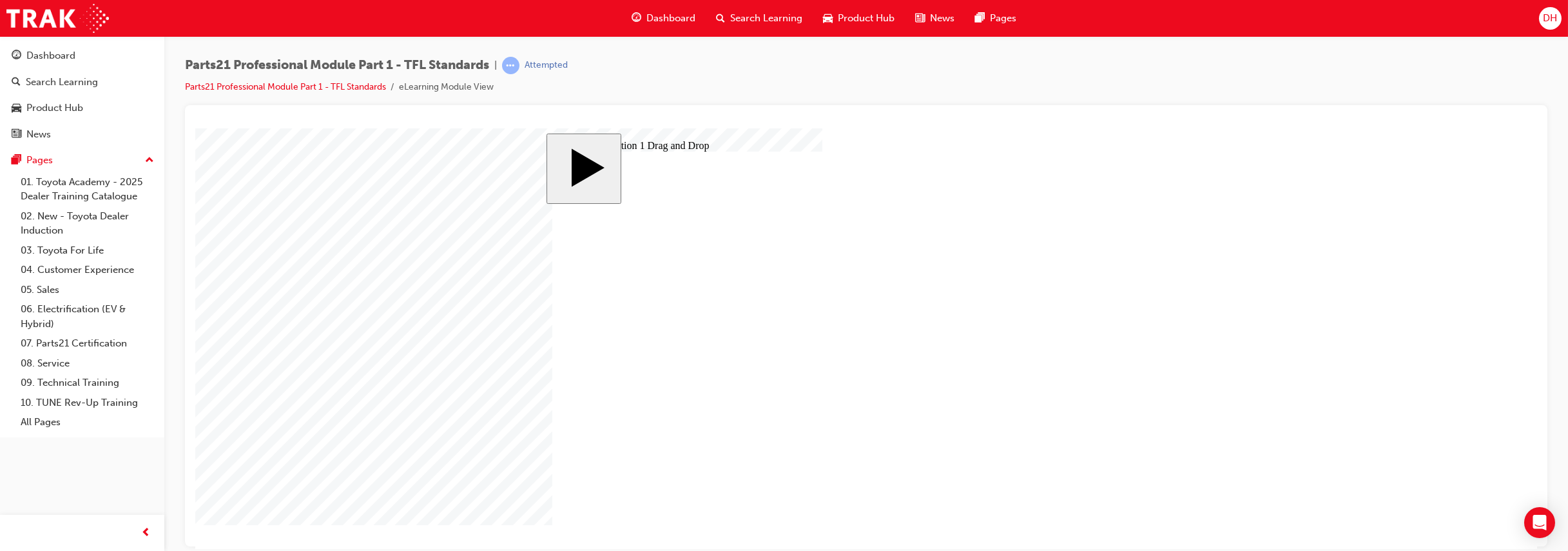
drag, startPoint x: 950, startPoint y: 403, endPoint x: 773, endPoint y: 430, distance: 179.0
drag, startPoint x: 947, startPoint y: 423, endPoint x: 717, endPoint y: 463, distance: 233.5
drag, startPoint x: 744, startPoint y: 358, endPoint x: 717, endPoint y: 274, distance: 88.2
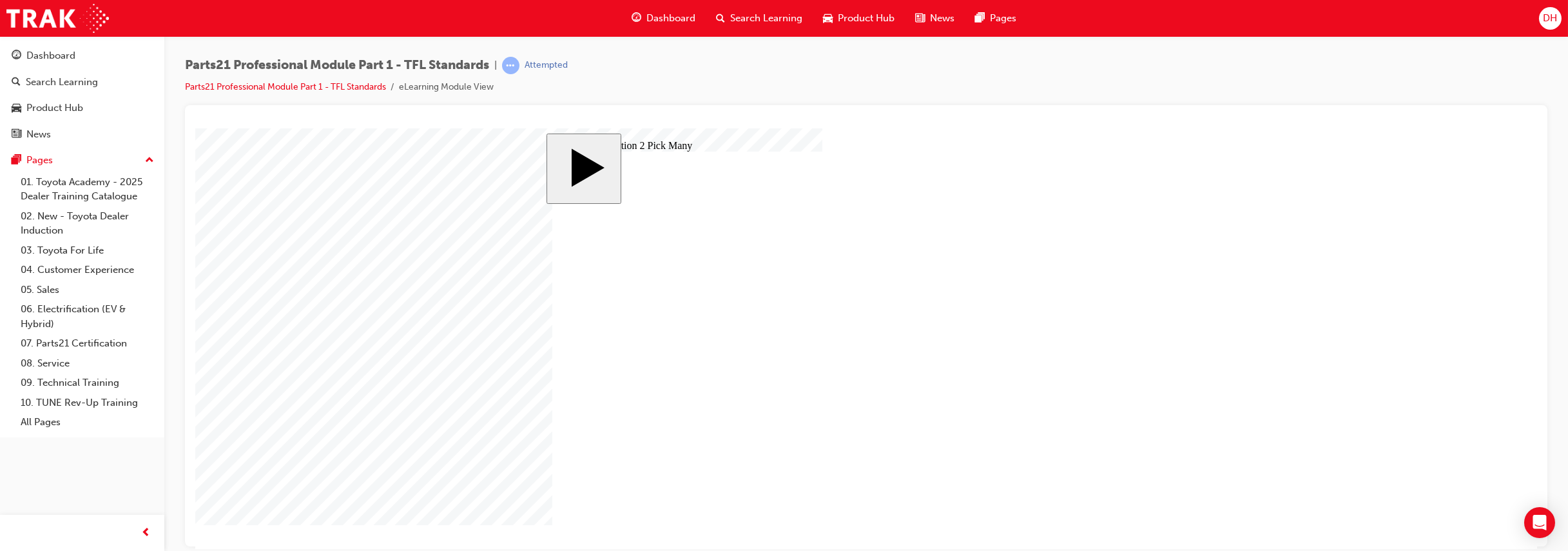
checkbox input "true"
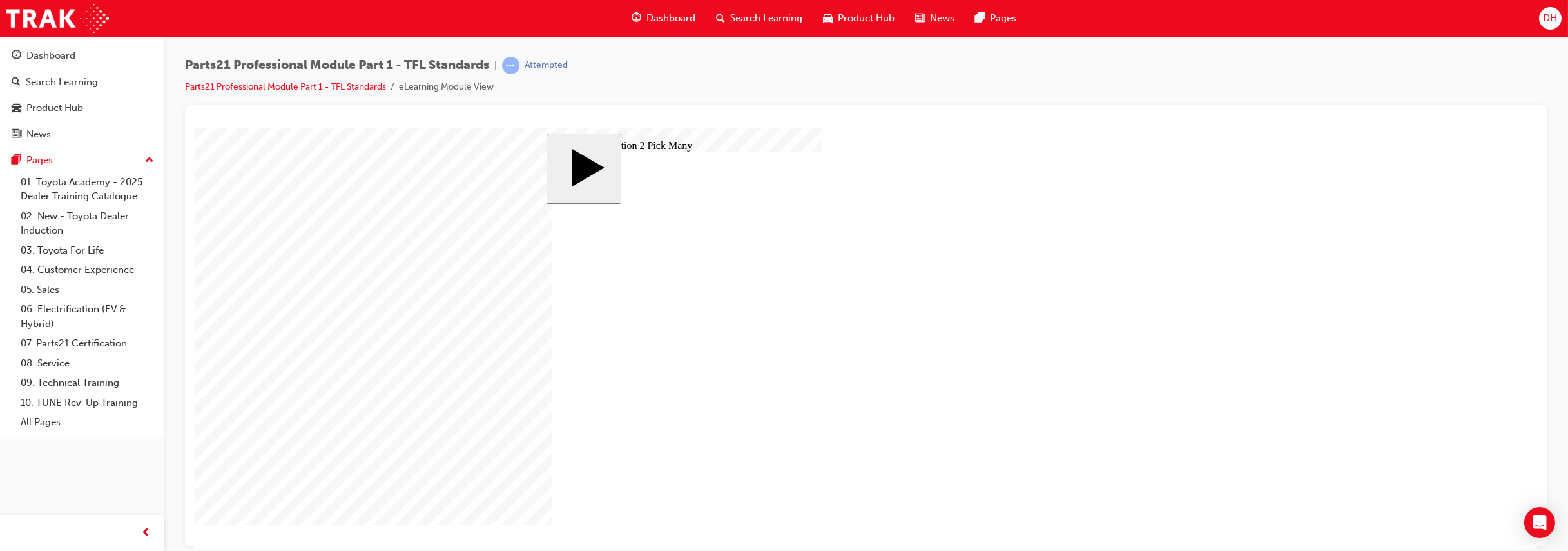
checkbox input "true"
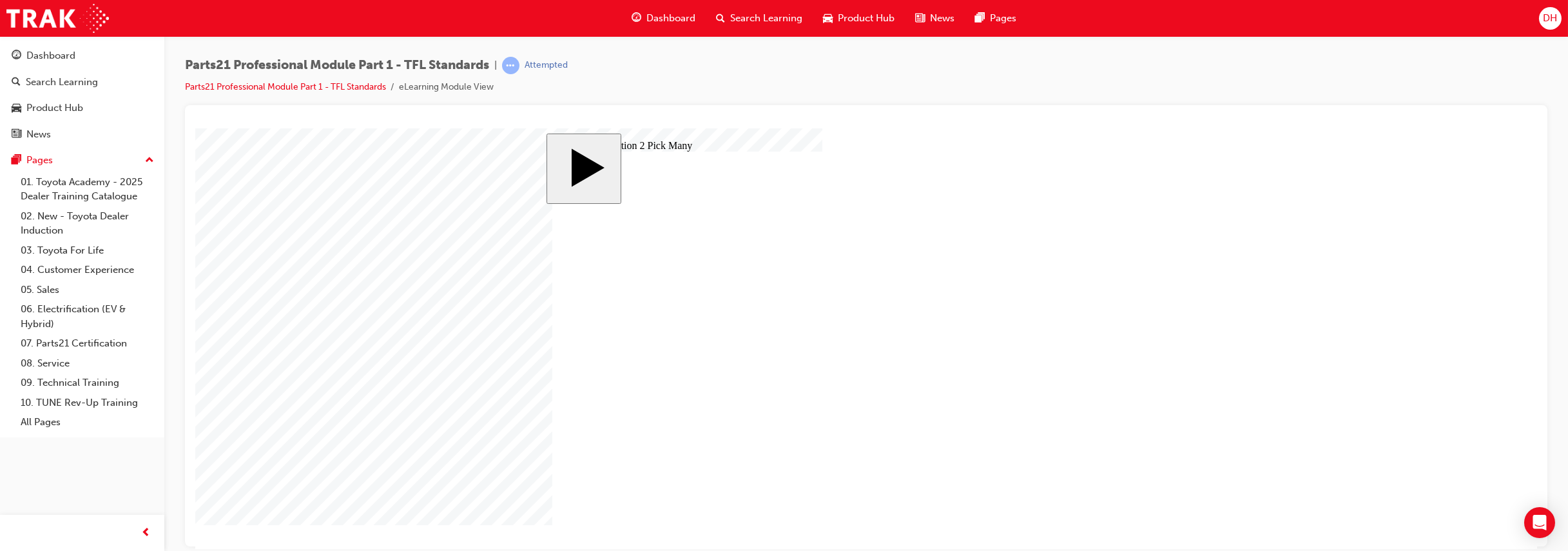
checkbox input "true"
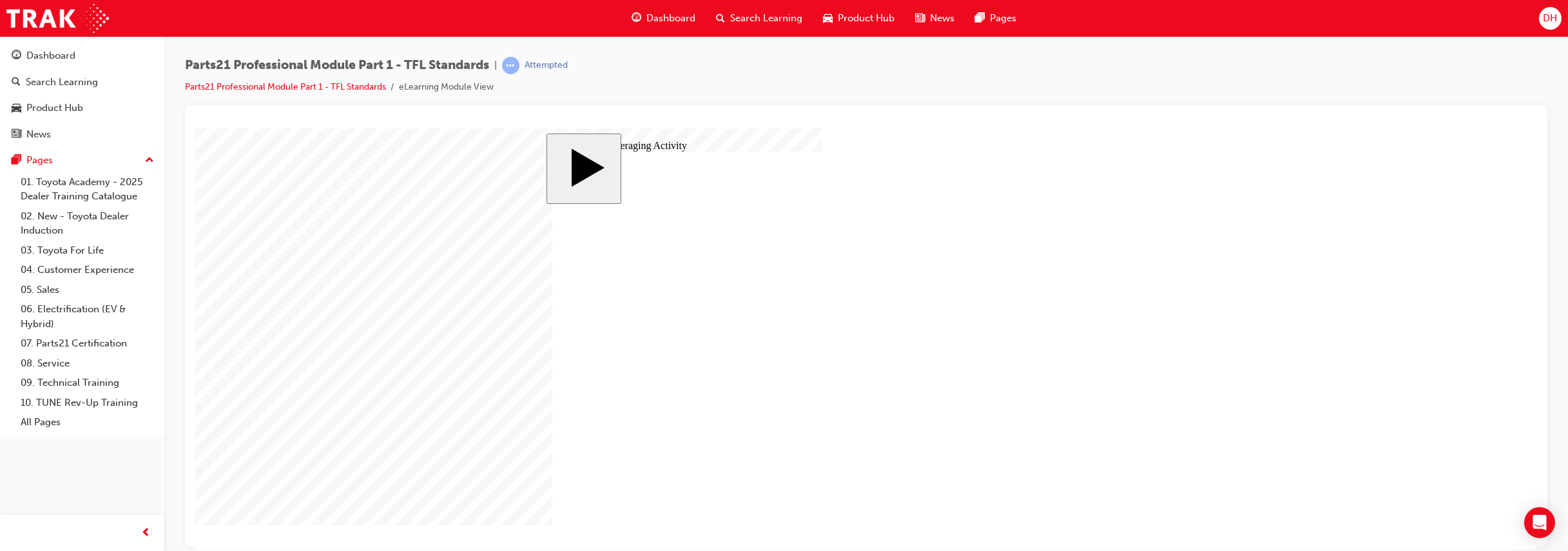
type input "3"
type input "34"
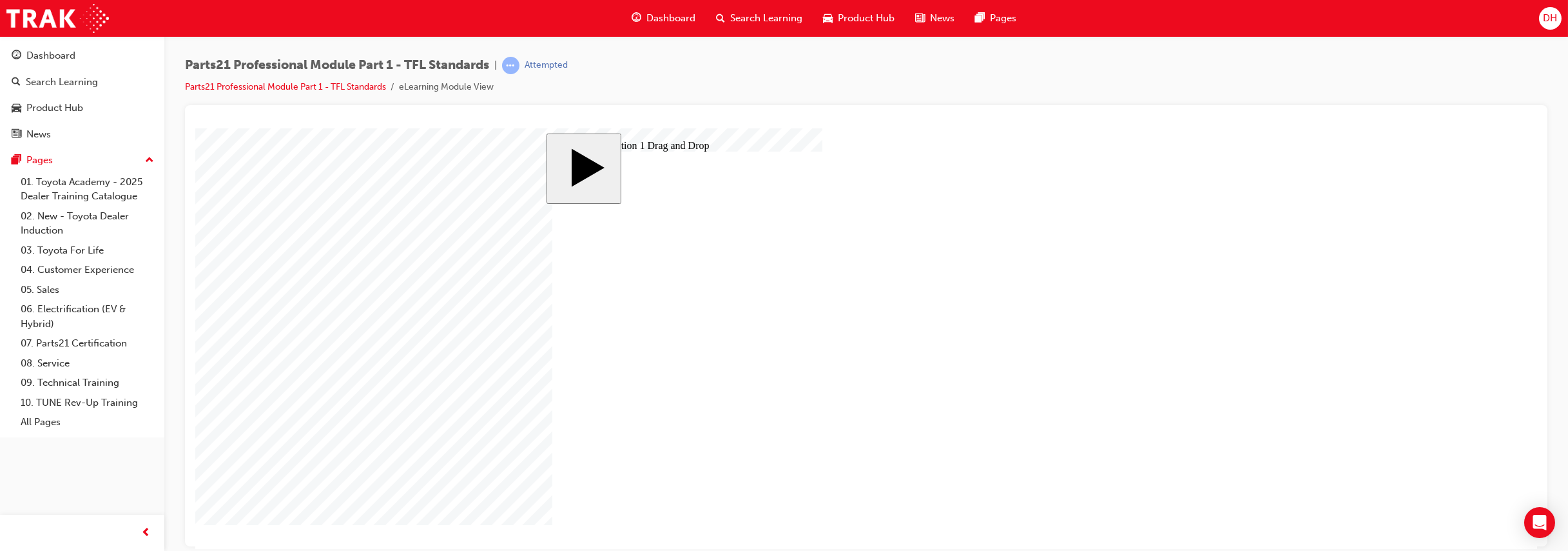
drag, startPoint x: 1095, startPoint y: 291, endPoint x: 686, endPoint y: 324, distance: 410.3
drag, startPoint x: 1122, startPoint y: 323, endPoint x: 1149, endPoint y: 260, distance: 68.5
drag, startPoint x: 1129, startPoint y: 365, endPoint x: 893, endPoint y: 357, distance: 236.1
drag, startPoint x: 1094, startPoint y: 406, endPoint x: 867, endPoint y: 419, distance: 227.4
drag, startPoint x: 1107, startPoint y: 334, endPoint x: 1037, endPoint y: 453, distance: 138.1
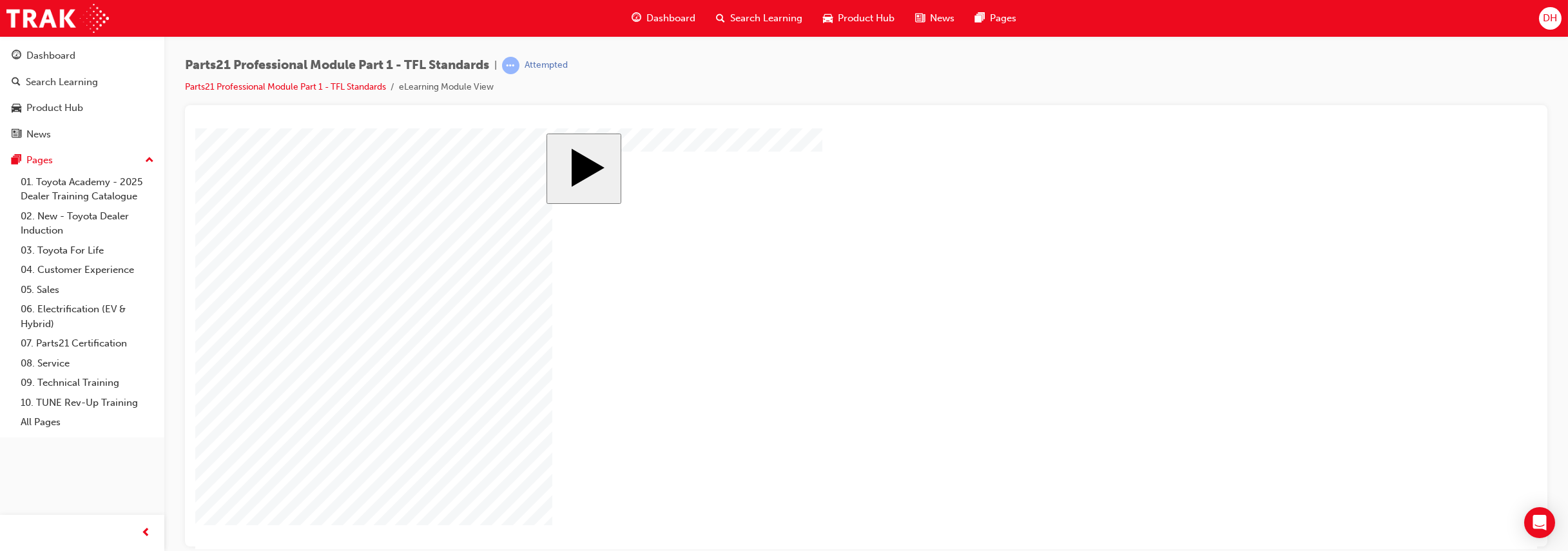
drag, startPoint x: 684, startPoint y: 413, endPoint x: 1120, endPoint y: 249, distance: 465.8
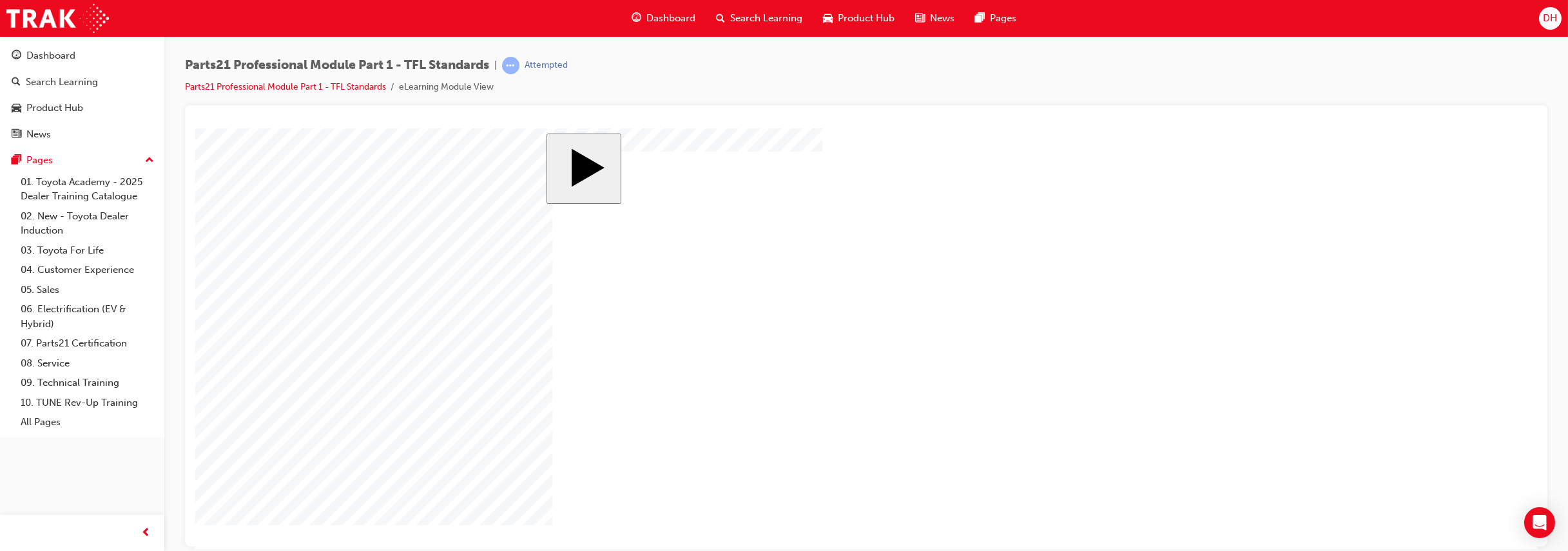
drag, startPoint x: 950, startPoint y: 300, endPoint x: 974, endPoint y: 366, distance: 70.2
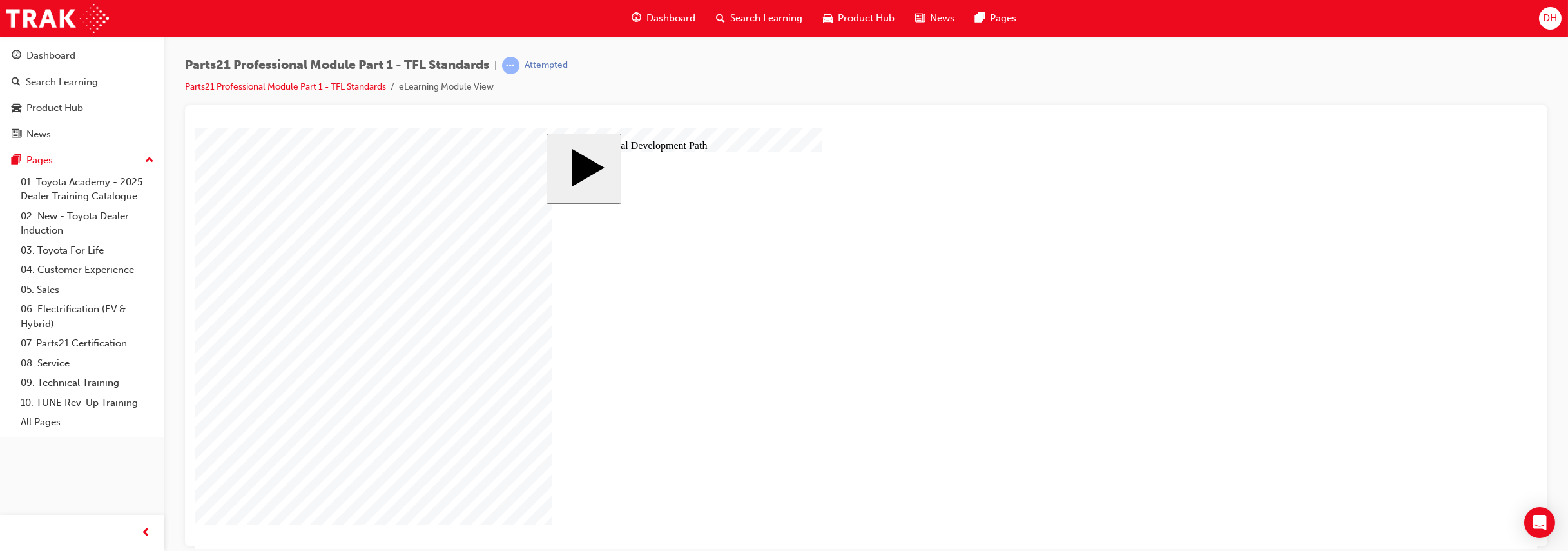
drag, startPoint x: 686, startPoint y: 348, endPoint x: 716, endPoint y: 384, distance: 46.9
type input "12"
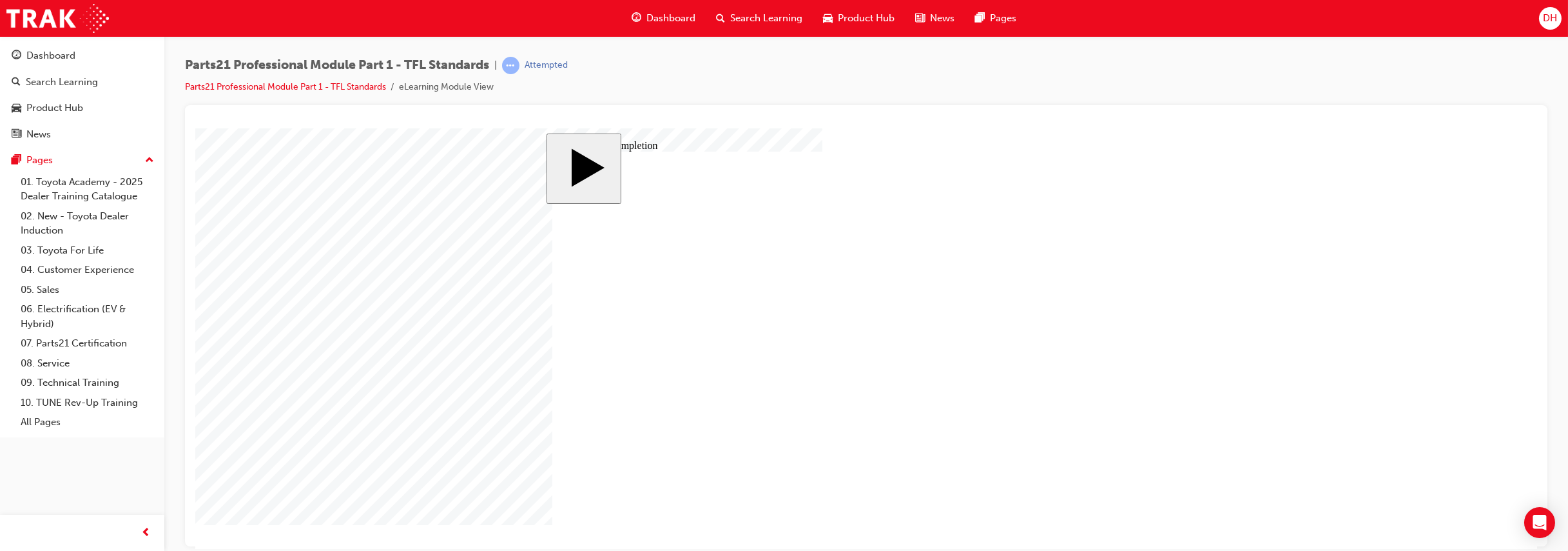
drag, startPoint x: 1057, startPoint y: 282, endPoint x: 976, endPoint y: 294, distance: 81.9
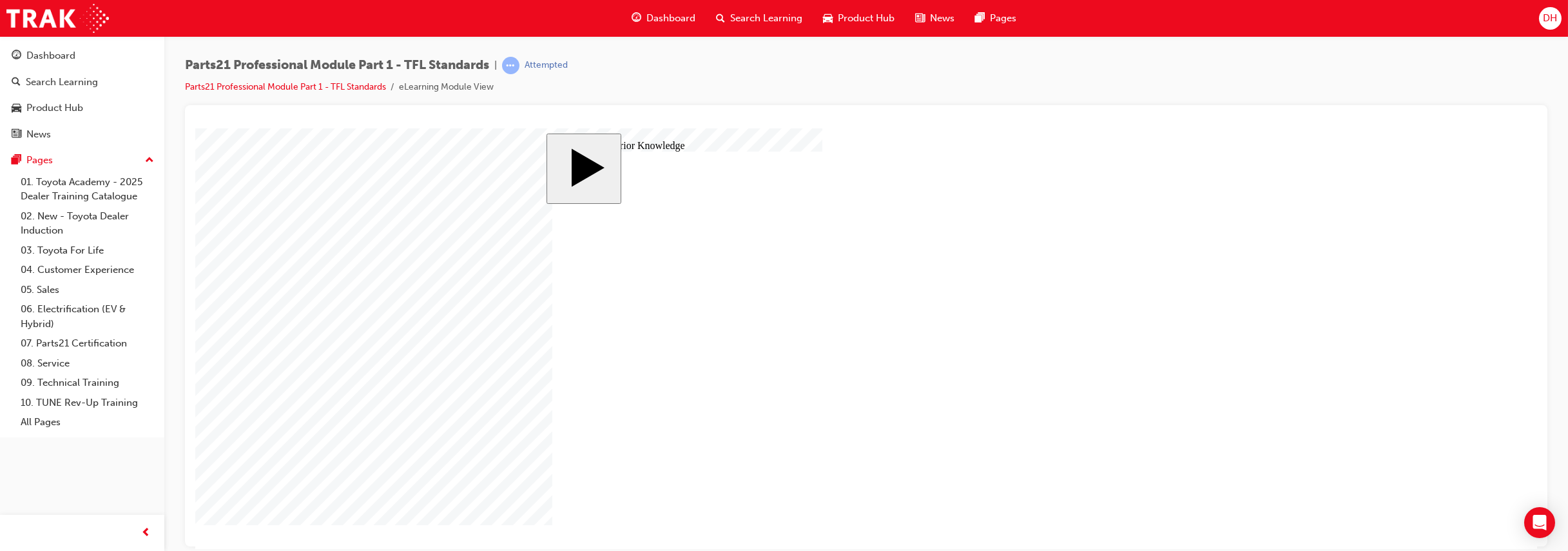
type input "2"
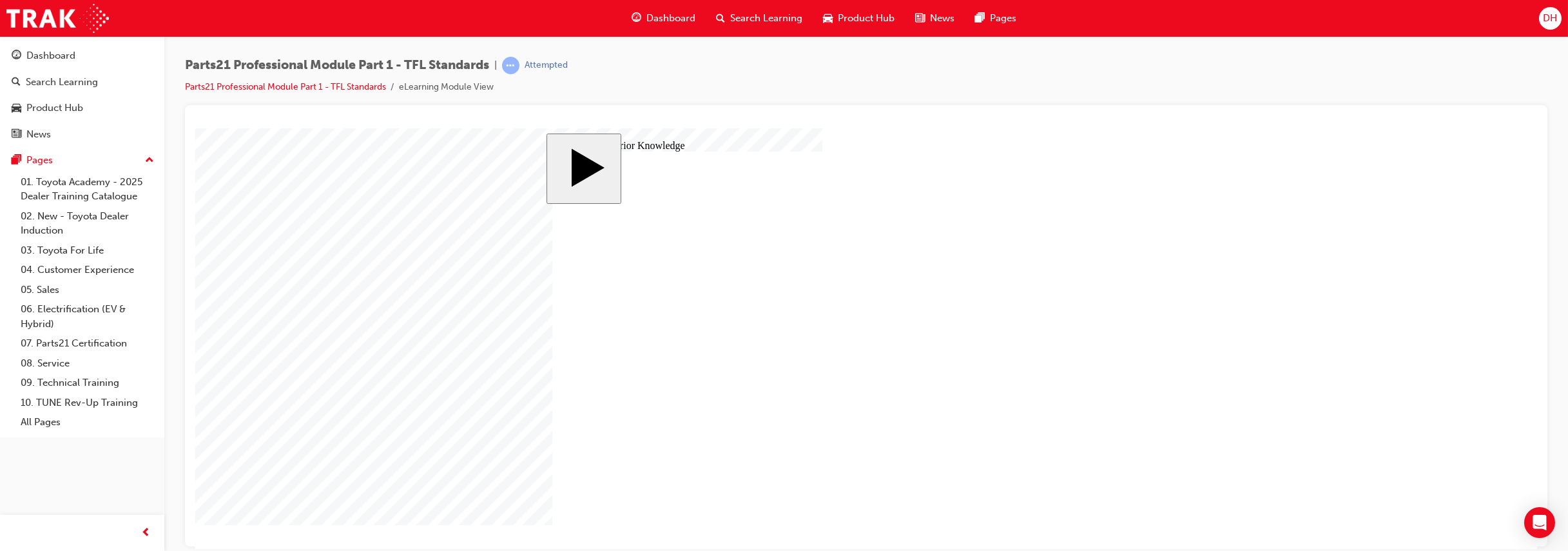
click at [487, 297] on body "slide: Activate Prior Knowledge Find route cause Arrow 1 MENU Rectangle 6 HELP …" at bounding box center [866, 338] width 1341 height 420
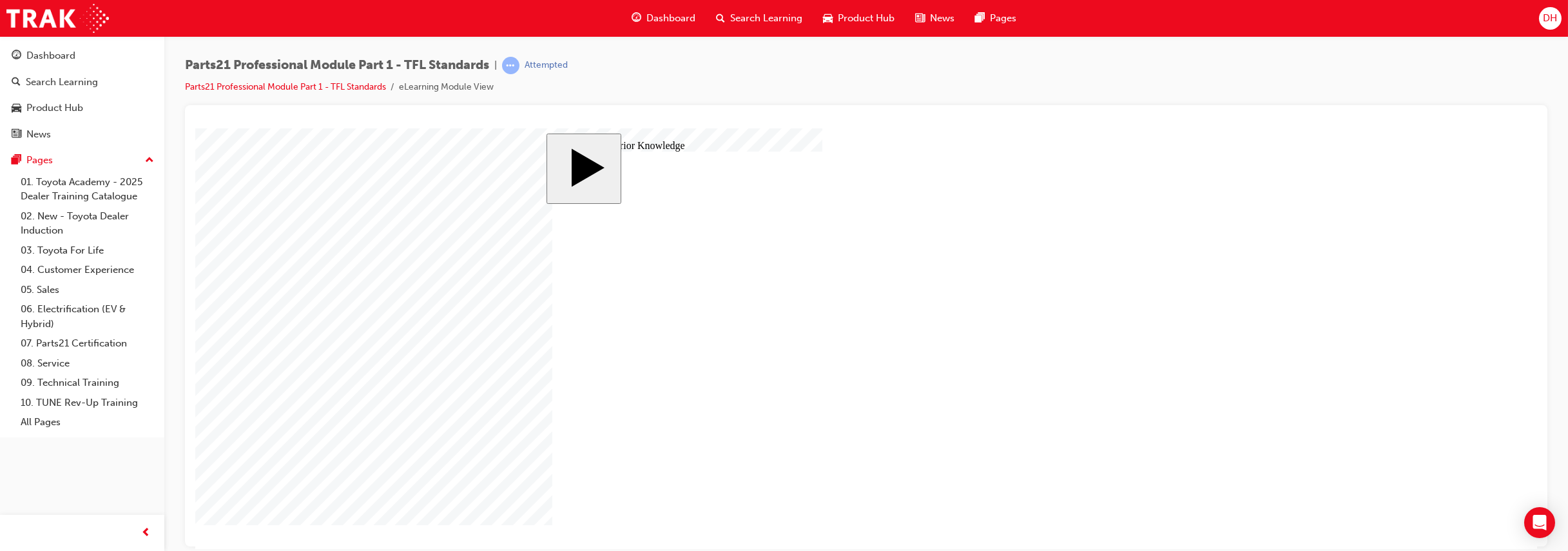
drag, startPoint x: 789, startPoint y: 462, endPoint x: 783, endPoint y: 376, distance: 86.2
drag, startPoint x: 783, startPoint y: 409, endPoint x: 783, endPoint y: 371, distance: 38.0
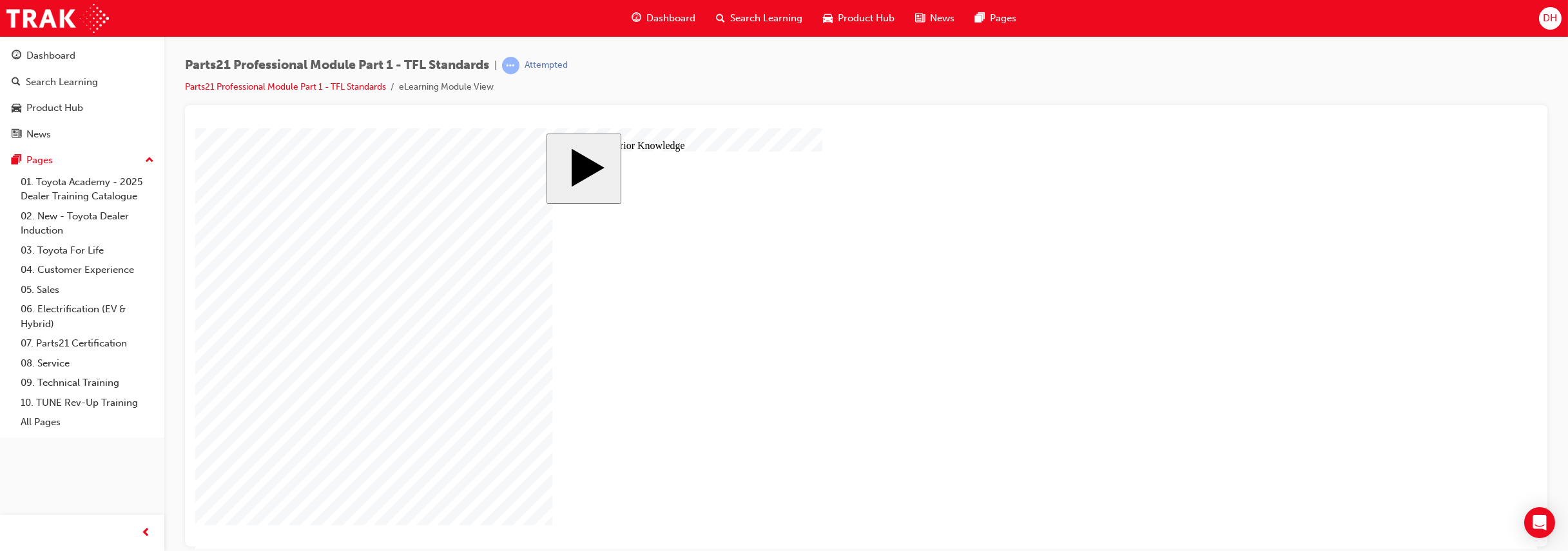
click at [438, 350] on body "slide: Activate Prior Knowledge Find route cause Arrow 1 MENU Rectangle 6 HELP …" at bounding box center [866, 338] width 1341 height 420
drag, startPoint x: 783, startPoint y: 453, endPoint x: 779, endPoint y: 395, distance: 58.1
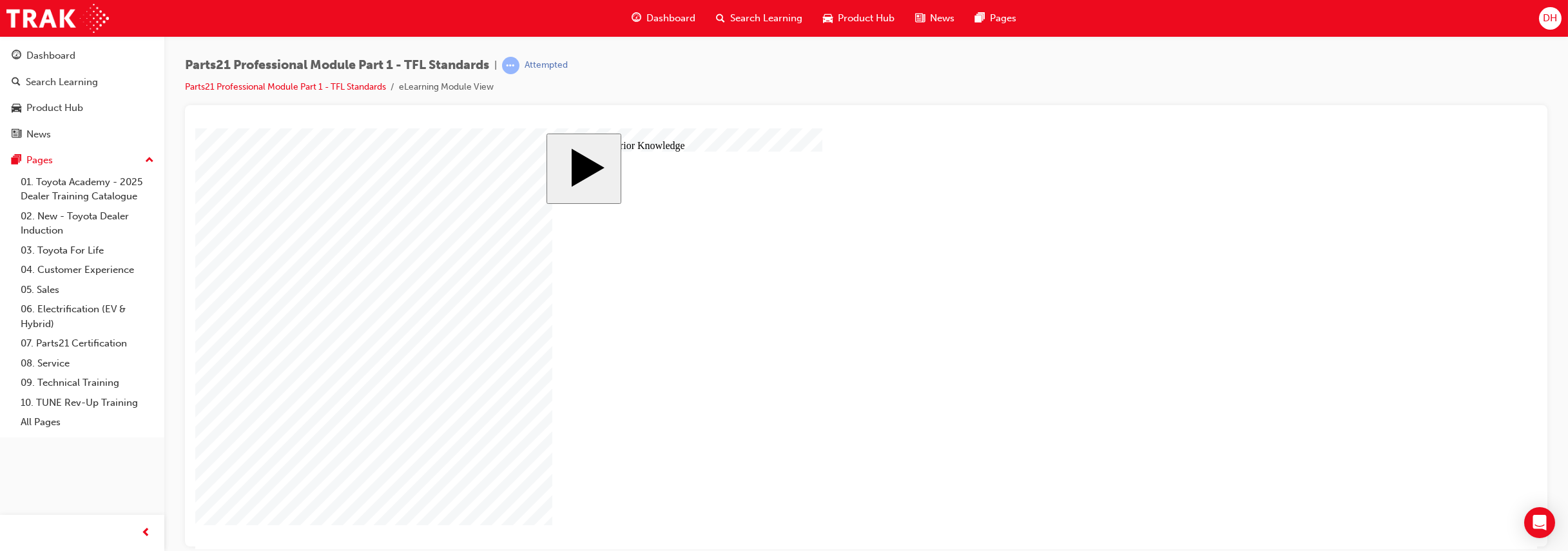
type input "3"
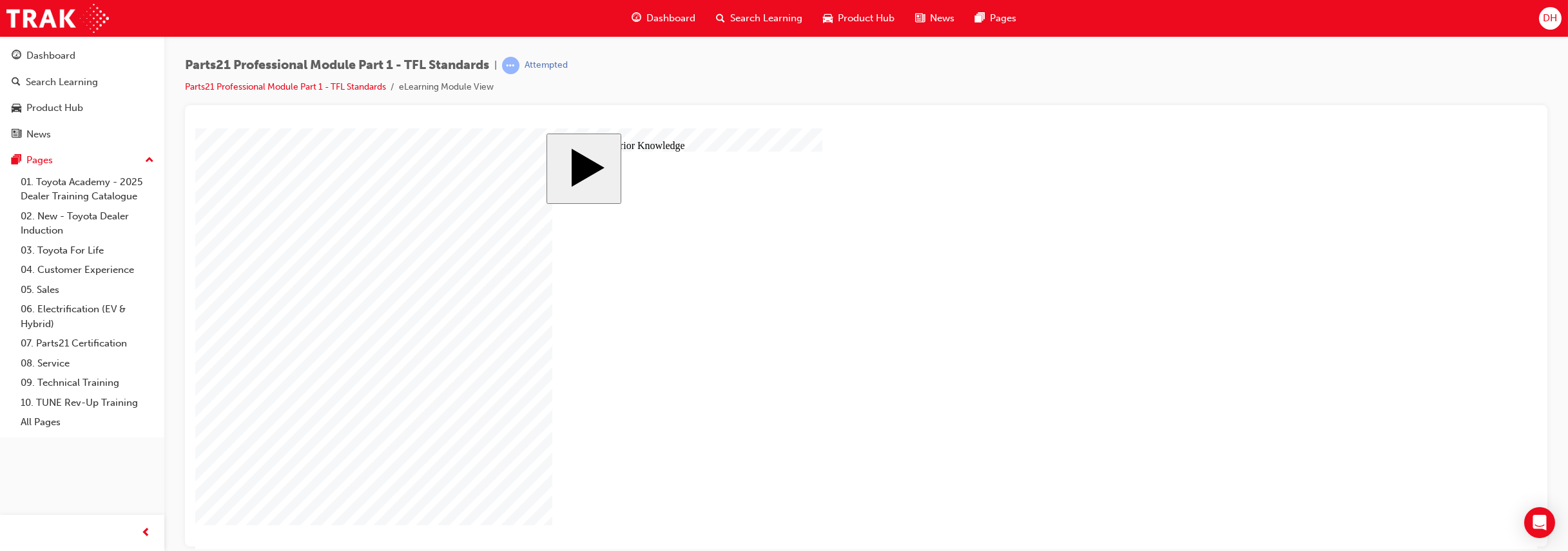
type input "7"
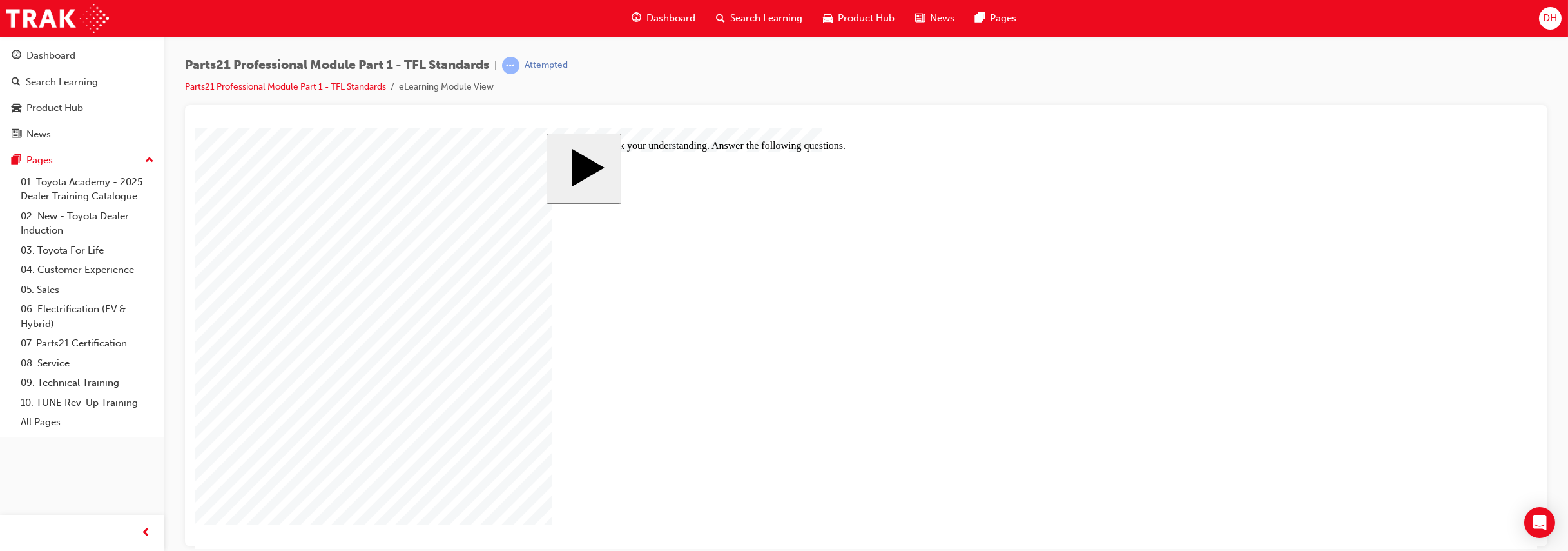
checkbox input "true"
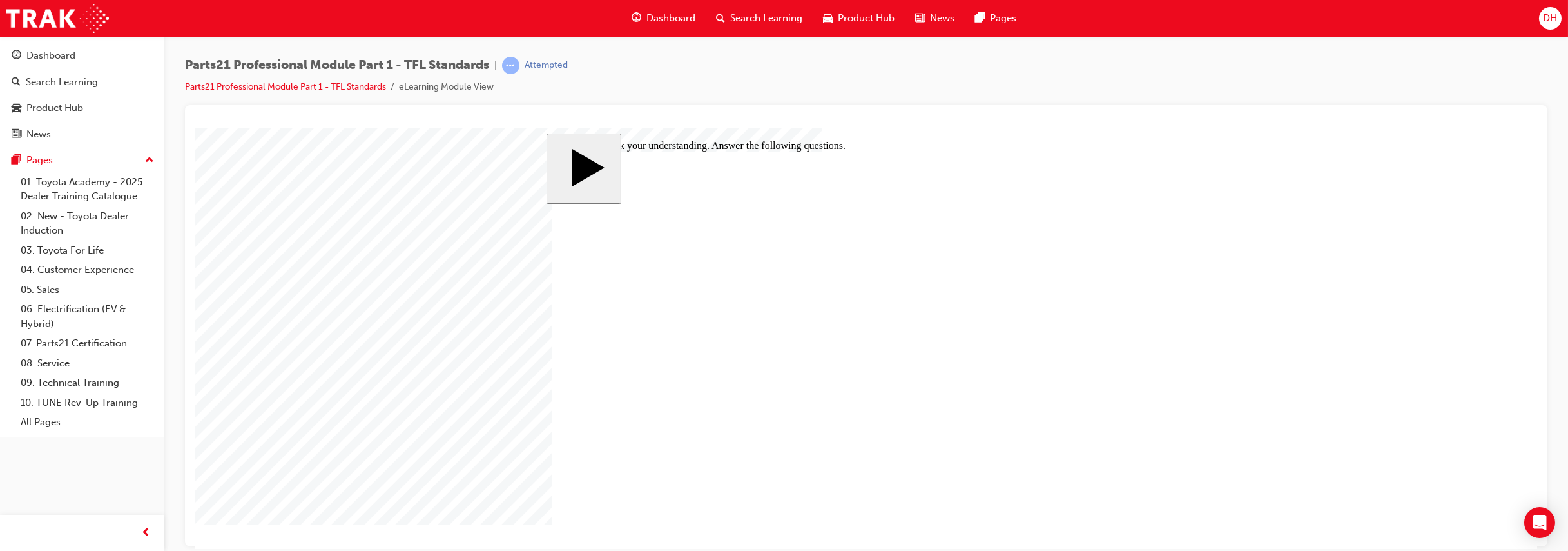
checkbox input "true"
checkbox input "false"
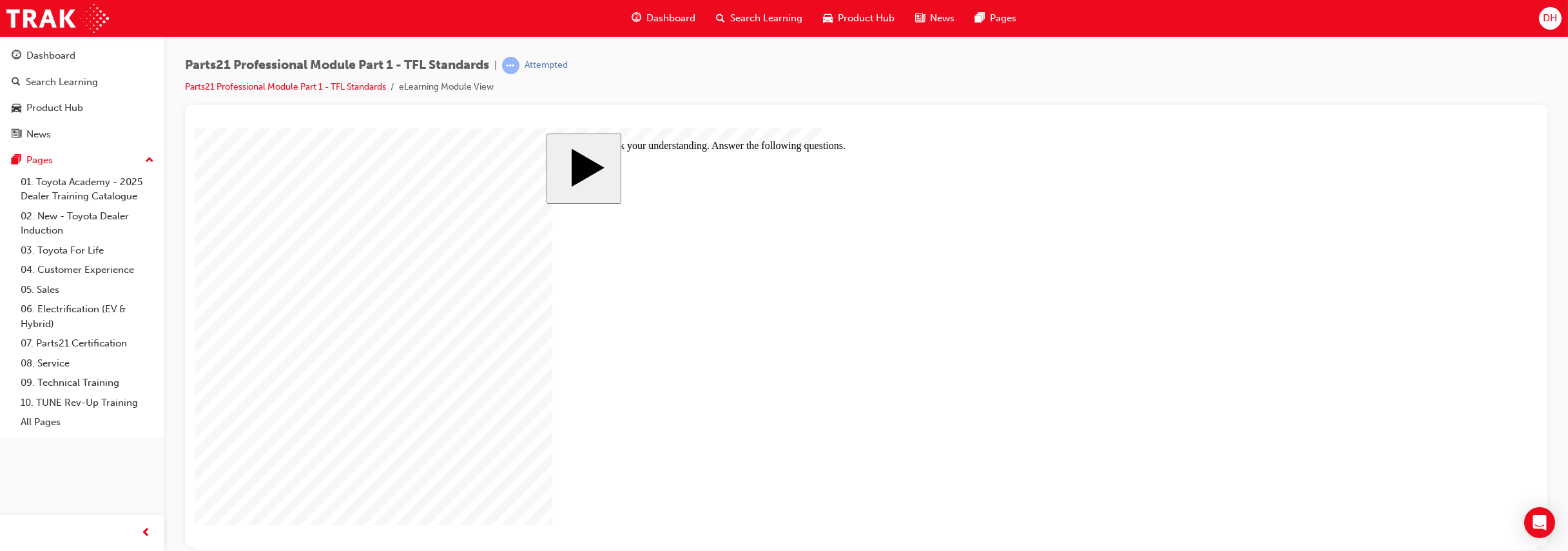
checkbox input "true"
checkbox input "false"
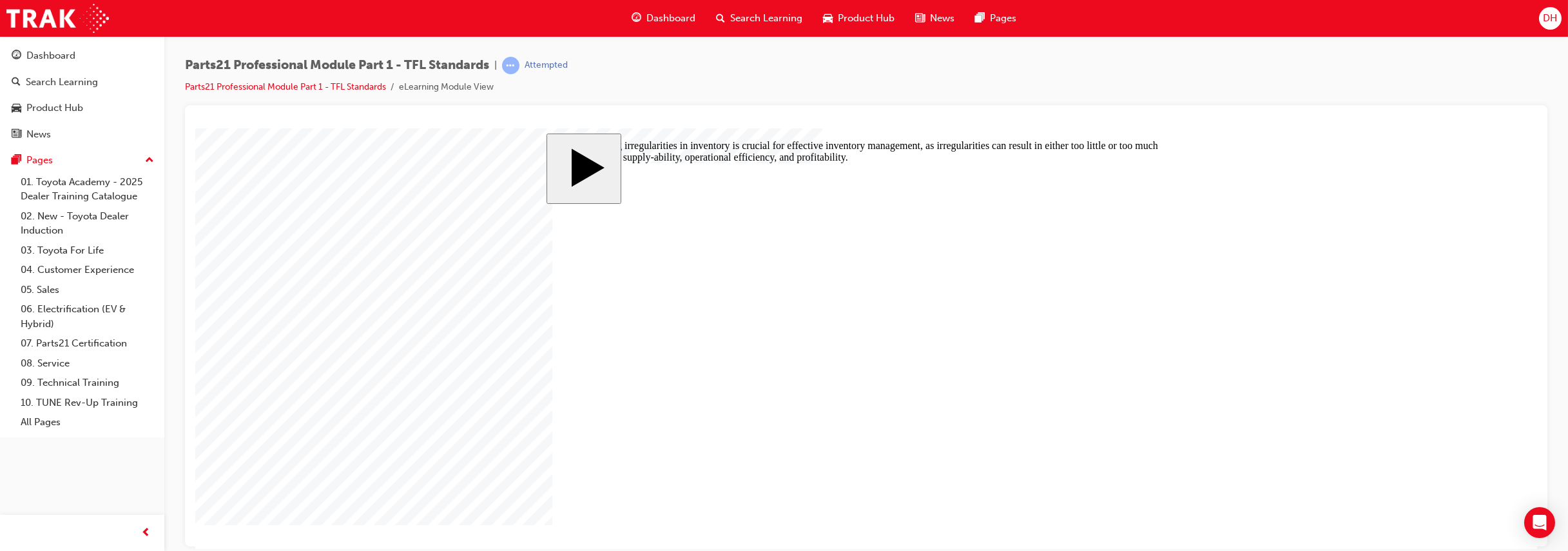
radio input "true"
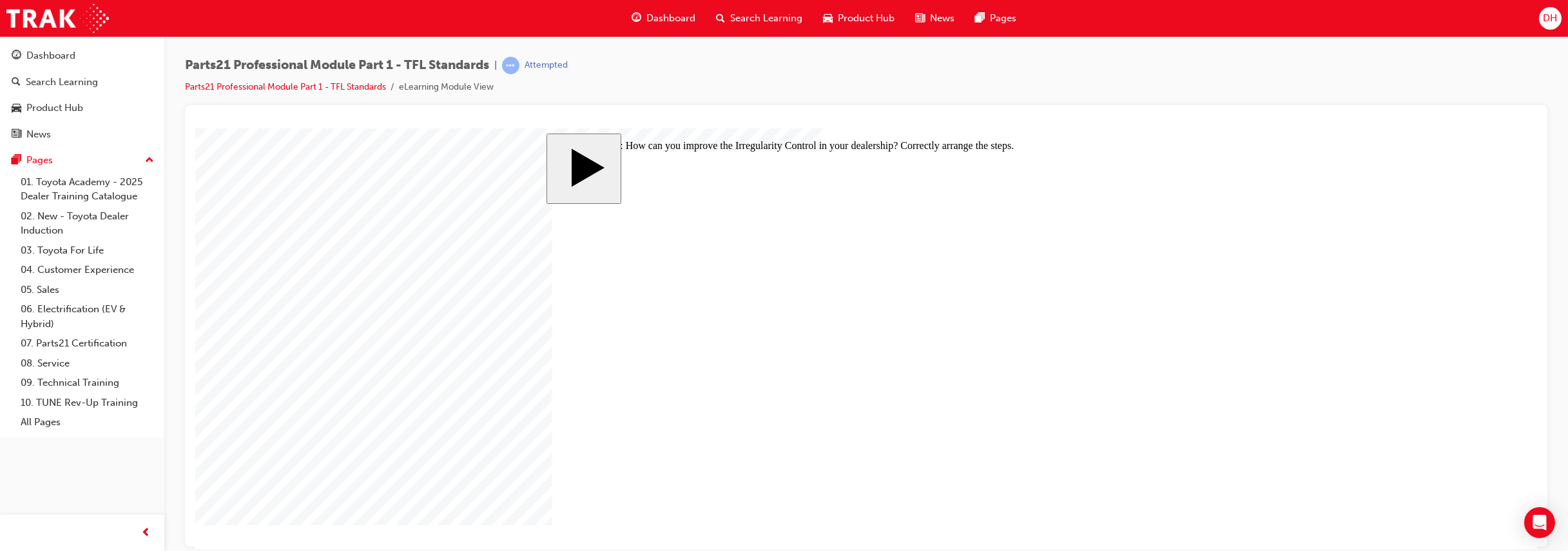
drag, startPoint x: 610, startPoint y: 309, endPoint x: 611, endPoint y: 333, distance: 24.0
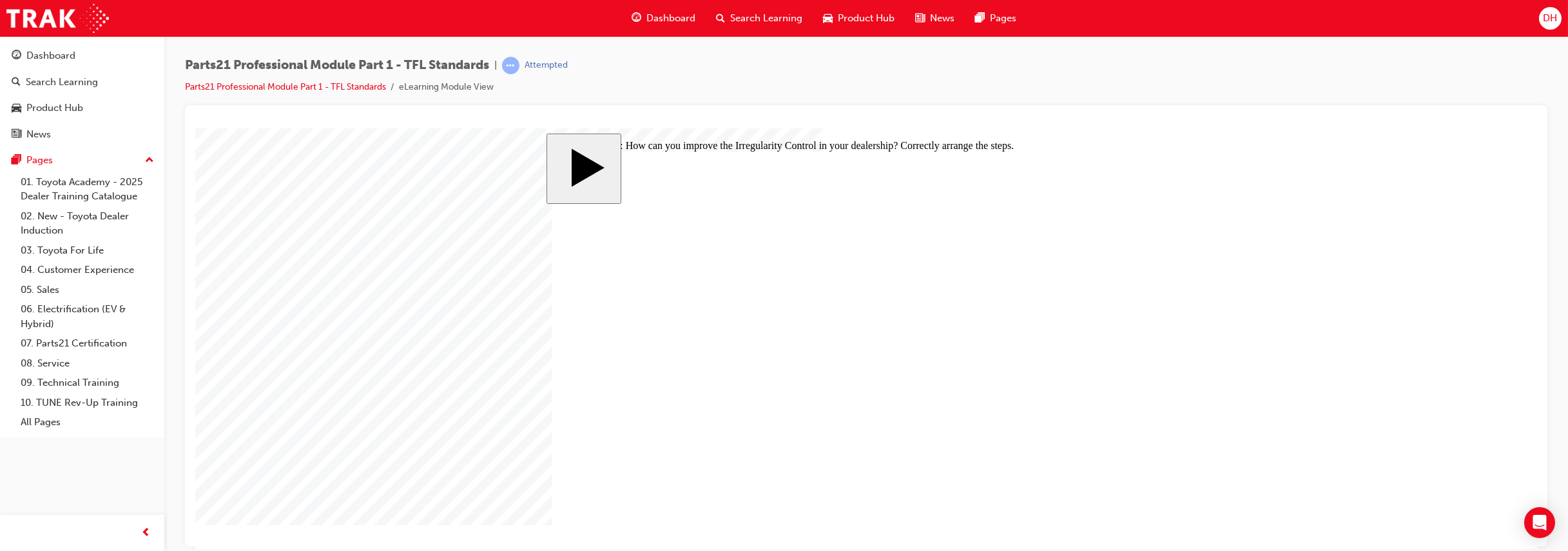
drag, startPoint x: 735, startPoint y: 320, endPoint x: 734, endPoint y: 286, distance: 34.0
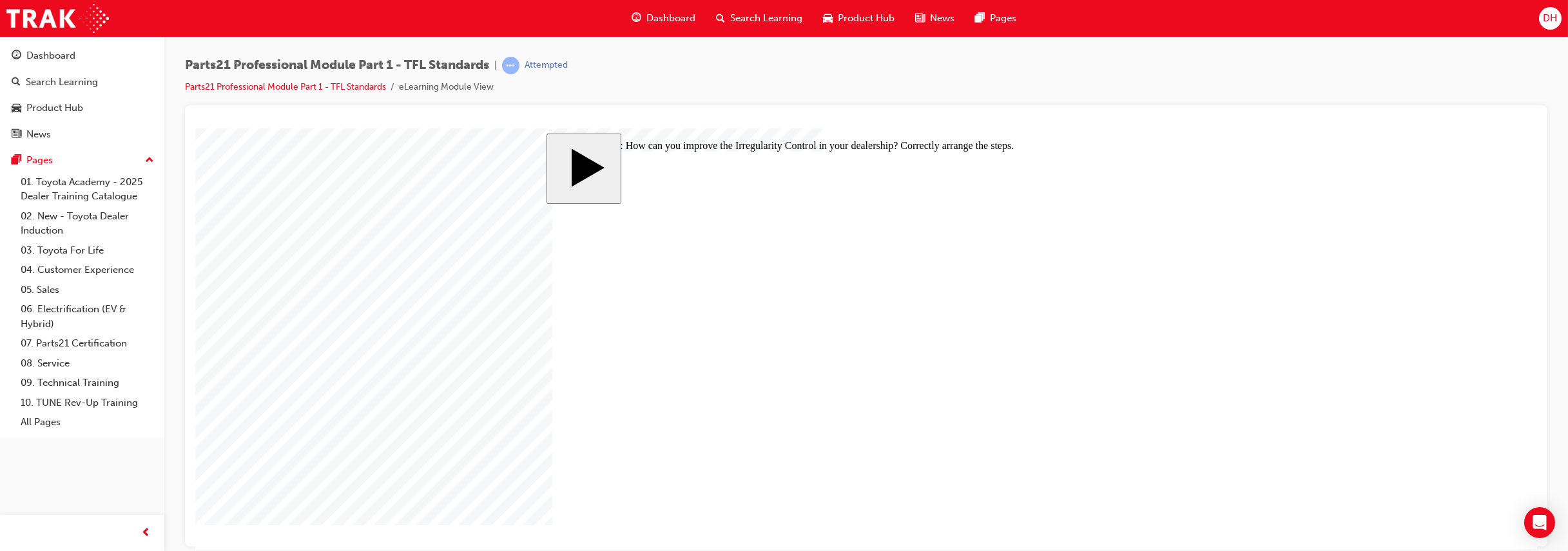
drag, startPoint x: 715, startPoint y: 342, endPoint x: 717, endPoint y: 267, distance: 75.0
click at [460, 216] on body "slide: What could be causing this stock irregularity? MENU Rectangle 6 HELP Rec…" at bounding box center [866, 338] width 1341 height 420
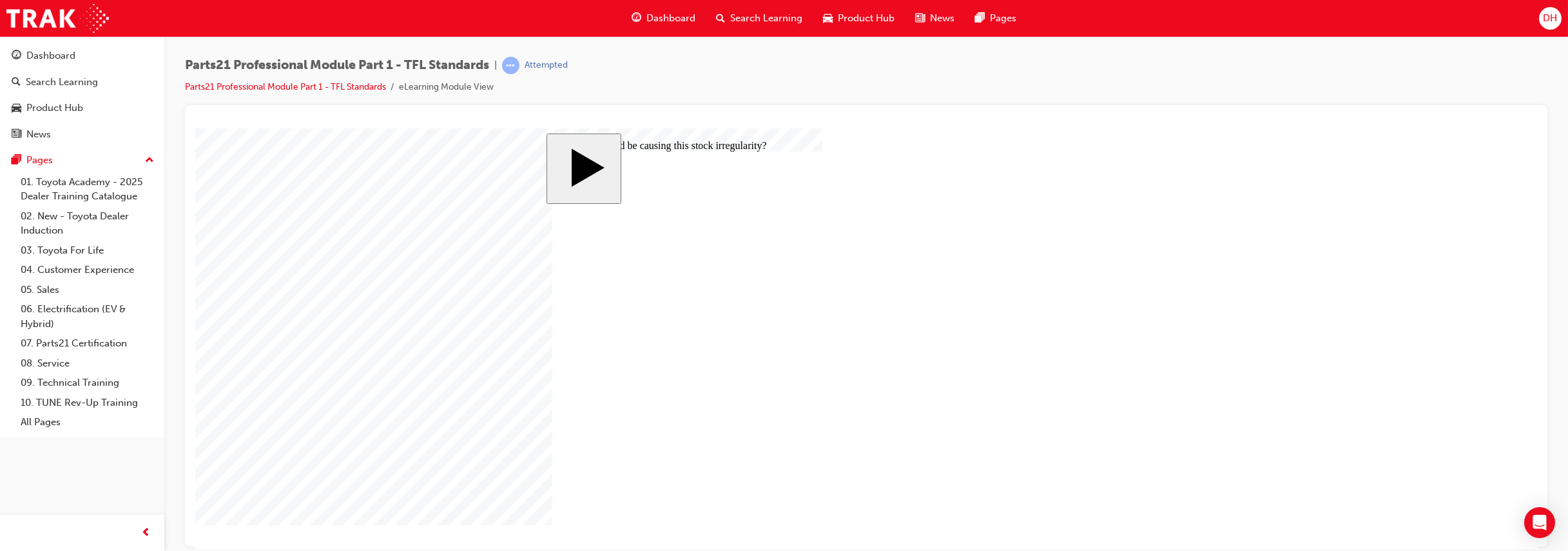
radio input "true"
